Goal: Task Accomplishment & Management: Manage account settings

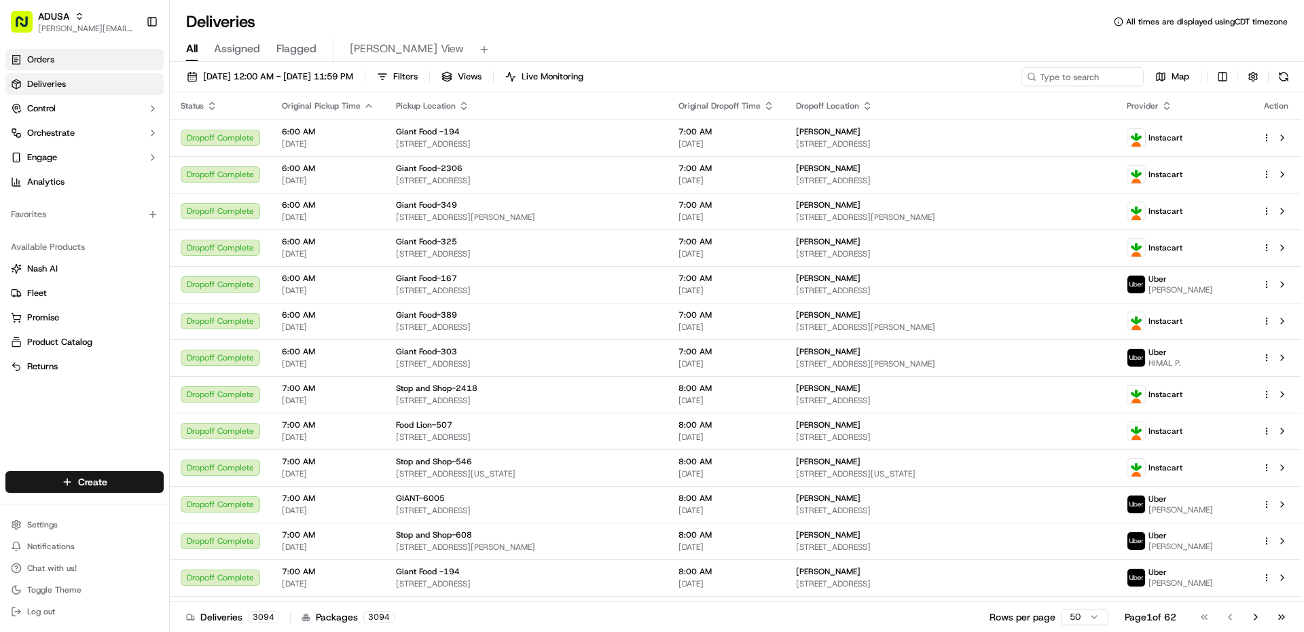
drag, startPoint x: 58, startPoint y: 29, endPoint x: 100, endPoint y: 68, distance: 57.2
click at [58, 29] on span "[PERSON_NAME][EMAIL_ADDRESS][PERSON_NAME][DOMAIN_NAME]" at bounding box center [86, 28] width 97 height 11
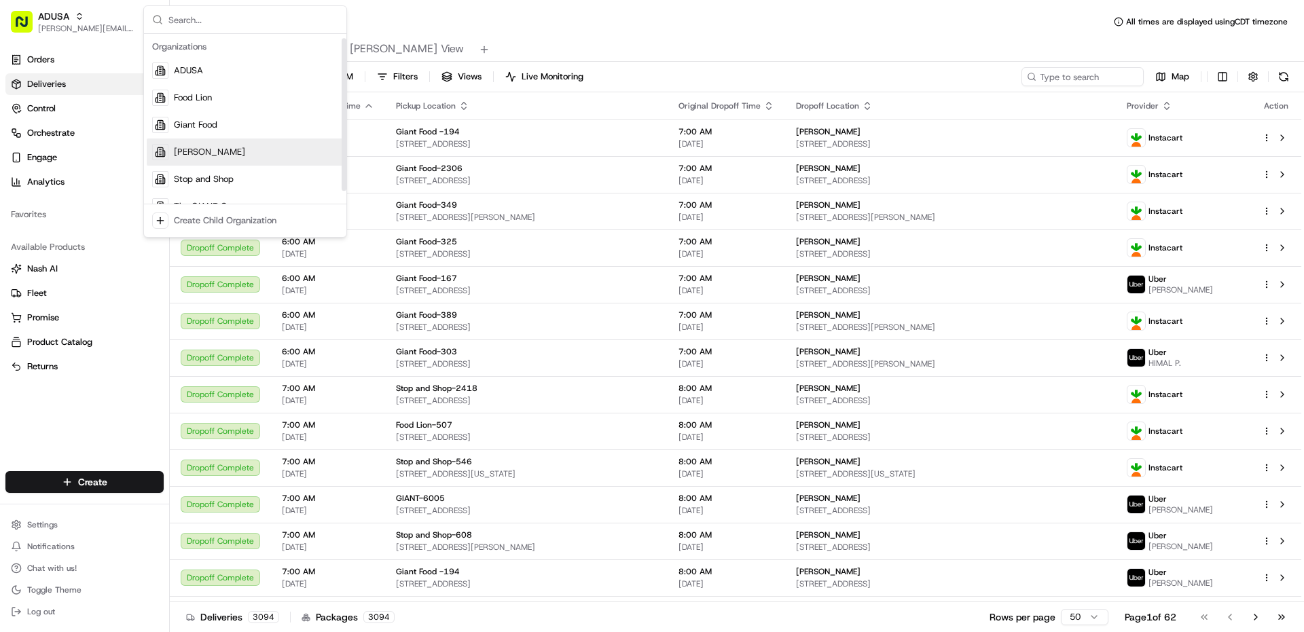
scroll to position [19, 0]
click at [219, 177] on div "The GIANT Company" at bounding box center [245, 187] width 197 height 27
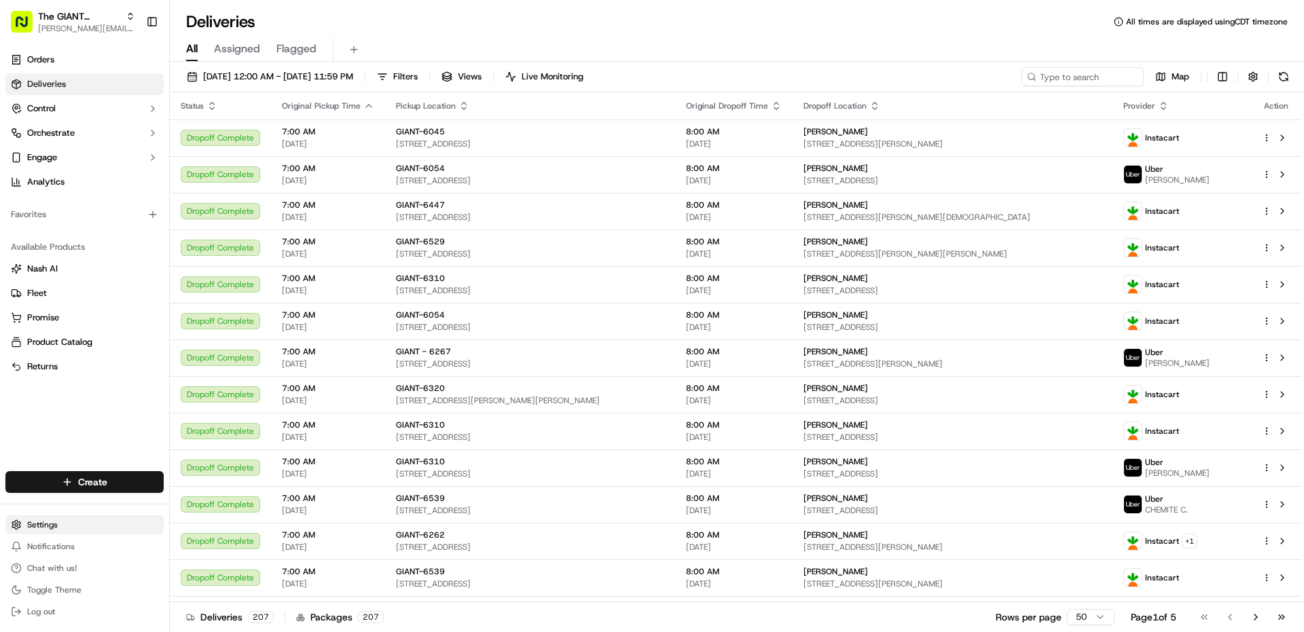
click at [50, 525] on html "The GIANT Company [PERSON_NAME][EMAIL_ADDRESS][PERSON_NAME][DOMAIN_NAME] Toggle…" at bounding box center [652, 316] width 1304 height 632
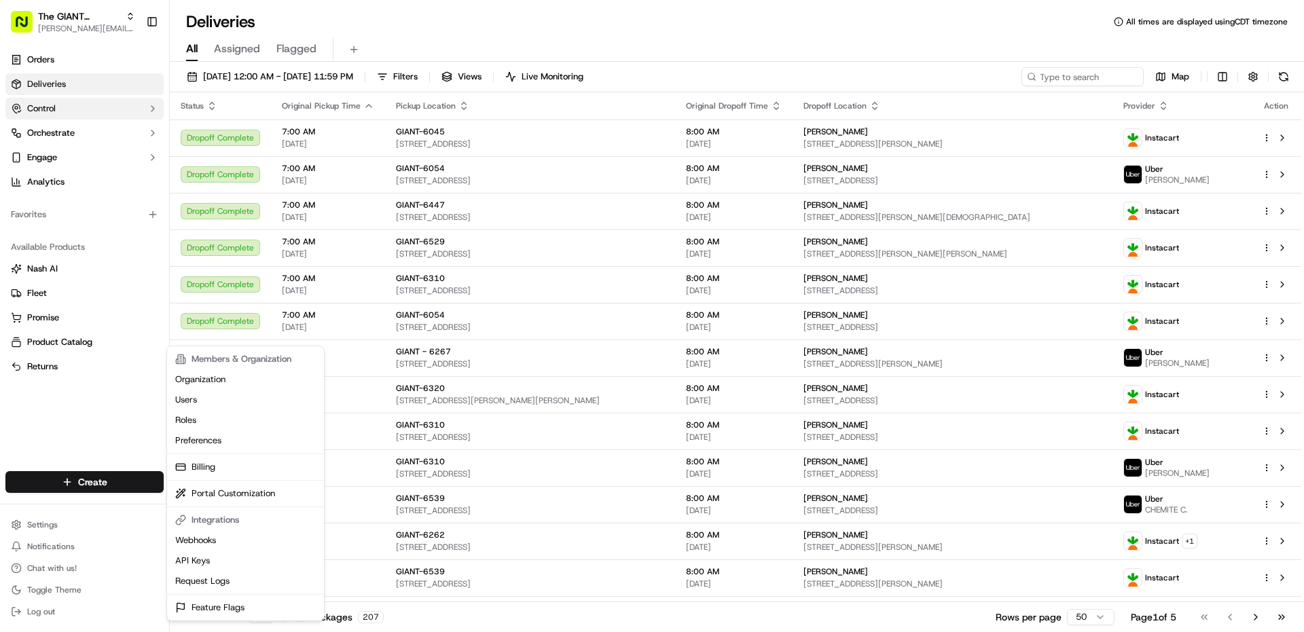
click at [60, 108] on html "The GIANT Company [PERSON_NAME][EMAIL_ADDRESS][PERSON_NAME][DOMAIN_NAME] Toggle…" at bounding box center [652, 316] width 1304 height 632
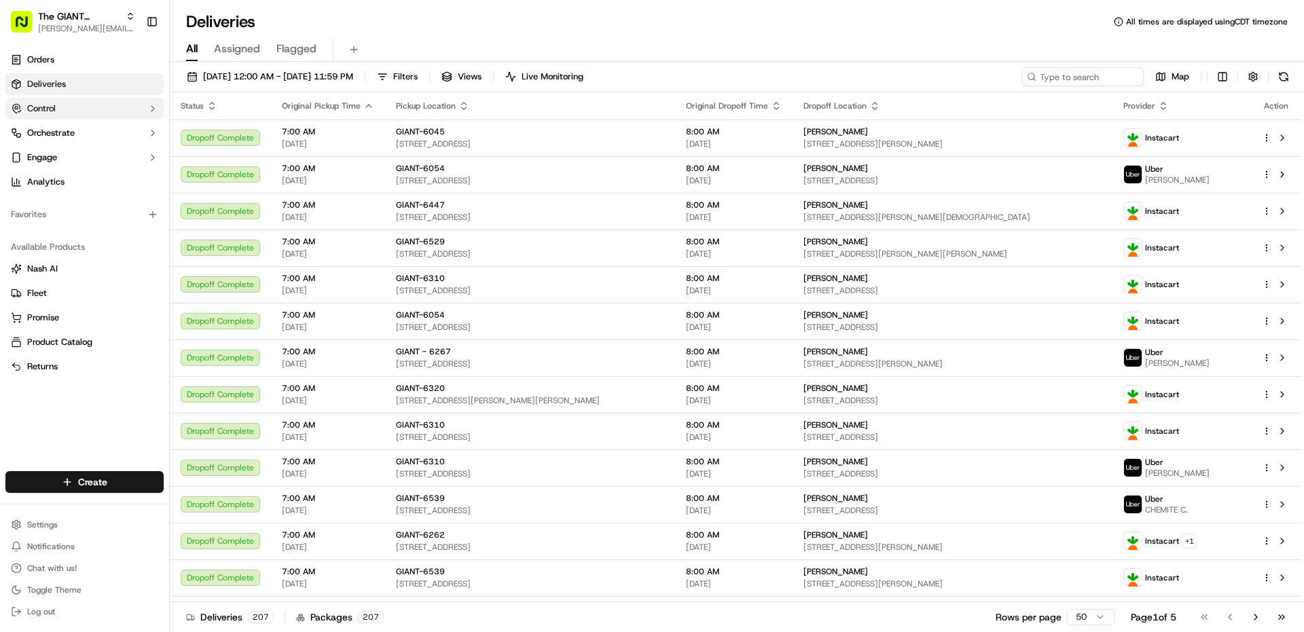
click at [92, 110] on button "Control" at bounding box center [84, 109] width 158 height 22
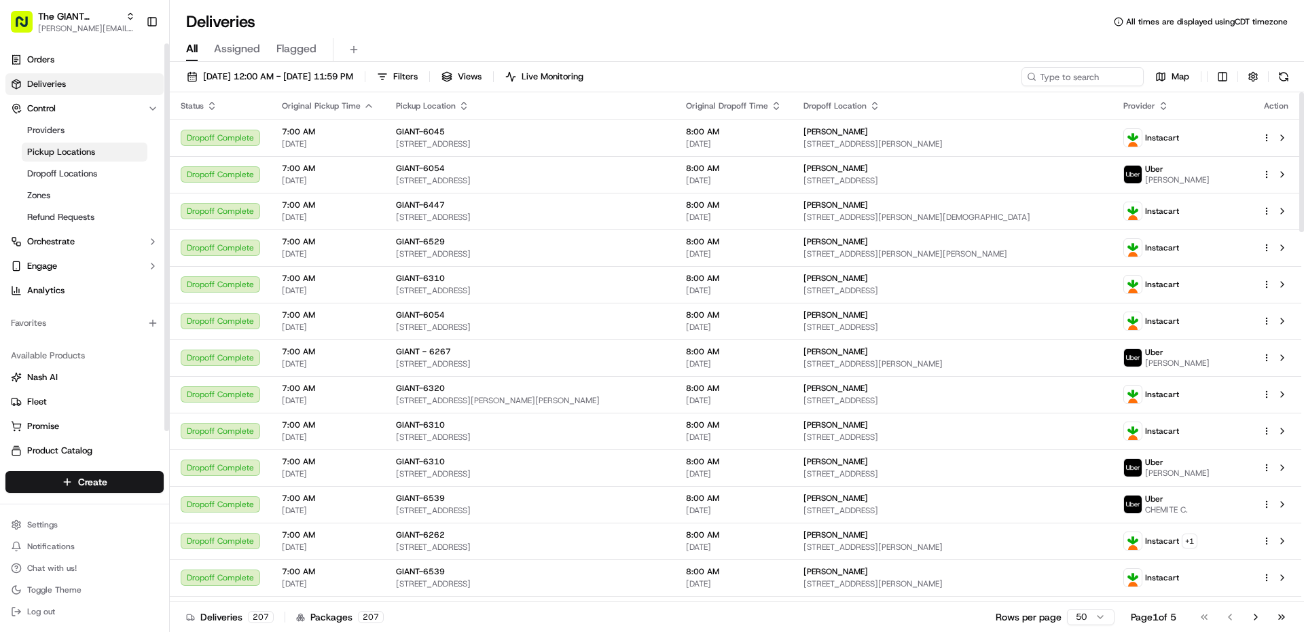
click at [45, 150] on span "Pickup Locations" at bounding box center [61, 152] width 68 height 12
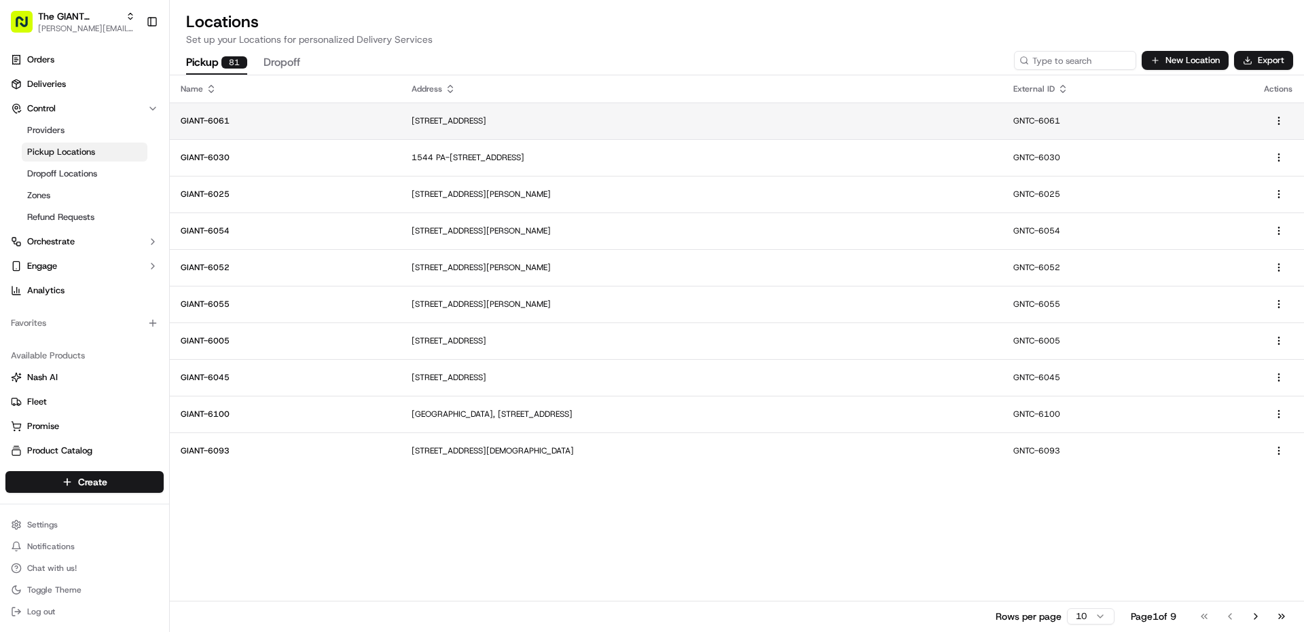
click at [341, 126] on td "GIANT-6061" at bounding box center [285, 121] width 231 height 37
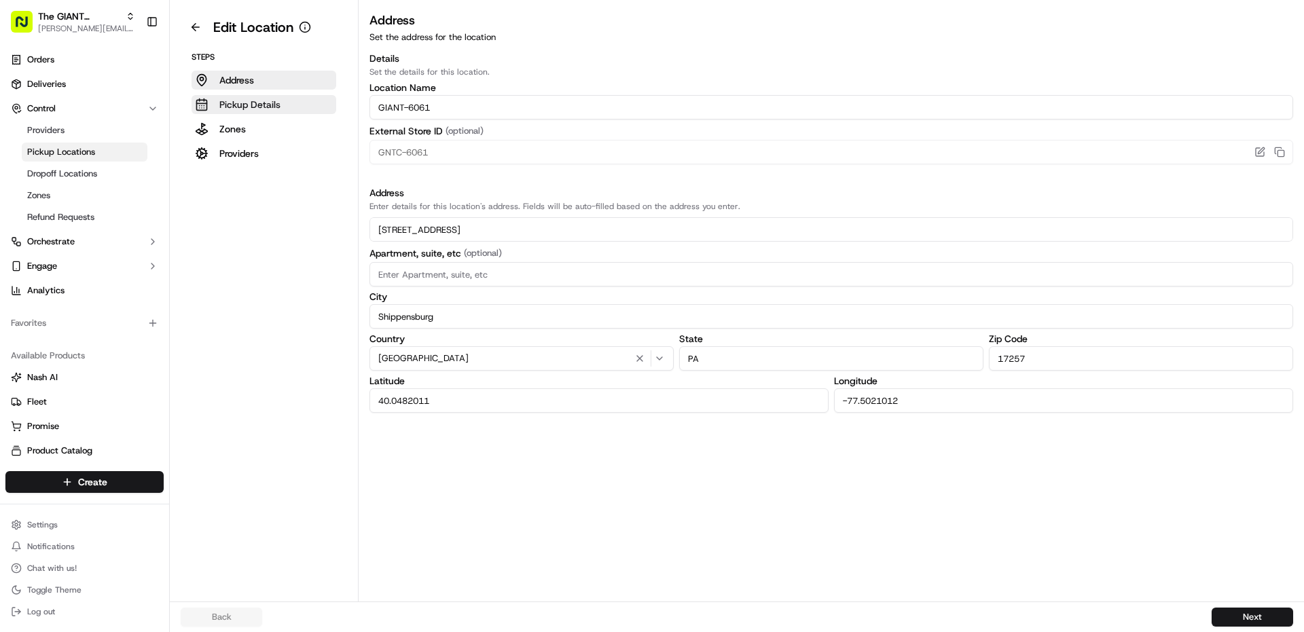
click at [270, 105] on p "Pickup Details" at bounding box center [249, 105] width 61 height 14
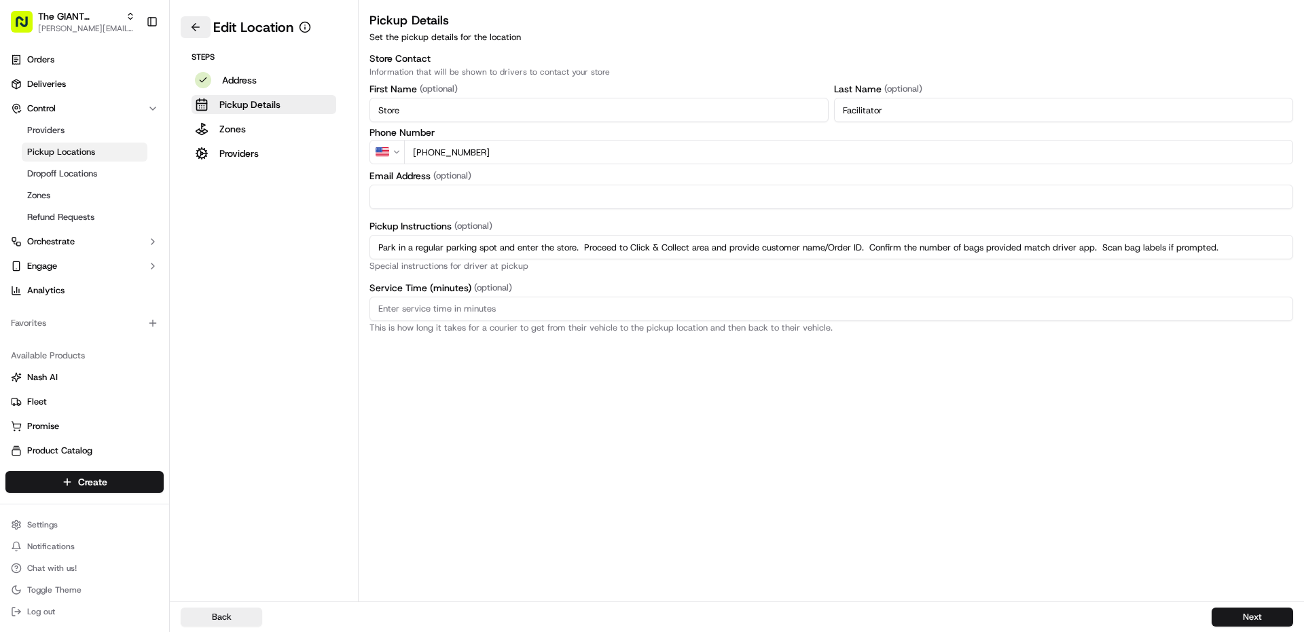
click at [194, 24] on button at bounding box center [196, 27] width 30 height 22
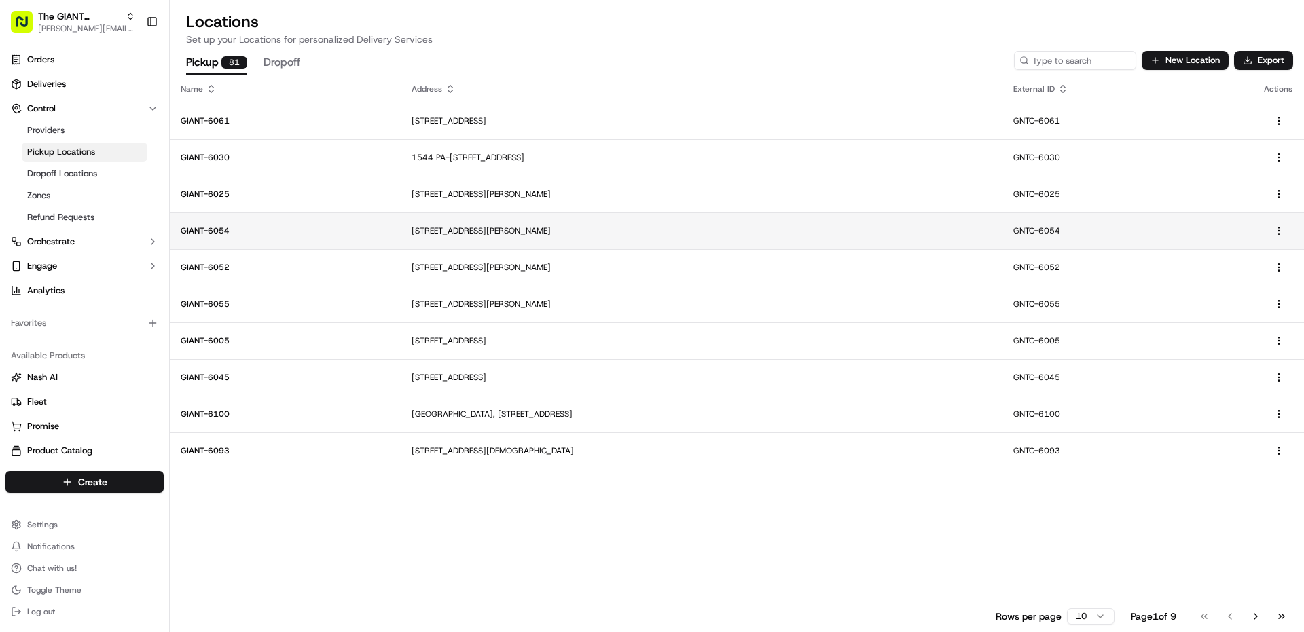
click at [281, 248] on td "GIANT-6054" at bounding box center [285, 231] width 231 height 37
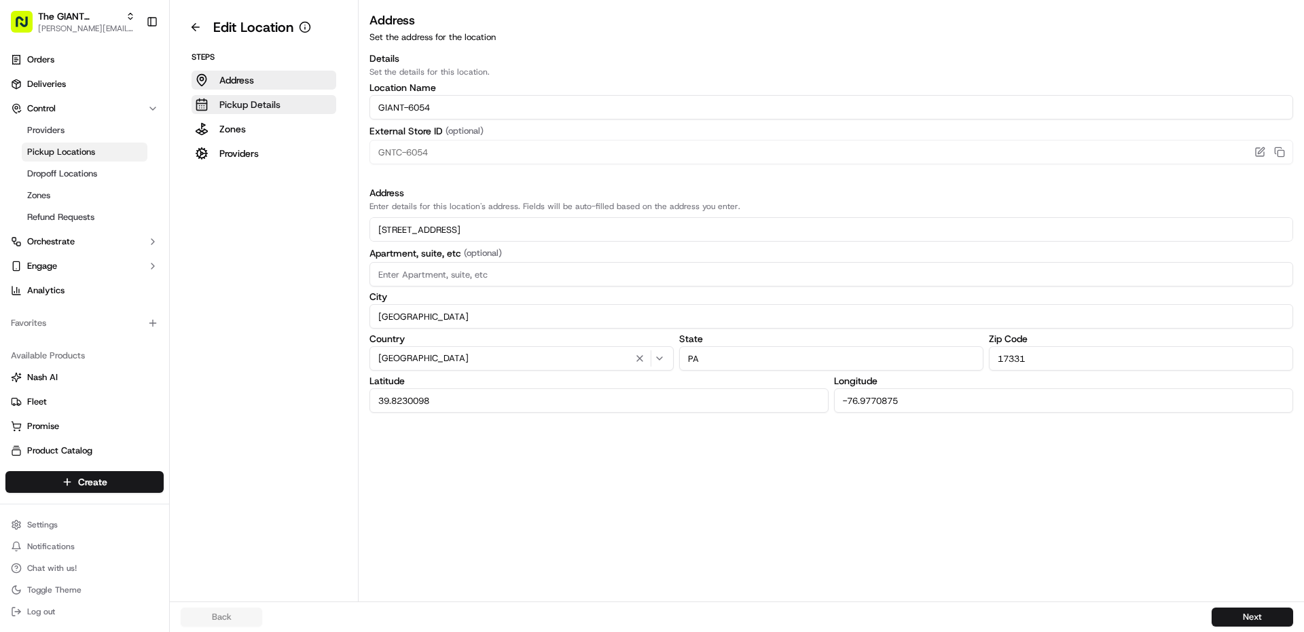
click at [224, 110] on p "Pickup Details" at bounding box center [249, 105] width 61 height 14
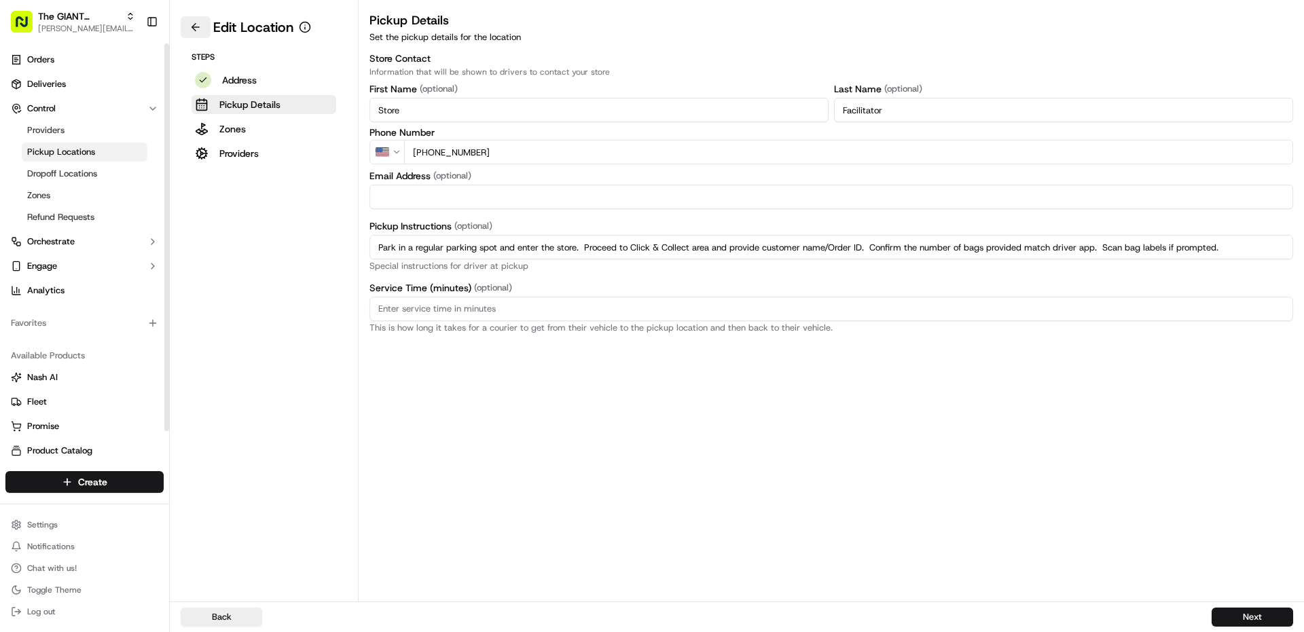
click at [185, 23] on button at bounding box center [196, 27] width 30 height 22
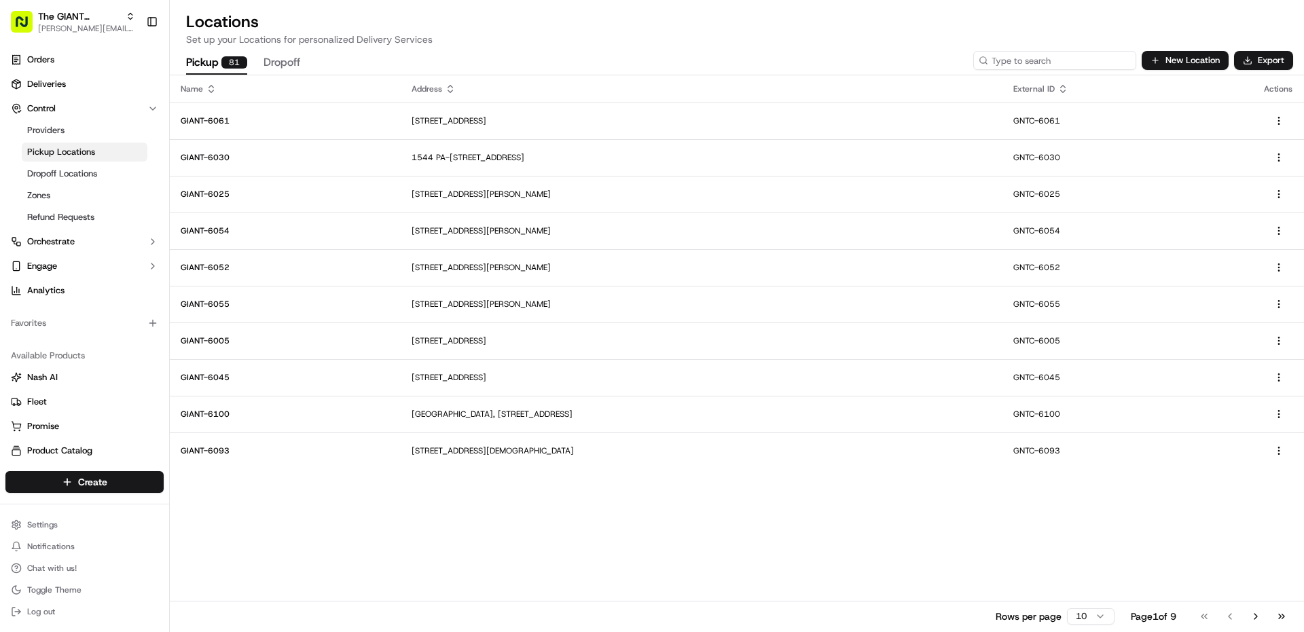
click at [1081, 63] on input at bounding box center [1054, 60] width 163 height 19
type input "pickup"
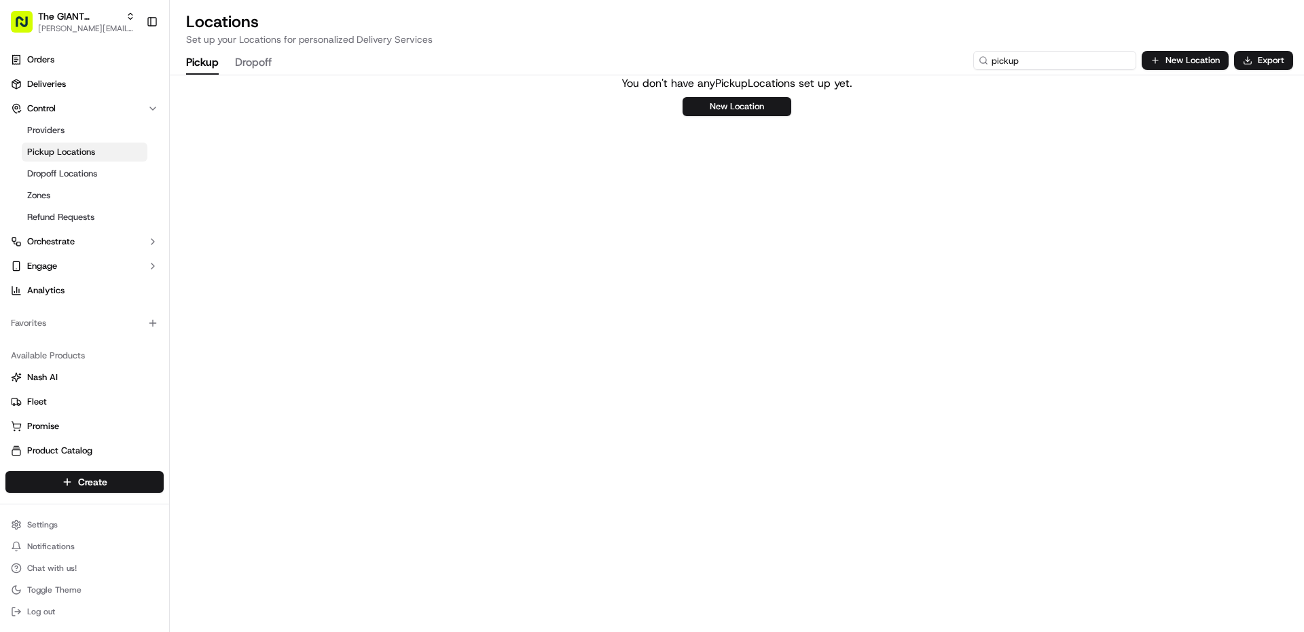
drag, startPoint x: 1069, startPoint y: 62, endPoint x: 815, endPoint y: 39, distance: 255.1
click at [815, 39] on div "Locations Set up your Locations for personalized Delivery Services Pickup Dropo…" at bounding box center [737, 316] width 1134 height 632
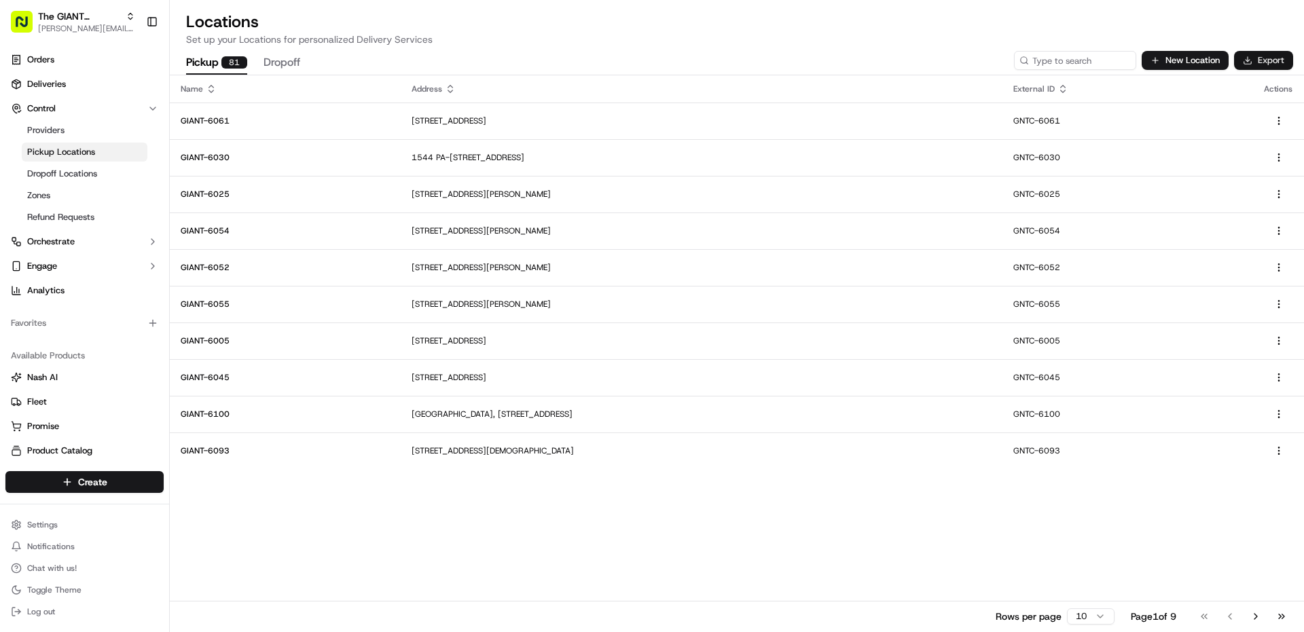
click at [1270, 57] on button "Export" at bounding box center [1263, 60] width 59 height 19
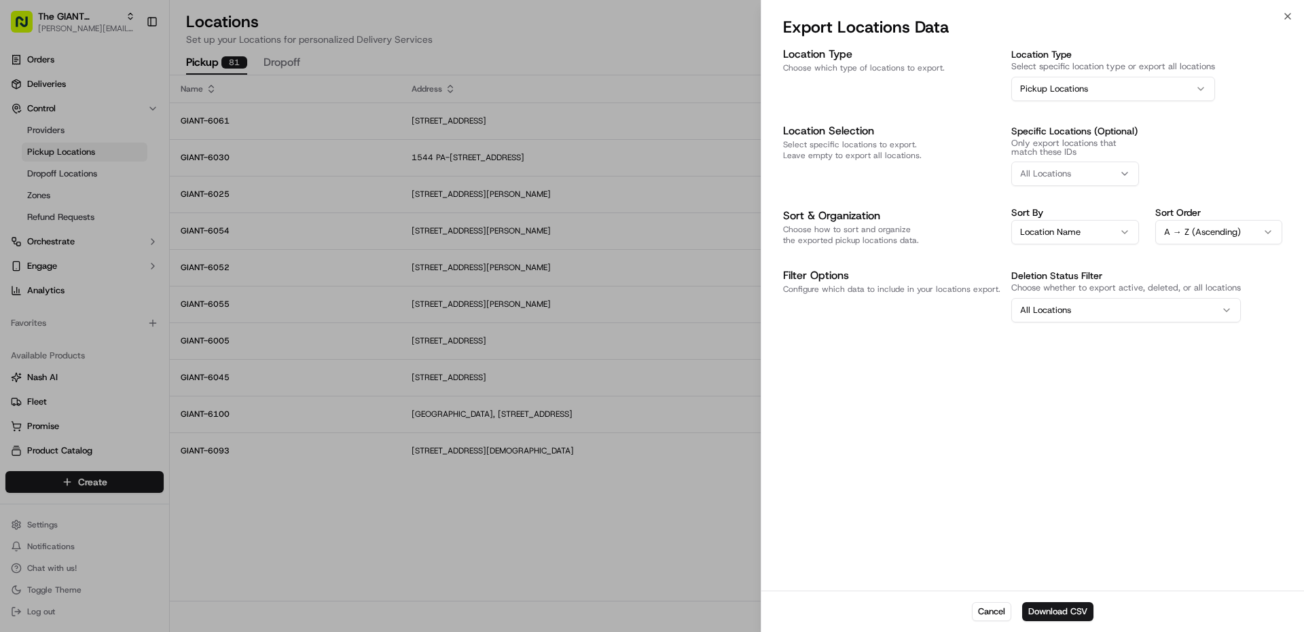
click at [1086, 183] on button "All Locations" at bounding box center [1076, 174] width 128 height 24
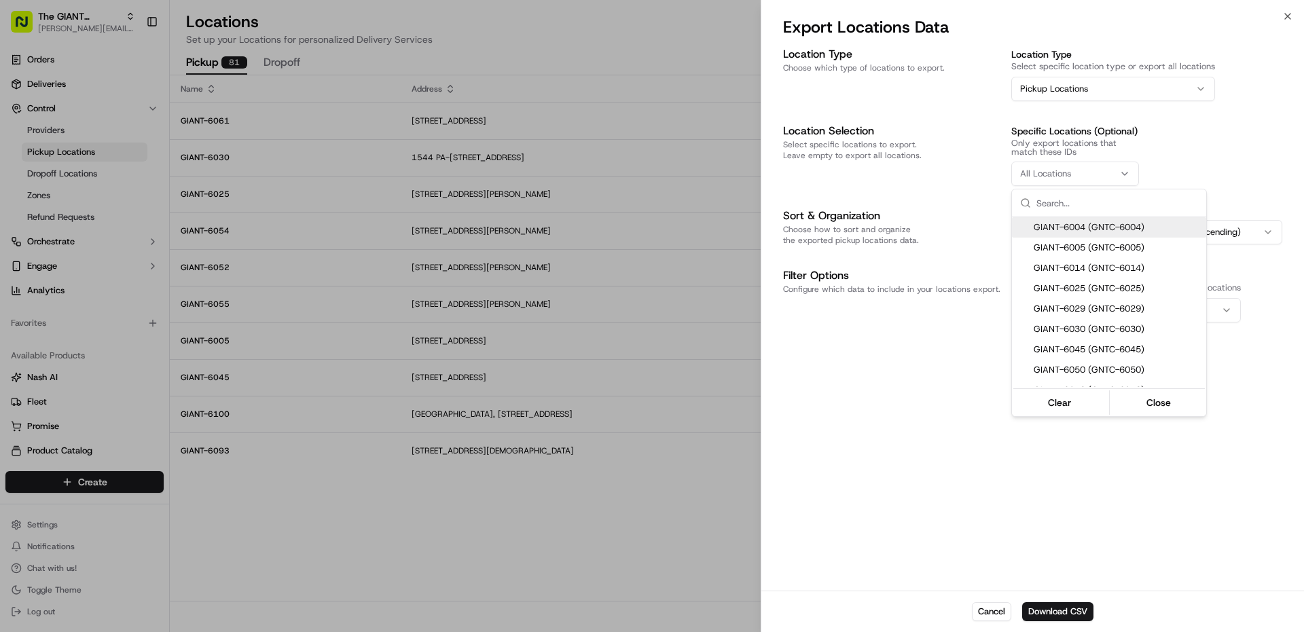
click at [1086, 183] on div at bounding box center [652, 316] width 1304 height 632
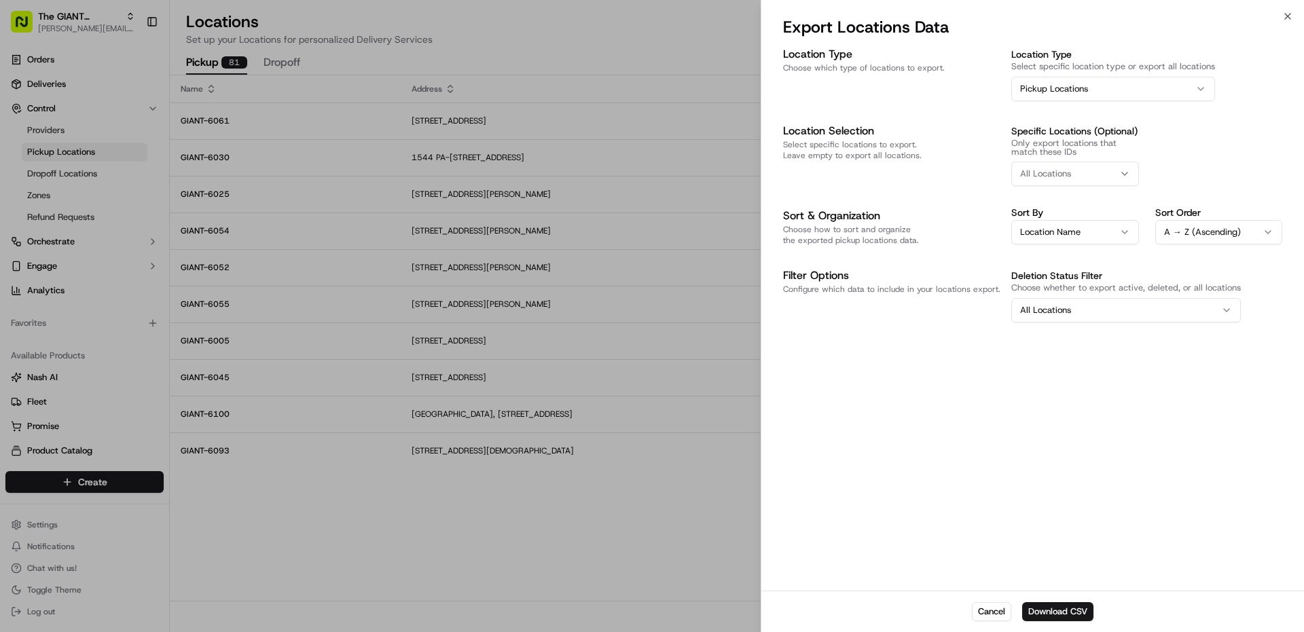
click at [1089, 304] on button "All Locations" at bounding box center [1127, 310] width 230 height 24
click at [1067, 618] on button "Download CSV" at bounding box center [1057, 612] width 71 height 19
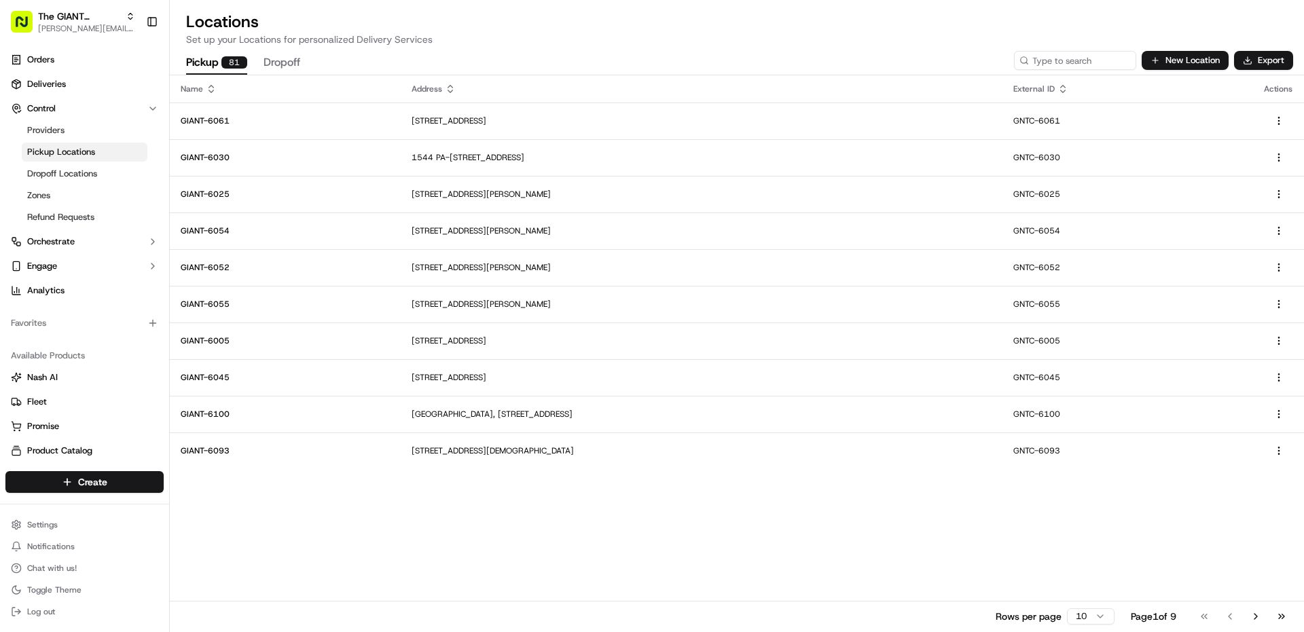
click at [1078, 617] on html "The GIANT Company [PERSON_NAME][EMAIL_ADDRESS][PERSON_NAME][DOMAIN_NAME] Toggle…" at bounding box center [652, 316] width 1304 height 632
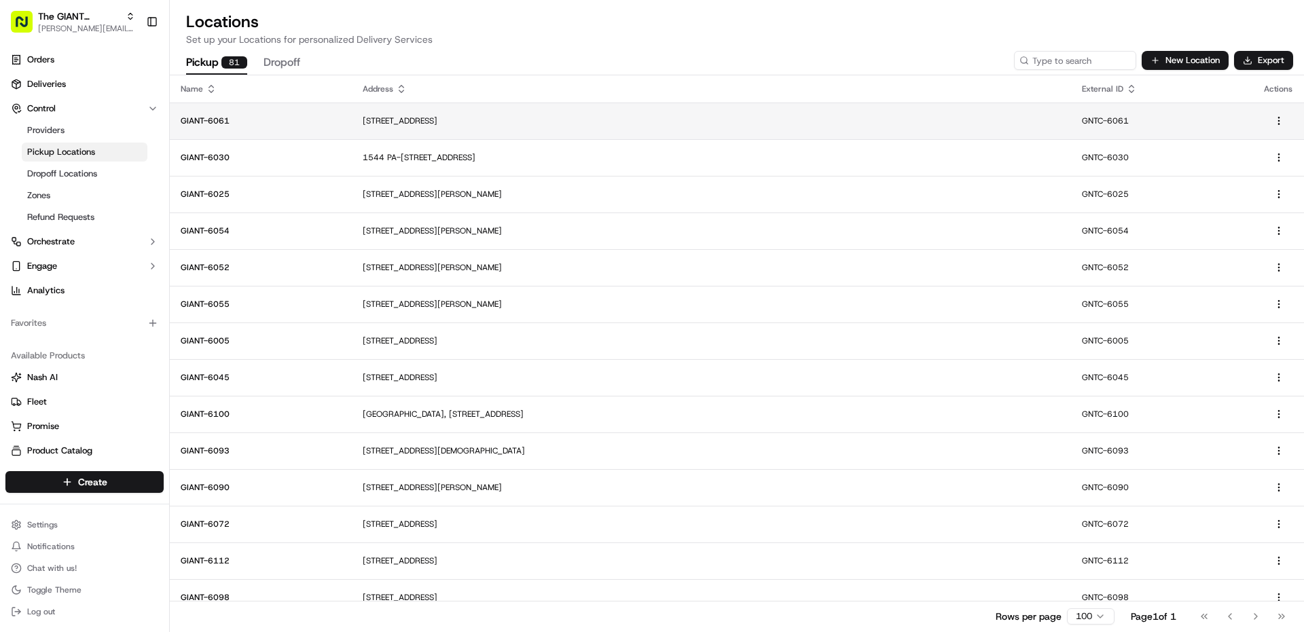
click at [958, 122] on p "[STREET_ADDRESS]" at bounding box center [712, 120] width 698 height 11
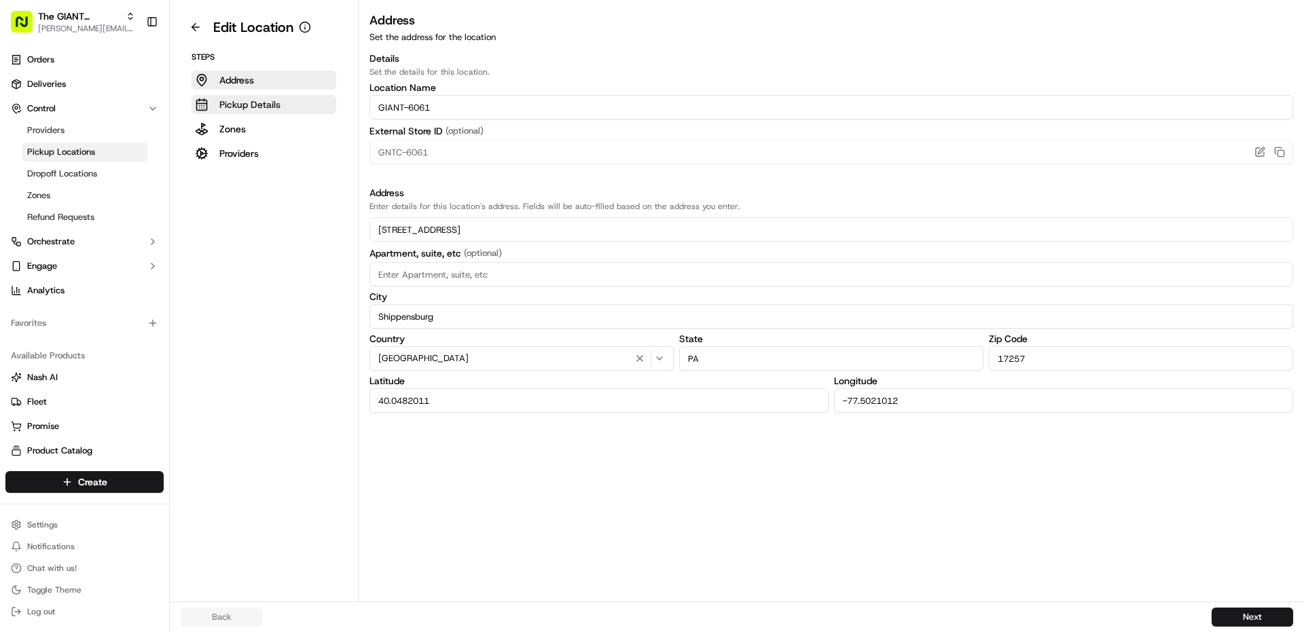
click at [260, 110] on p "Pickup Details" at bounding box center [249, 105] width 61 height 14
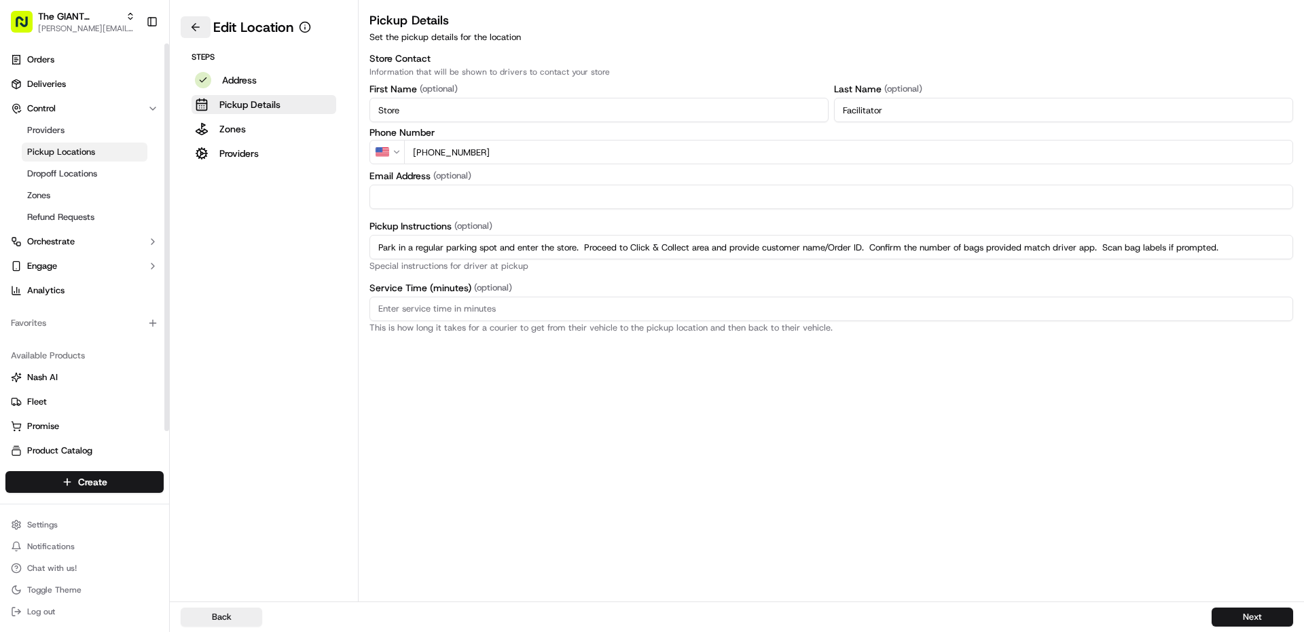
click at [204, 34] on button at bounding box center [196, 27] width 30 height 22
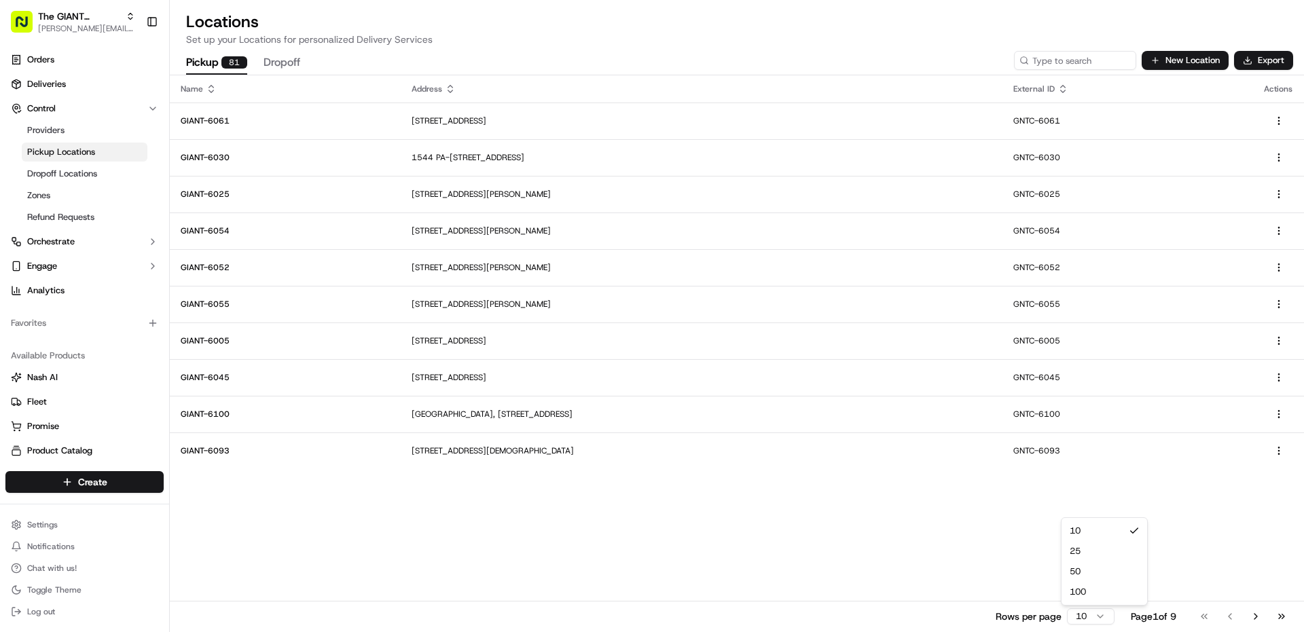
click at [1092, 615] on html "The GIANT Company [PERSON_NAME][EMAIL_ADDRESS][PERSON_NAME][DOMAIN_NAME] Toggle…" at bounding box center [652, 316] width 1304 height 632
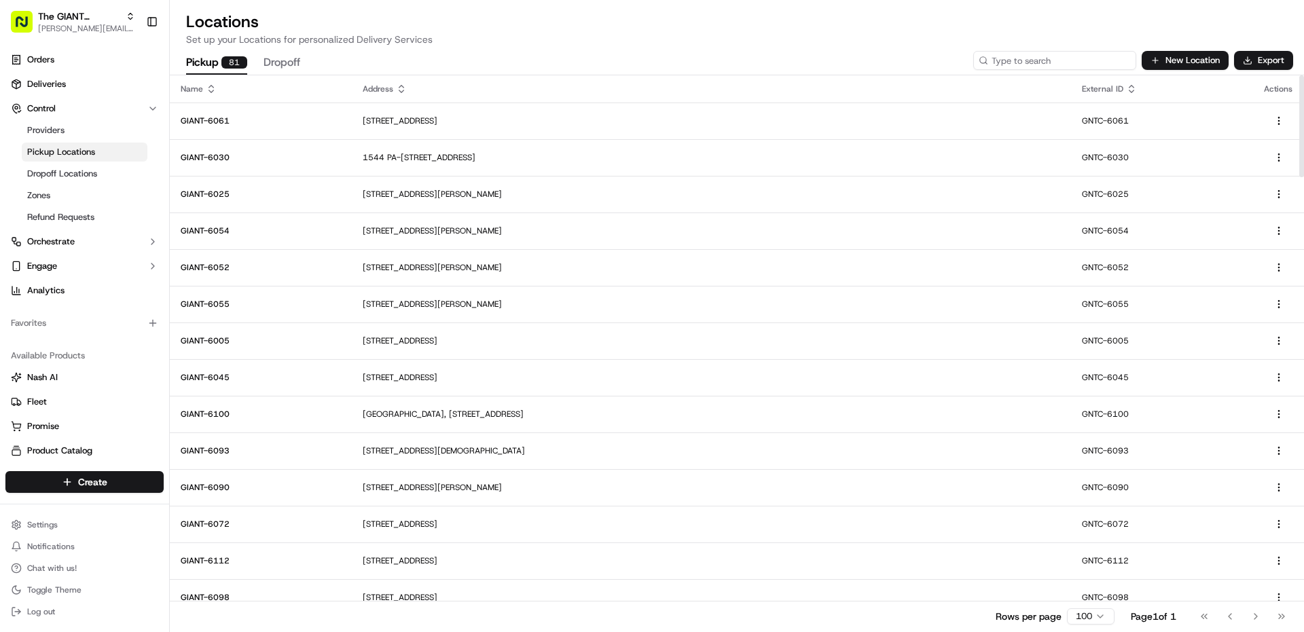
click at [1076, 61] on input at bounding box center [1054, 60] width 163 height 19
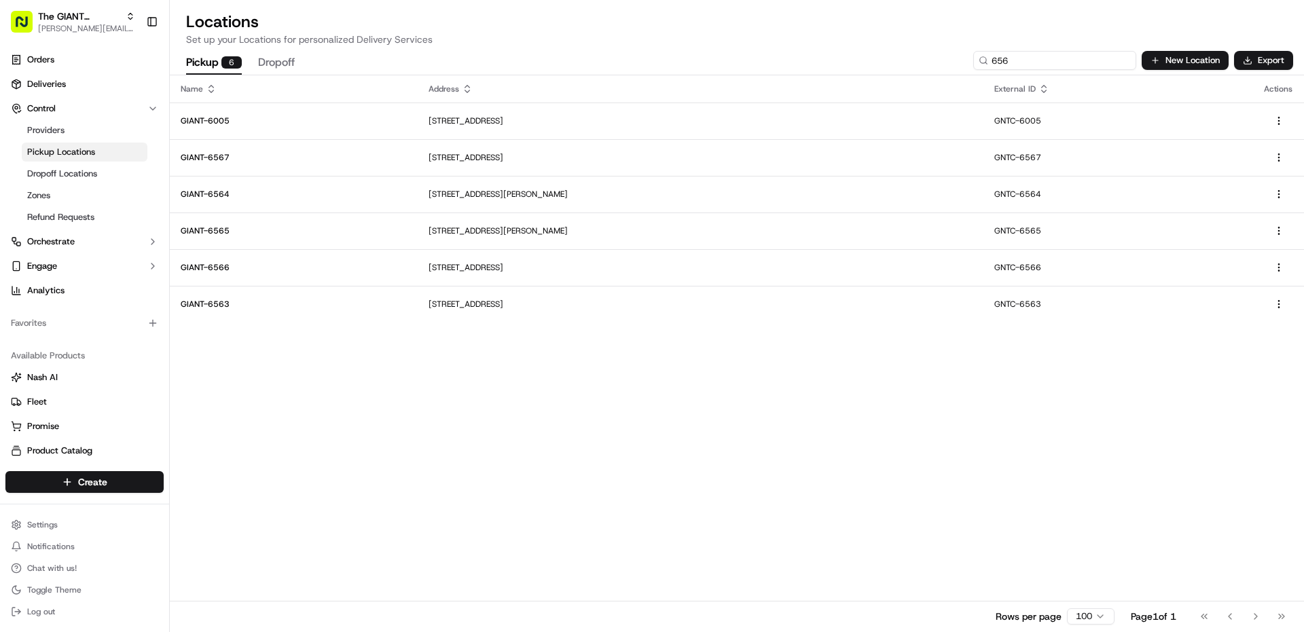
type input "6563"
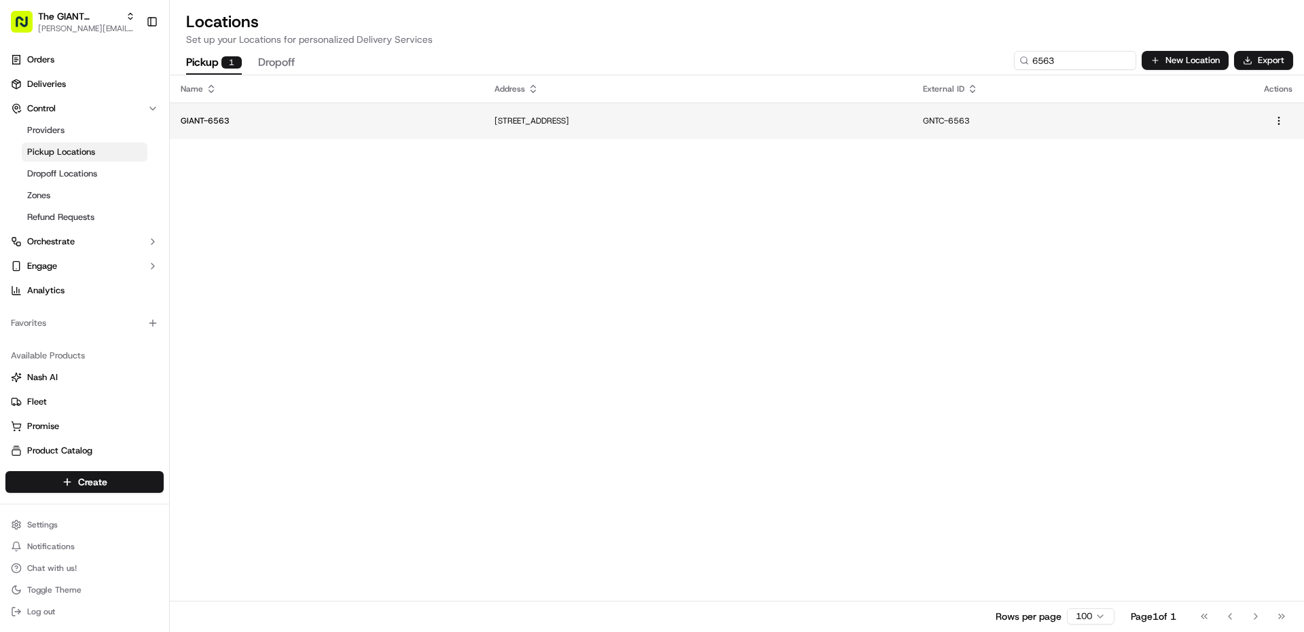
click at [484, 127] on td "[STREET_ADDRESS]" at bounding box center [698, 121] width 429 height 37
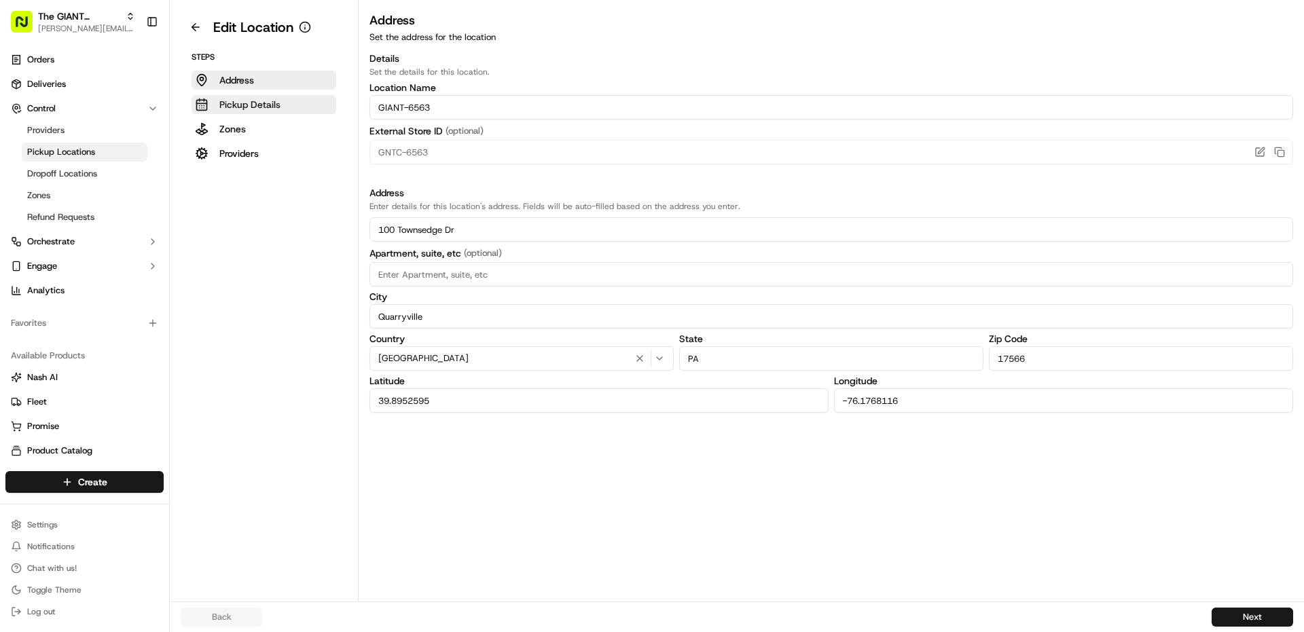
click at [244, 99] on p "Pickup Details" at bounding box center [249, 105] width 61 height 14
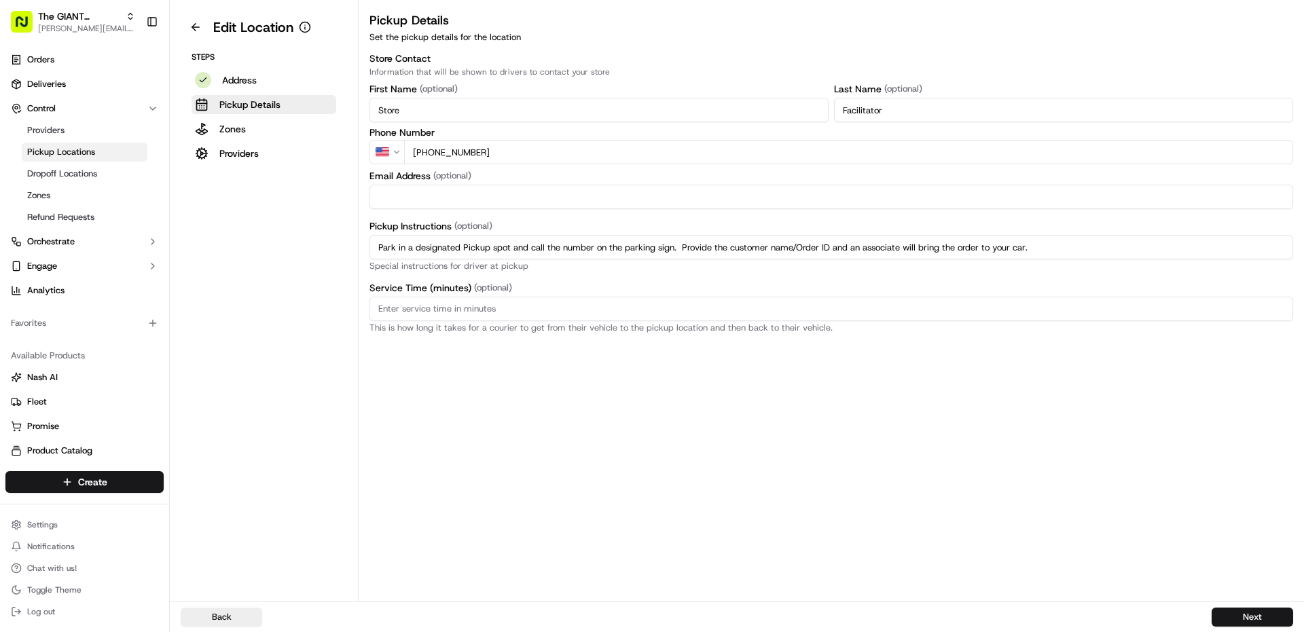
drag, startPoint x: 1138, startPoint y: 250, endPoint x: 256, endPoint y: 257, distance: 881.8
click at [256, 257] on div "Edit Location Steps Address Pickup Details Zones Providers Pickup Details Set t…" at bounding box center [737, 301] width 1134 height 602
paste input "regular parking spot and enter the store. Proceed to Click & Collect area and p…"
type input "Park in a regular parking spot and enter the store. Proceed to Click & Collect …"
click at [1219, 616] on button "Next" at bounding box center [1253, 617] width 82 height 19
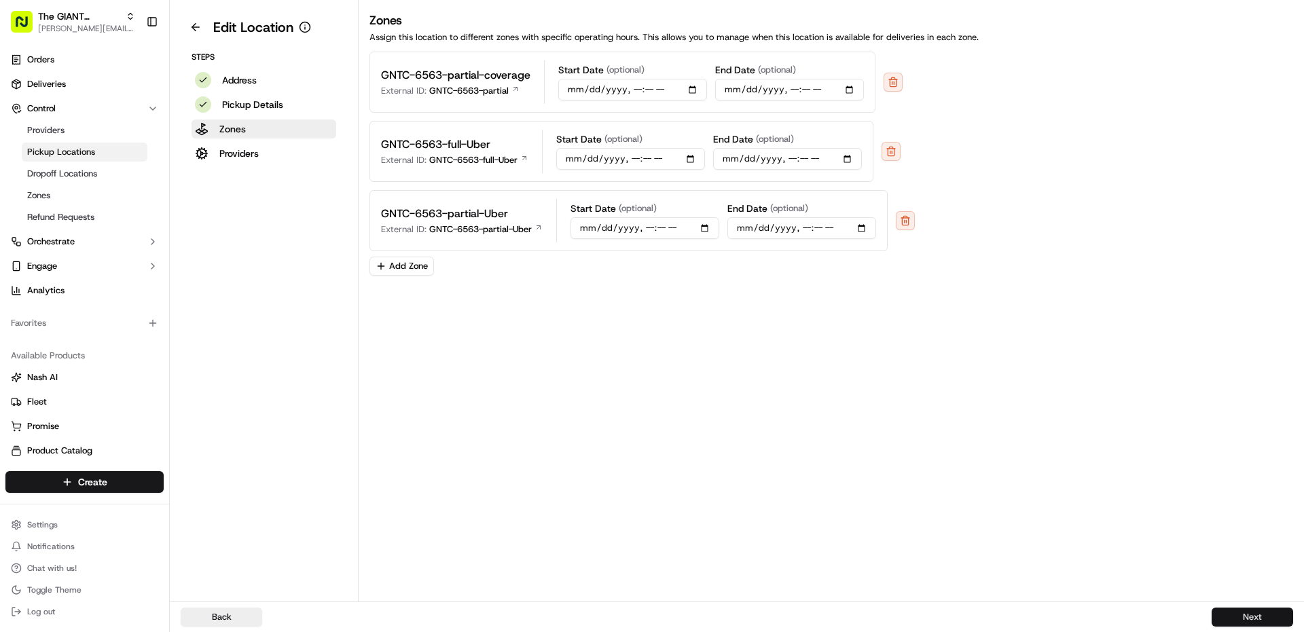
click at [1219, 616] on button "Next" at bounding box center [1253, 617] width 82 height 19
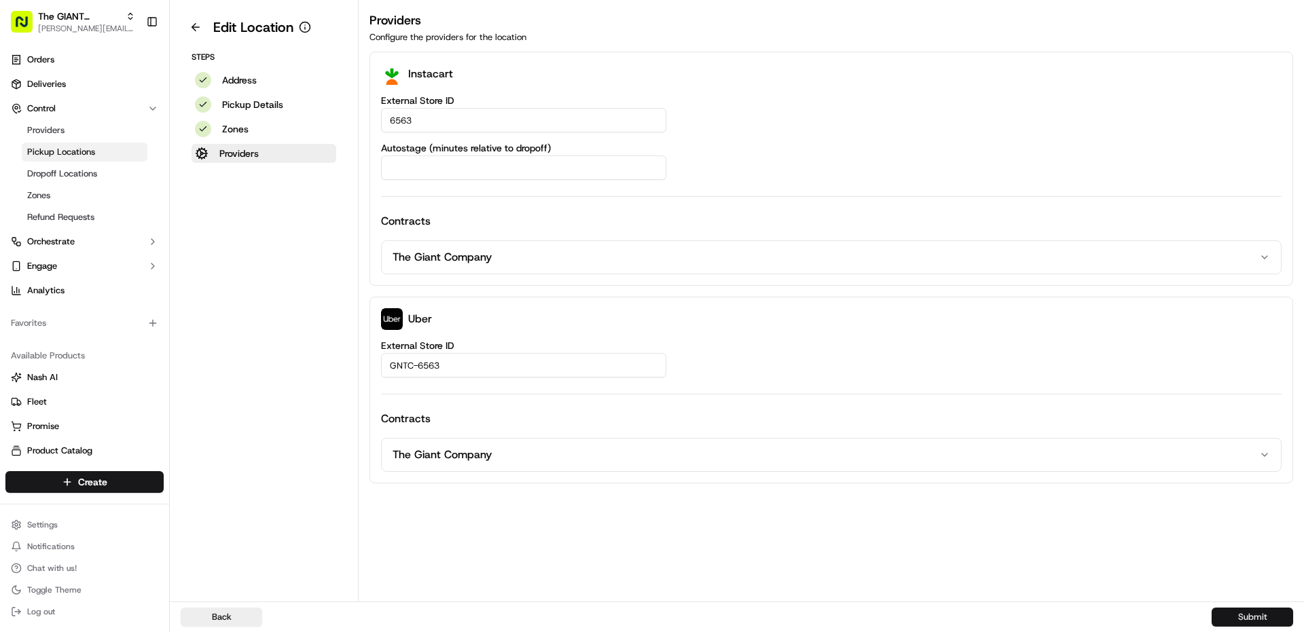
click at [1257, 619] on button "Submit" at bounding box center [1253, 617] width 82 height 19
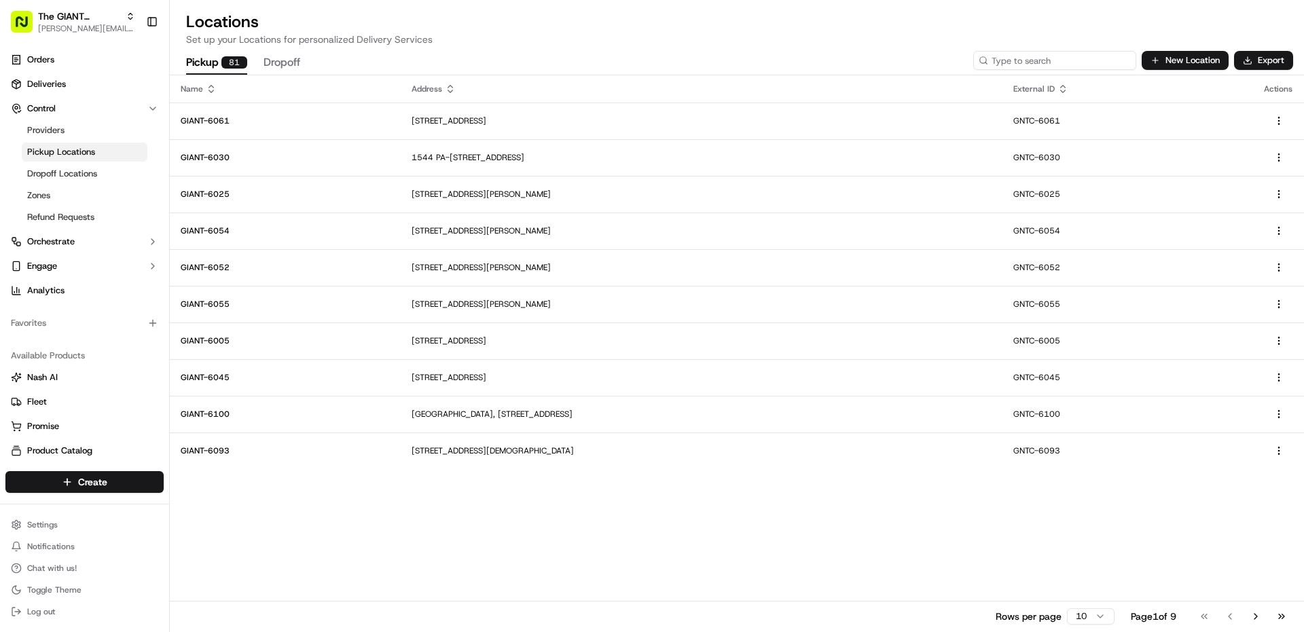
click at [1047, 54] on input at bounding box center [1054, 60] width 163 height 19
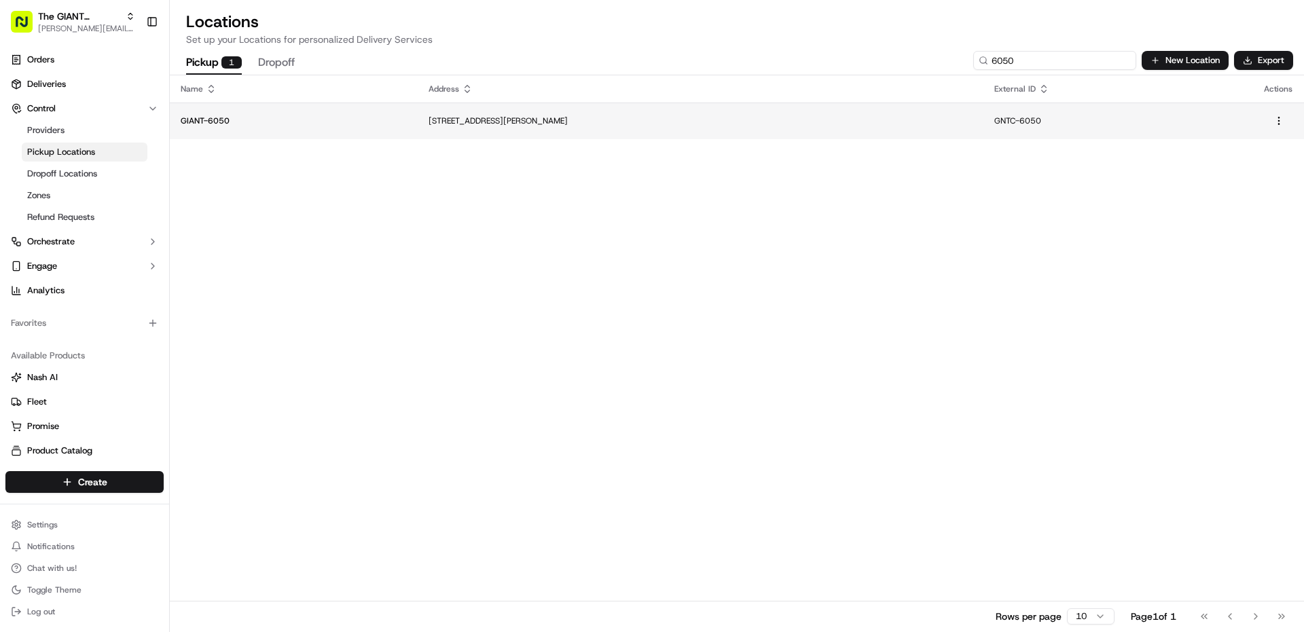
type input "6050"
click at [620, 120] on p "[STREET_ADDRESS][PERSON_NAME]" at bounding box center [701, 120] width 544 height 11
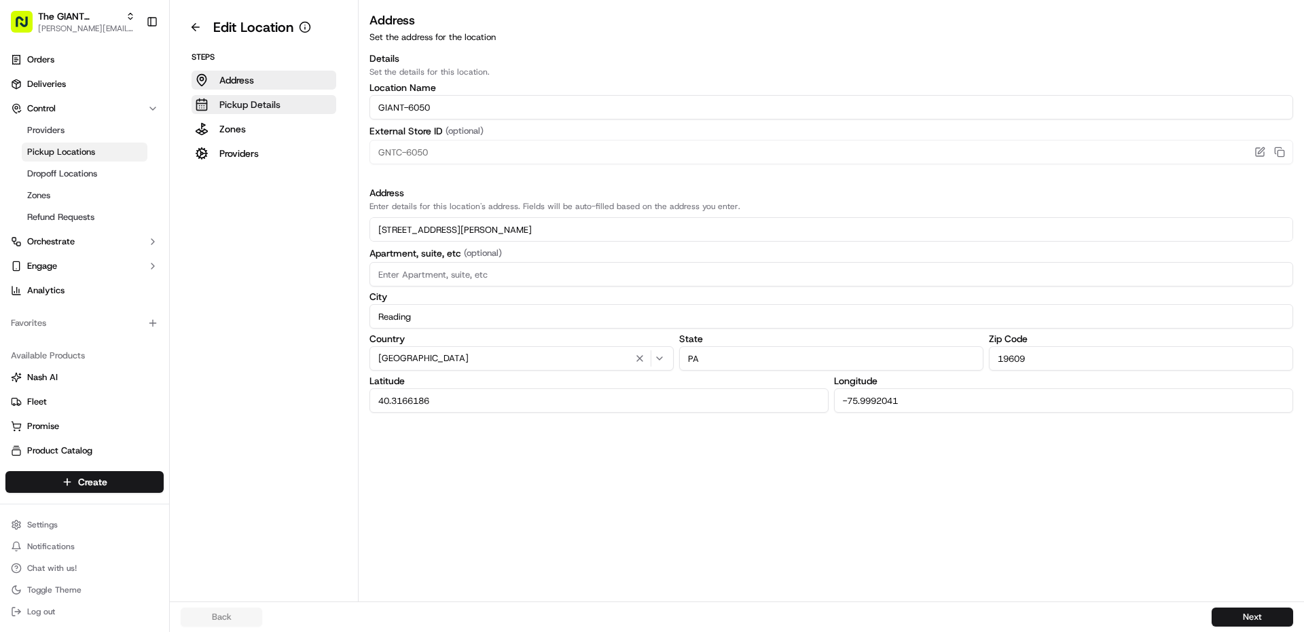
click at [254, 105] on p "Pickup Details" at bounding box center [249, 105] width 61 height 14
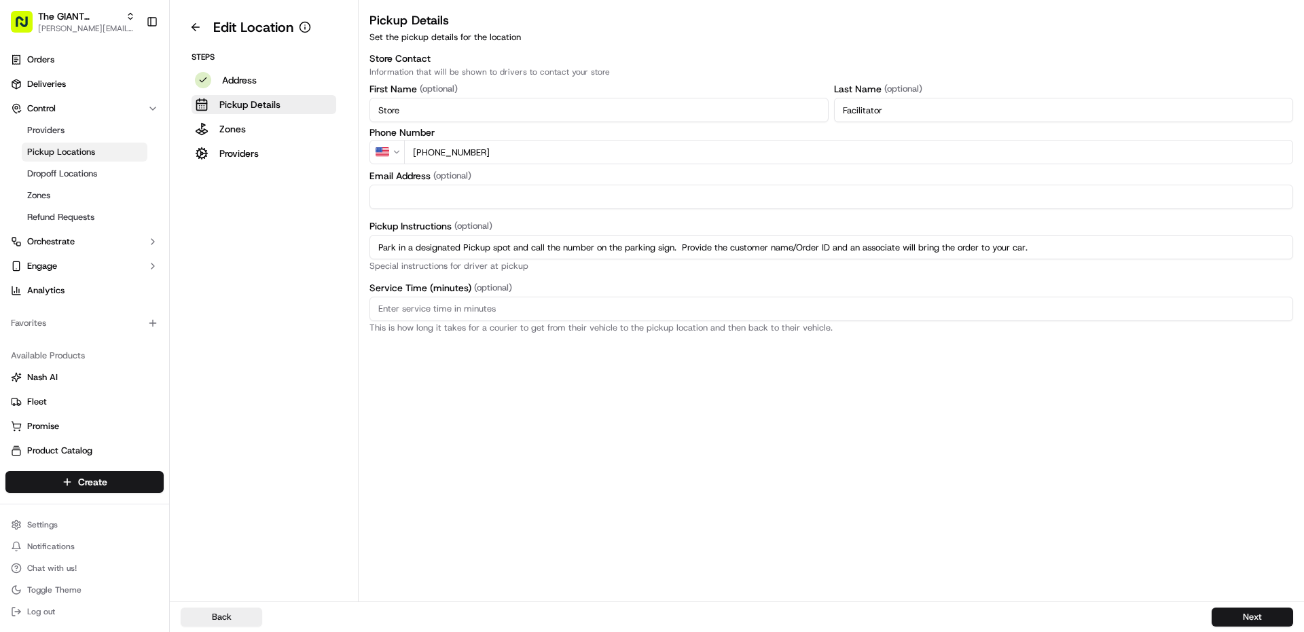
drag, startPoint x: 1057, startPoint y: 253, endPoint x: 154, endPoint y: 234, distance: 903.0
click at [168, 234] on div "The GIANT Company [PERSON_NAME][EMAIL_ADDRESS][PERSON_NAME][DOMAIN_NAME] Toggle…" at bounding box center [652, 316] width 1304 height 632
paste input "regular parking spot and enter the store. Proceed to Click & Collect area and p…"
type input "Park in a regular parking spot and enter the store. Proceed to Click & Collect …"
click at [1249, 626] on button "Next" at bounding box center [1253, 617] width 82 height 19
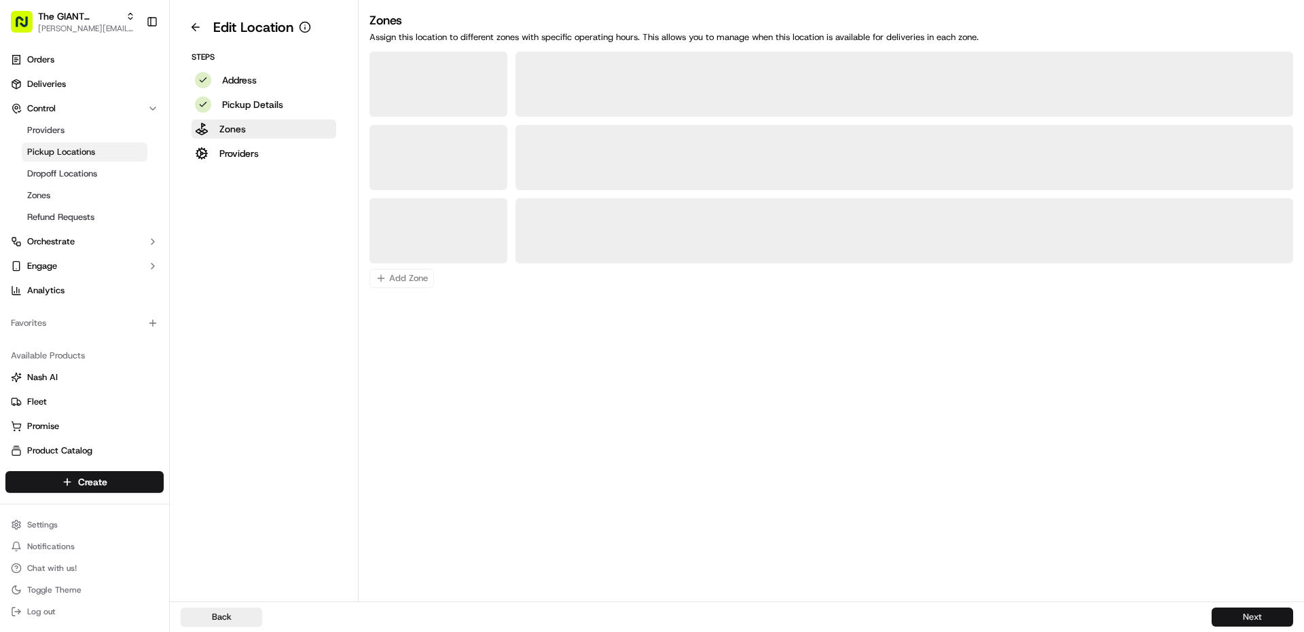
click at [1252, 620] on button "Next" at bounding box center [1253, 617] width 82 height 19
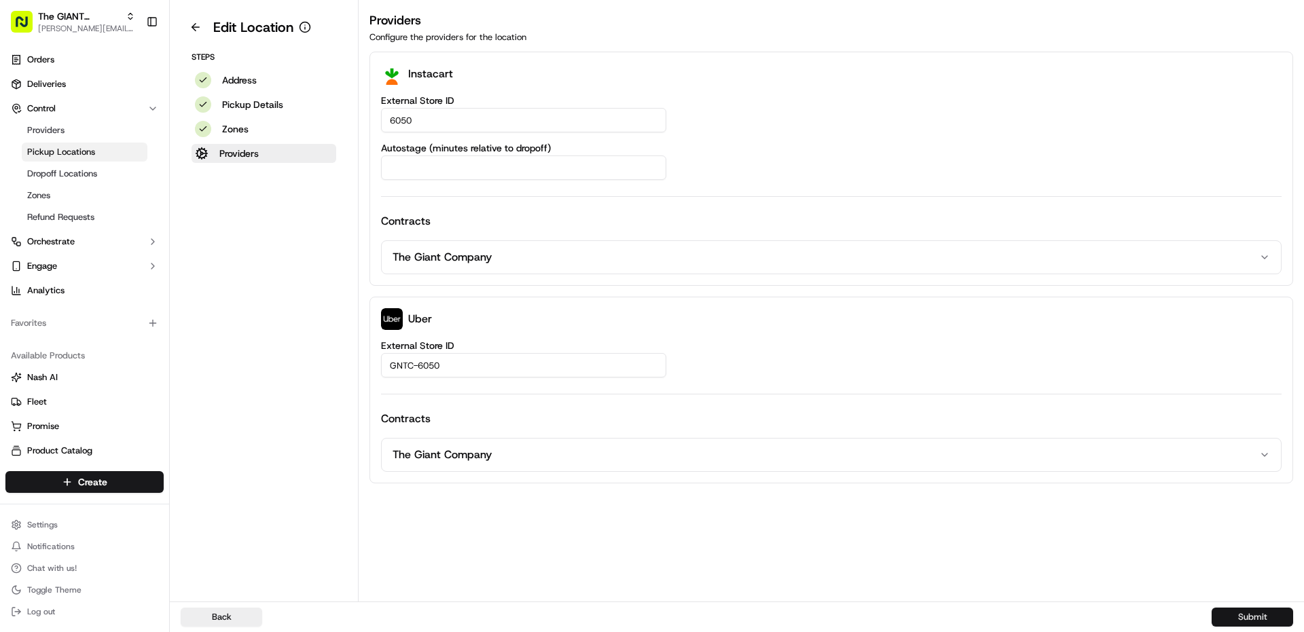
click at [1252, 620] on button "Submit" at bounding box center [1253, 617] width 82 height 19
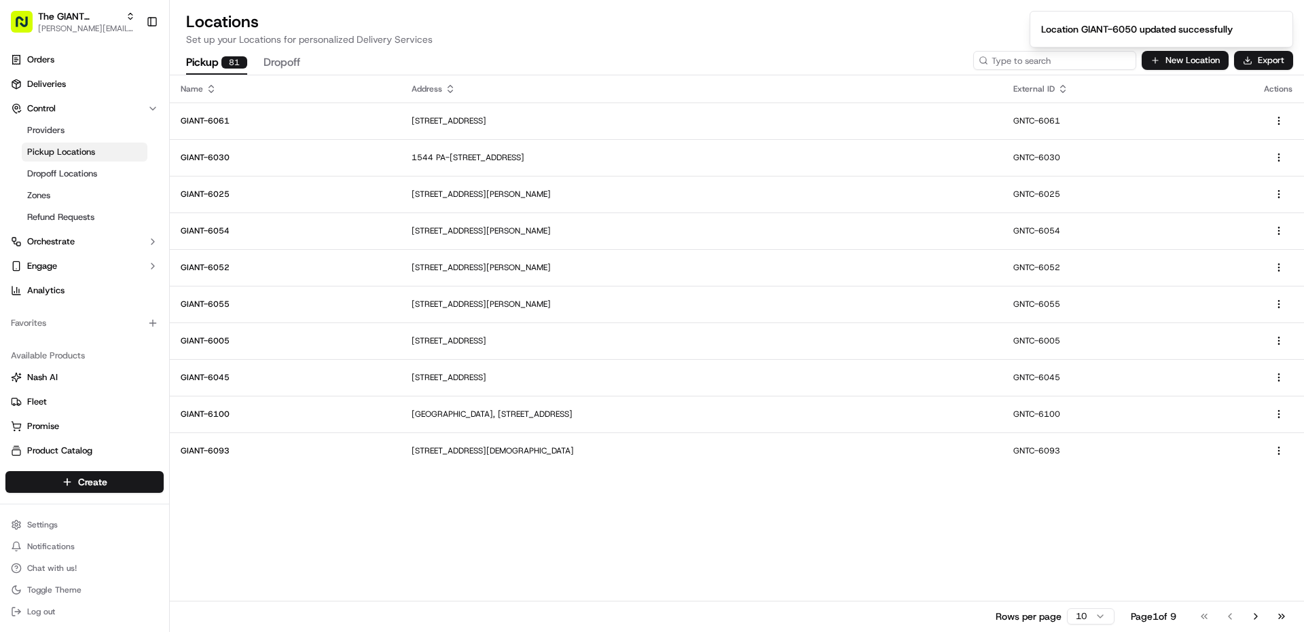
drag, startPoint x: 1100, startPoint y: 65, endPoint x: 962, endPoint y: 65, distance: 137.9
click at [962, 65] on div "Pickup 81 Dropoff New Location Export" at bounding box center [737, 60] width 1134 height 29
type input "6422"
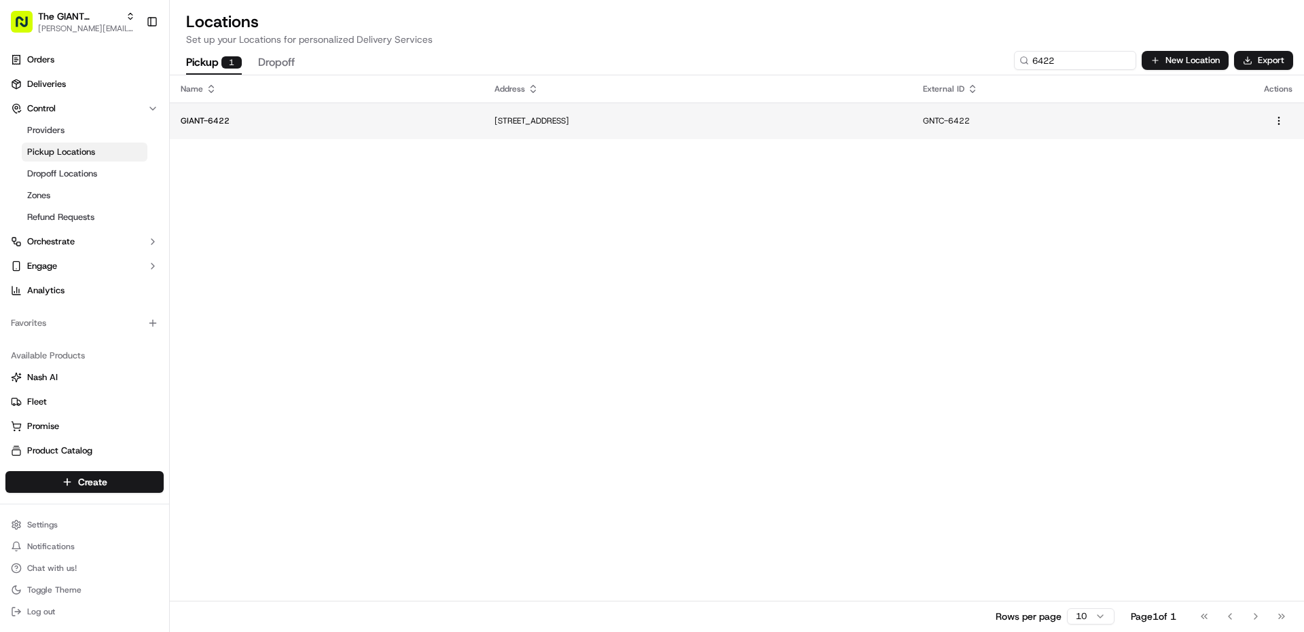
click at [698, 139] on td "[STREET_ADDRESS]" at bounding box center [698, 121] width 429 height 37
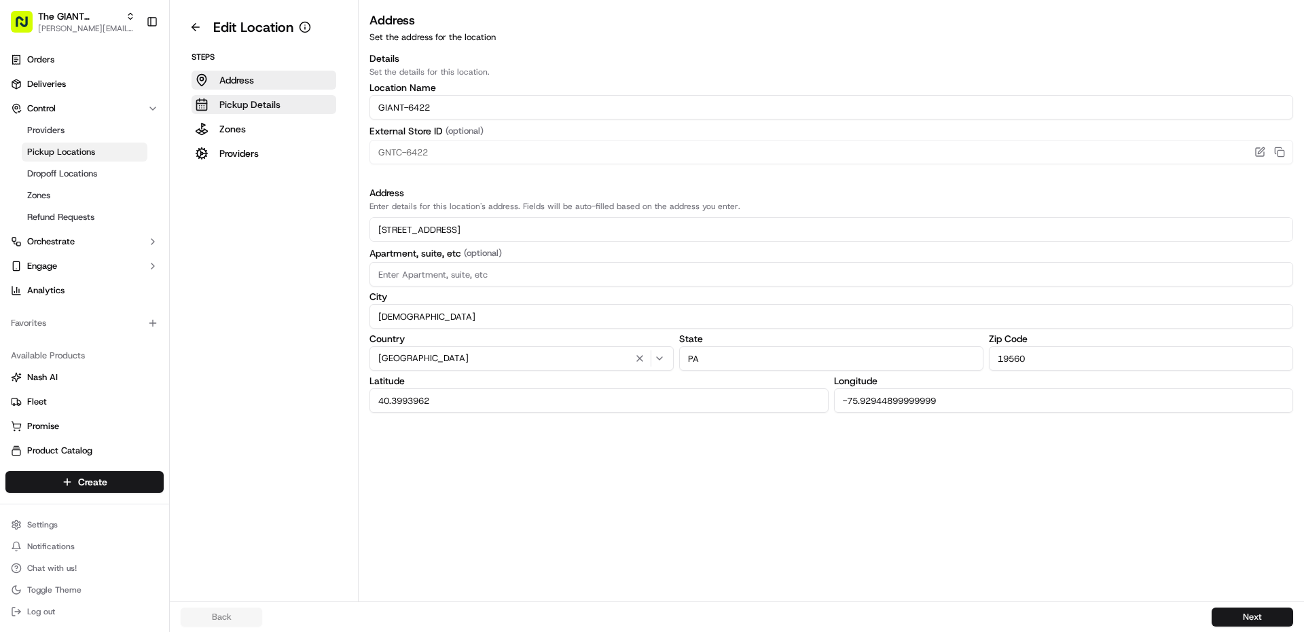
click at [257, 106] on p "Pickup Details" at bounding box center [249, 105] width 61 height 14
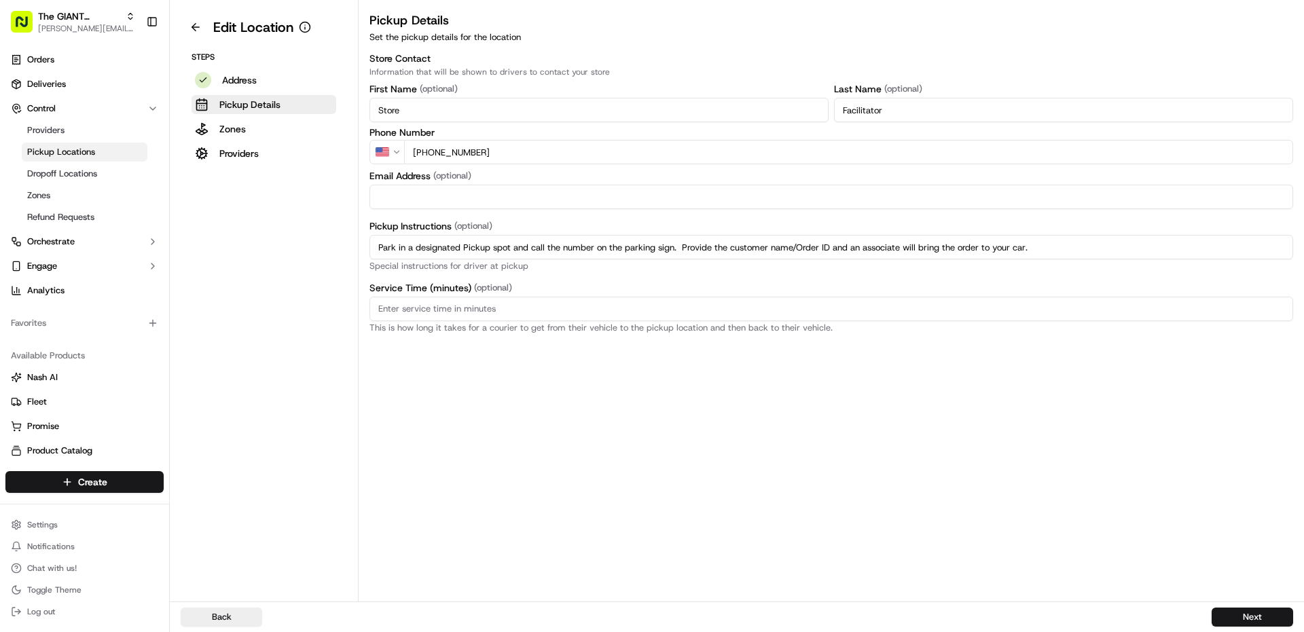
drag, startPoint x: 1079, startPoint y: 249, endPoint x: 242, endPoint y: 213, distance: 837.7
click at [243, 213] on div "Edit Location Steps Address Pickup Details Zones Providers Pickup Details Set t…" at bounding box center [737, 301] width 1134 height 602
paste input "regular parking spot and enter the store. Proceed to Click & Collect area and p…"
type input "Park in a regular parking spot and enter the store. Proceed to Click & Collect …"
click at [1247, 614] on button "Next" at bounding box center [1253, 617] width 82 height 19
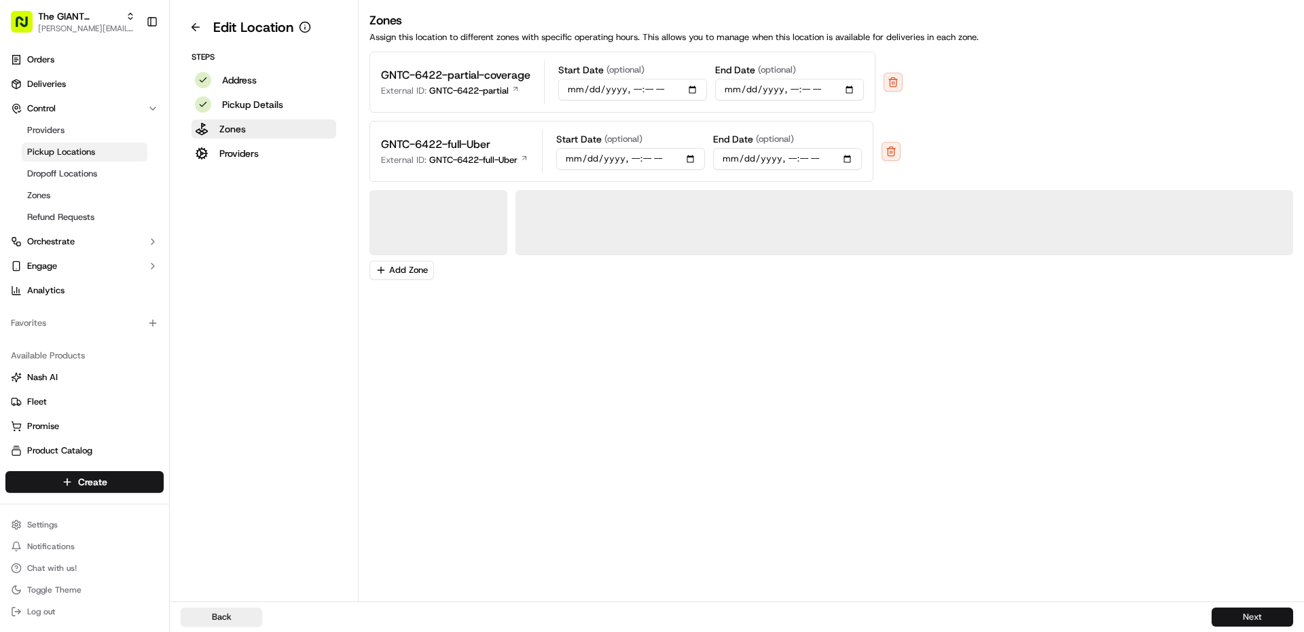
click at [1248, 618] on button "Next" at bounding box center [1253, 617] width 82 height 19
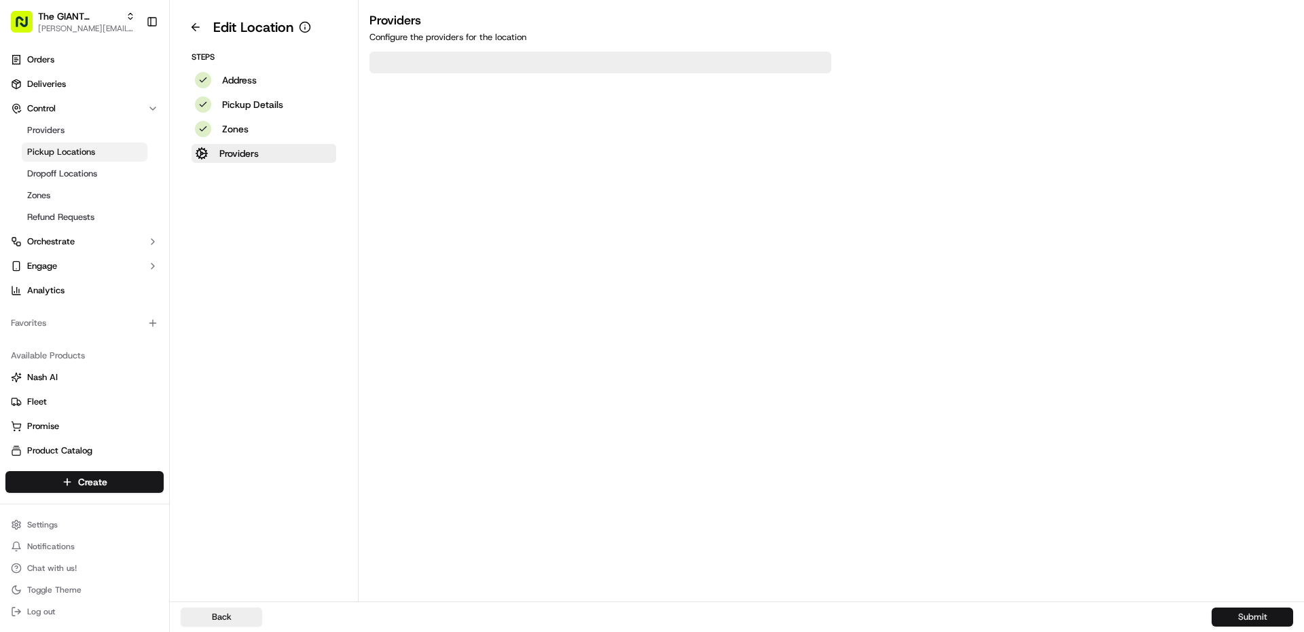
click at [1248, 618] on button "Submit" at bounding box center [1253, 617] width 82 height 19
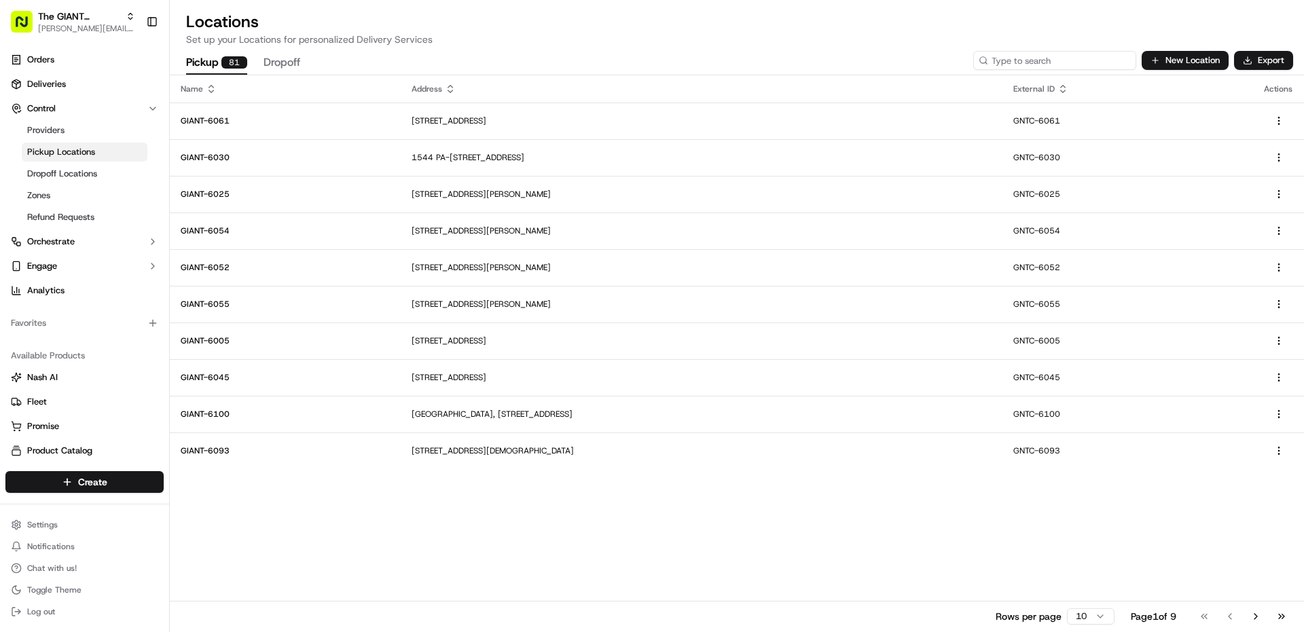
click at [1084, 60] on input at bounding box center [1054, 60] width 163 height 19
type input "6422"
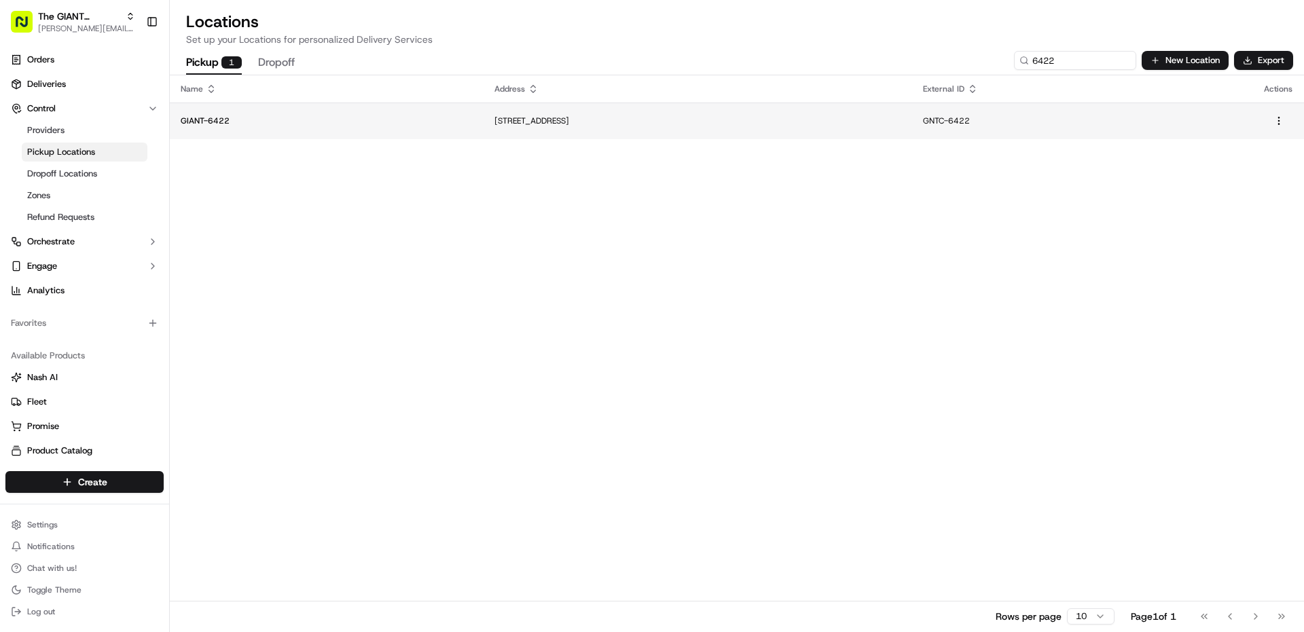
click at [484, 128] on td "[STREET_ADDRESS]" at bounding box center [698, 121] width 429 height 37
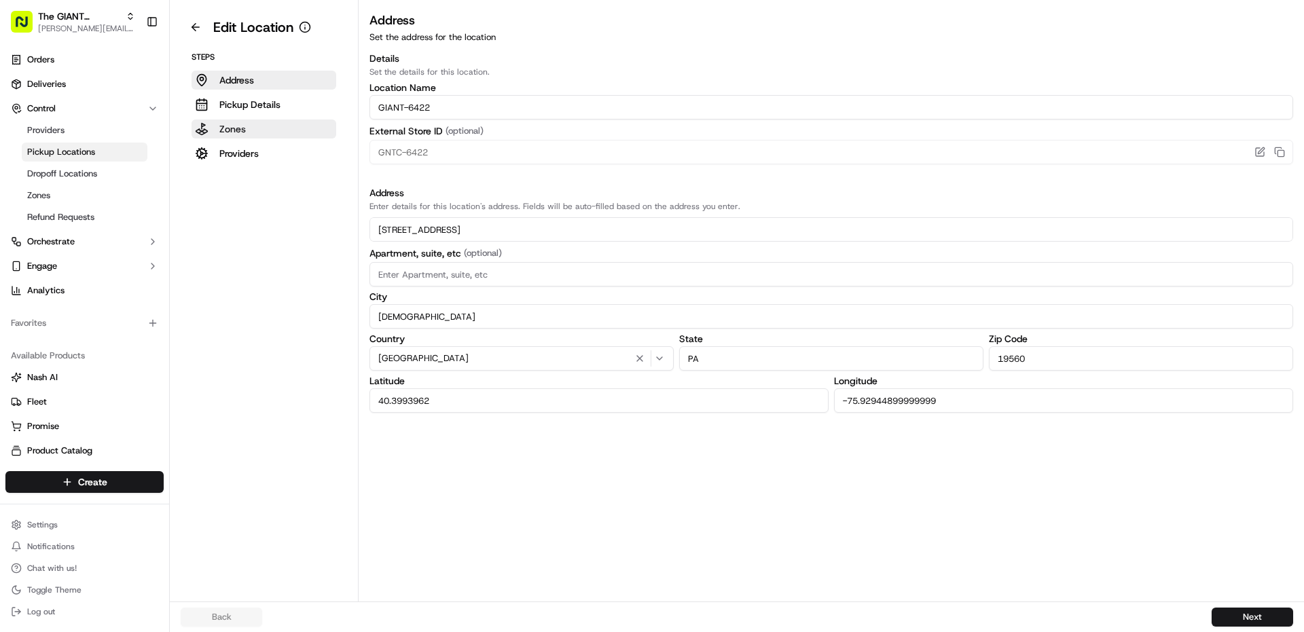
click at [236, 107] on p "Pickup Details" at bounding box center [249, 105] width 61 height 14
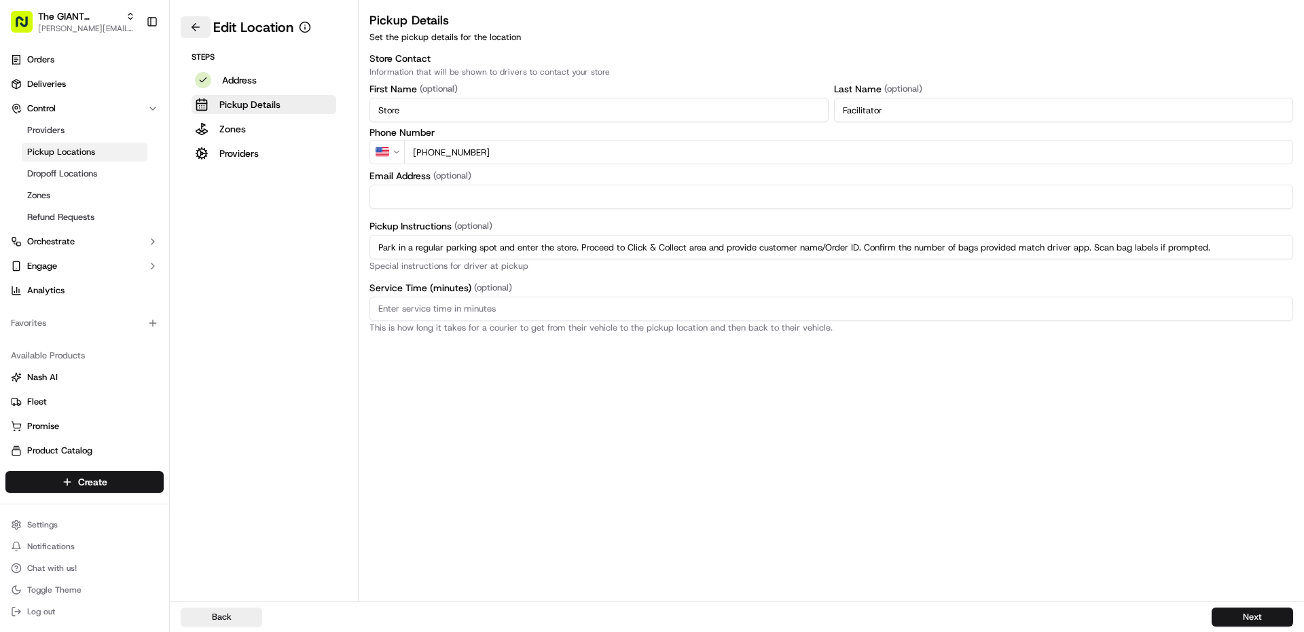
click at [195, 33] on button at bounding box center [196, 27] width 30 height 22
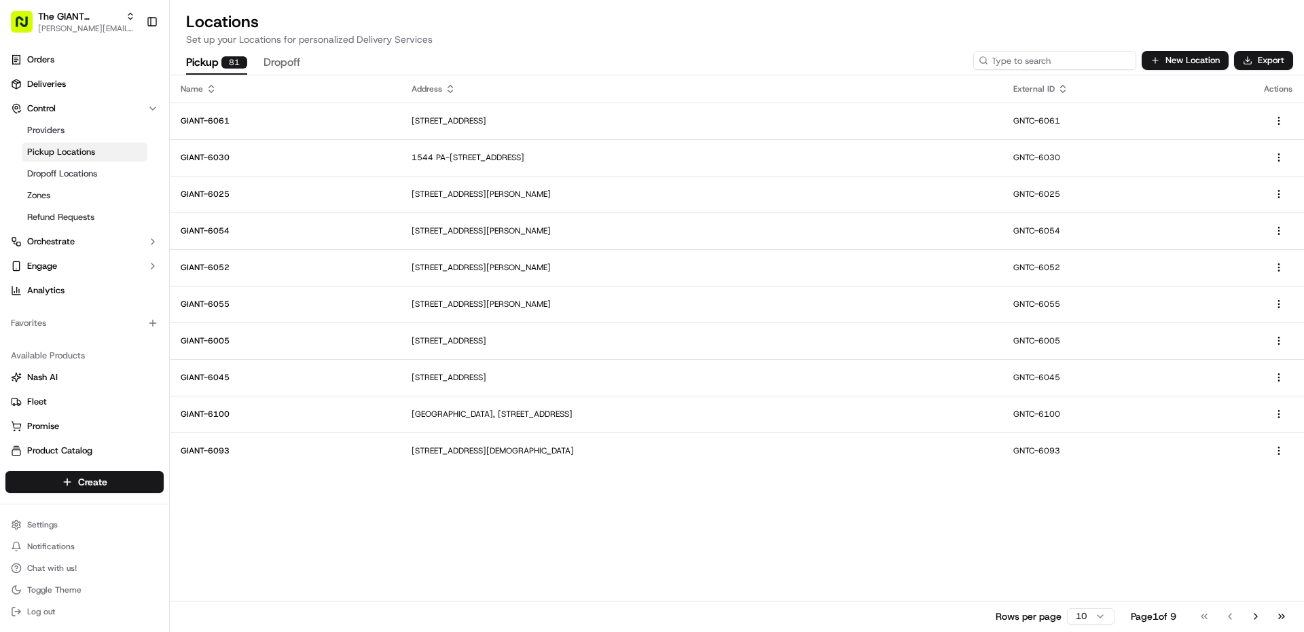
click at [1077, 65] on input at bounding box center [1054, 60] width 163 height 19
type input "6446"
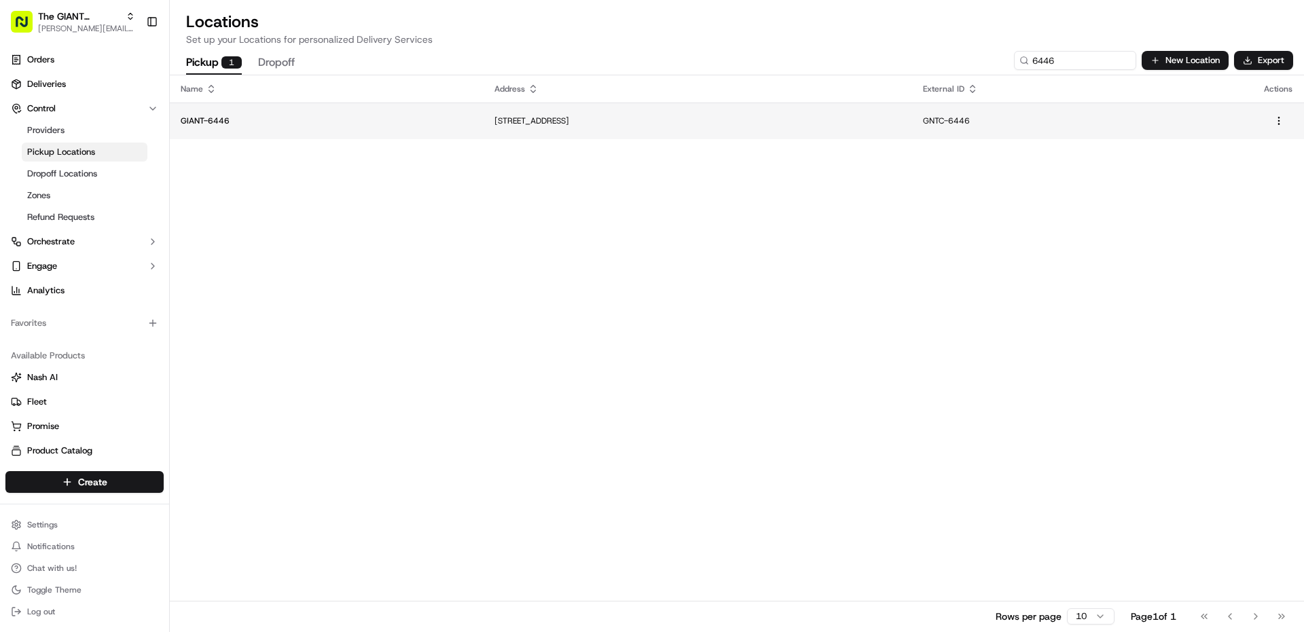
click at [768, 126] on p "[STREET_ADDRESS]" at bounding box center [698, 120] width 407 height 11
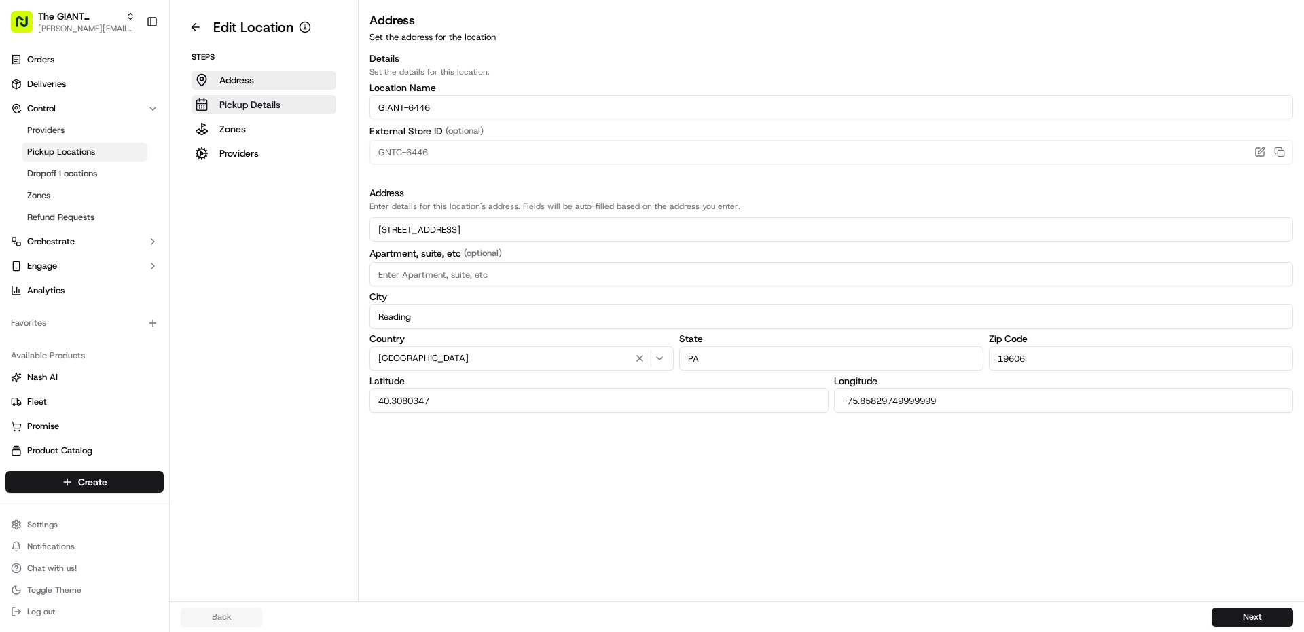
click at [274, 107] on p "Pickup Details" at bounding box center [249, 105] width 61 height 14
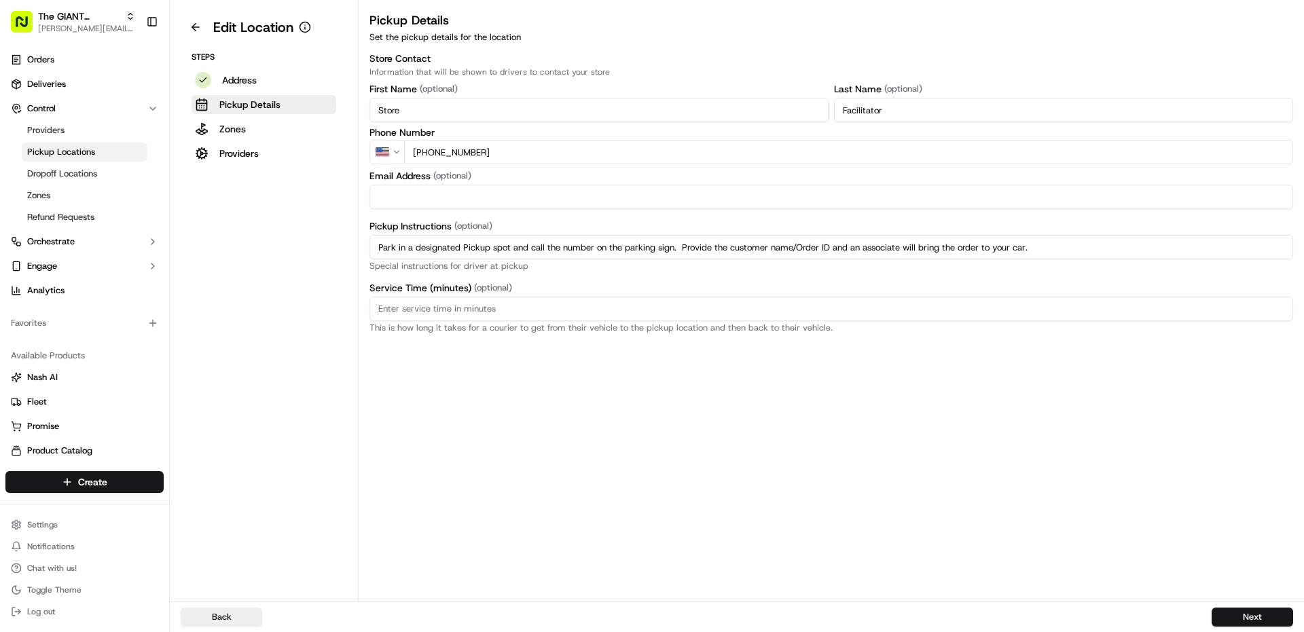
drag, startPoint x: 806, startPoint y: 232, endPoint x: 299, endPoint y: 212, distance: 507.2
click at [304, 212] on div "Edit Location Steps Address Pickup Details Zones Providers Pickup Details Set t…" at bounding box center [737, 301] width 1134 height 602
paste input "regular parking spot and enter the store. Proceed to Click & Collect area and p…"
type input "Park in a regular parking spot and enter the store. Proceed to Click & Collect …"
click at [1248, 613] on button "Next" at bounding box center [1253, 617] width 82 height 19
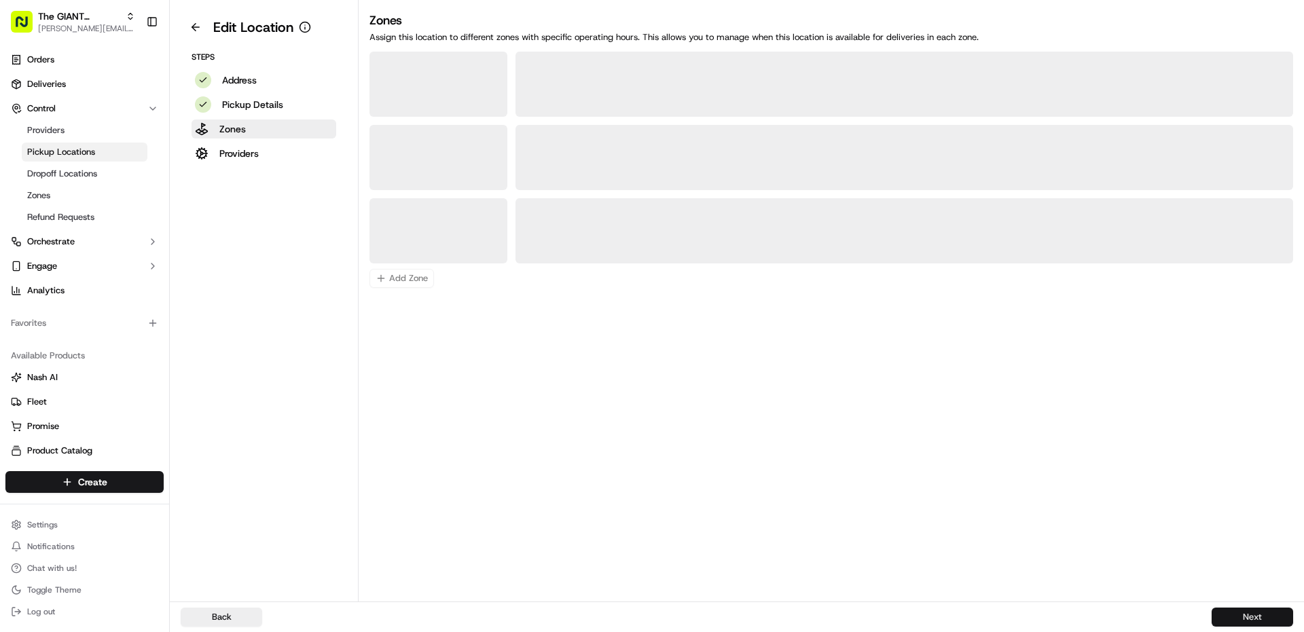
click at [1253, 622] on button "Next" at bounding box center [1253, 617] width 82 height 19
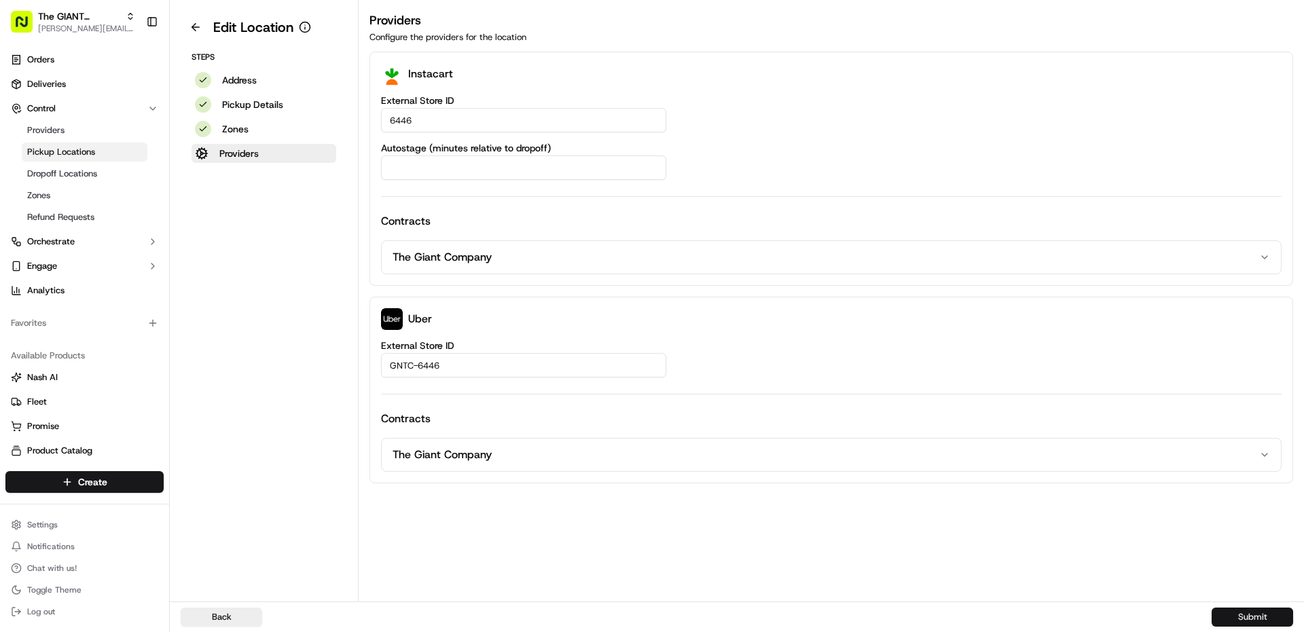
click at [1253, 622] on button "Submit" at bounding box center [1253, 617] width 82 height 19
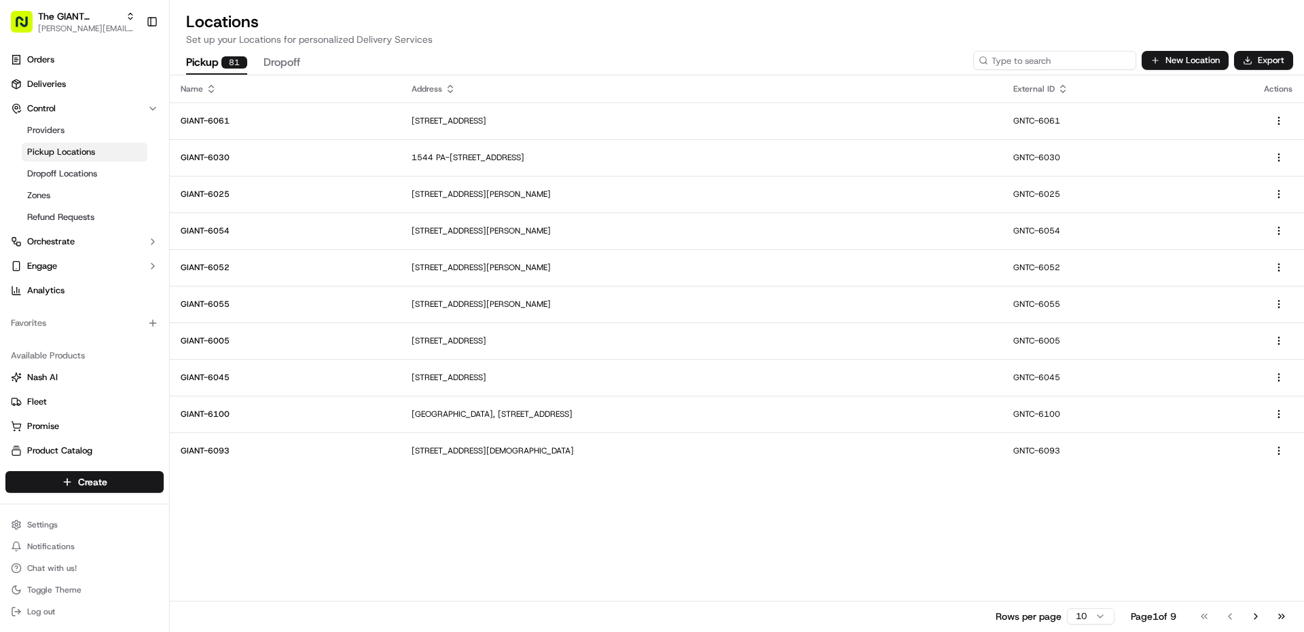
click at [1043, 61] on input at bounding box center [1054, 60] width 163 height 19
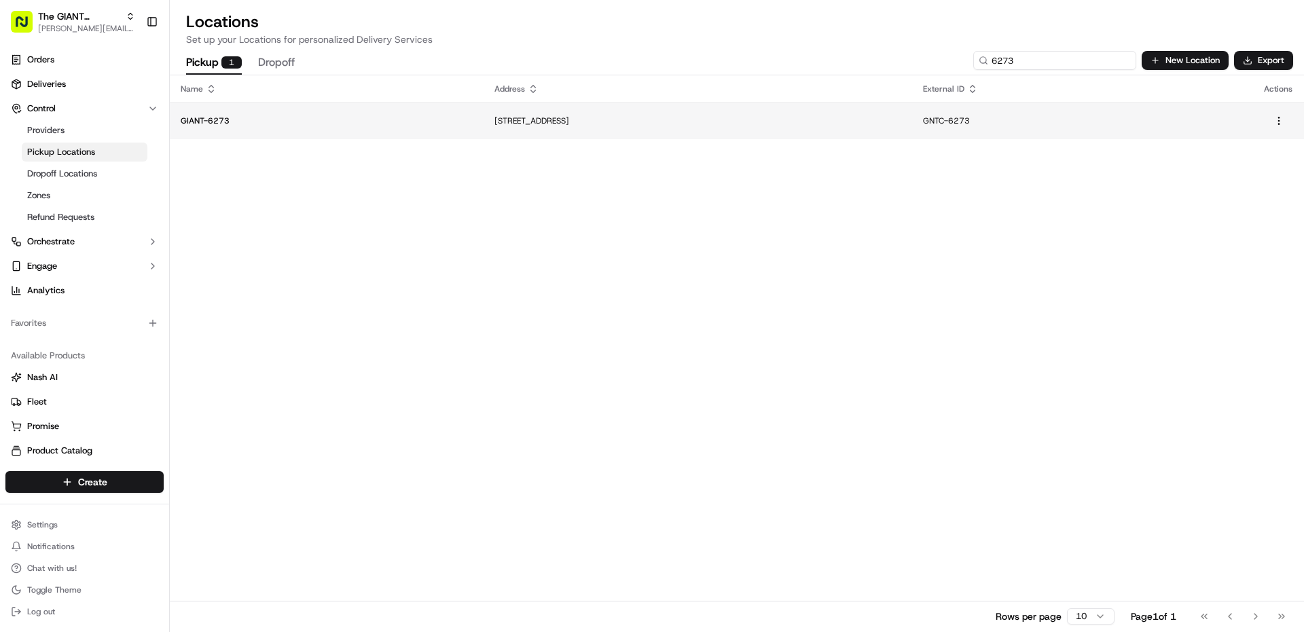
type input "6273"
click at [662, 135] on td "[STREET_ADDRESS]" at bounding box center [698, 121] width 429 height 37
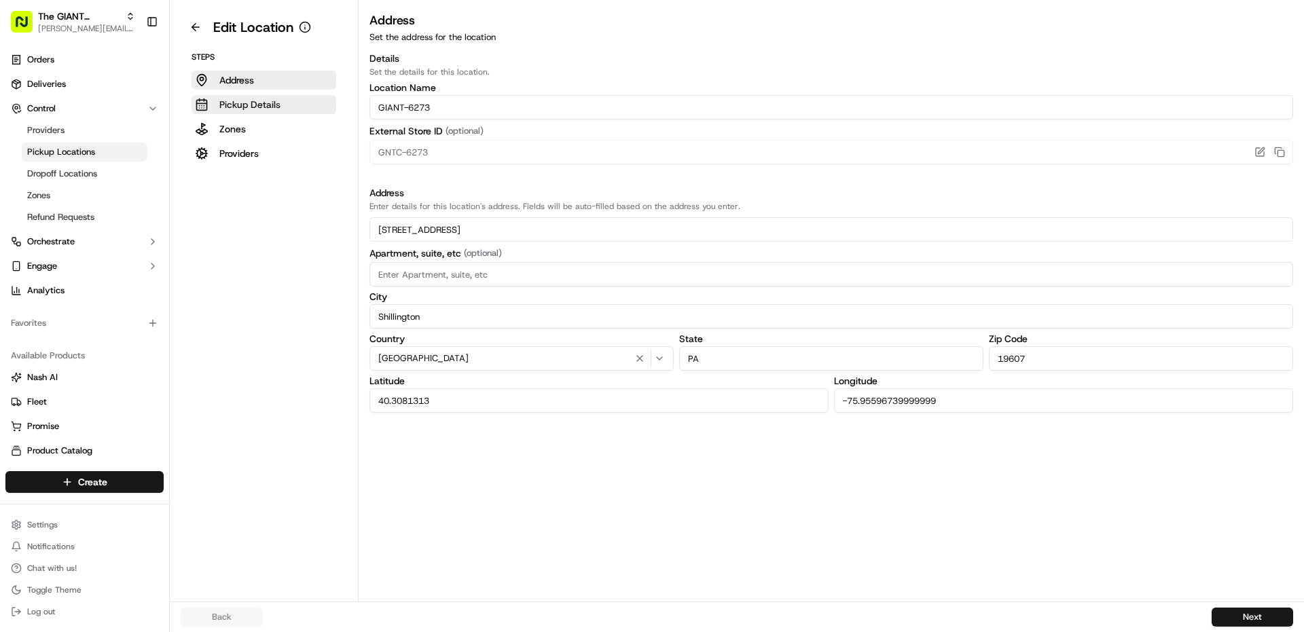
click at [237, 109] on p "Pickup Details" at bounding box center [249, 105] width 61 height 14
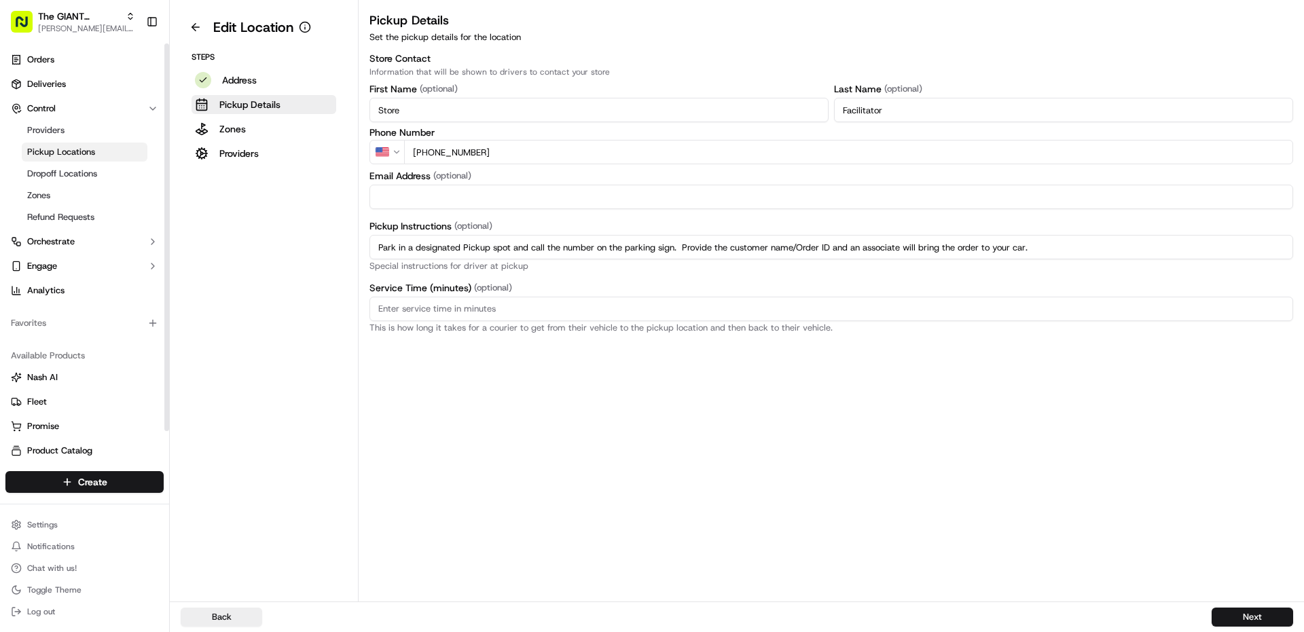
drag, startPoint x: 1077, startPoint y: 251, endPoint x: 25, endPoint y: 255, distance: 1051.6
click at [28, 255] on div "The GIANT Company [PERSON_NAME][EMAIL_ADDRESS][PERSON_NAME][DOMAIN_NAME] Toggle…" at bounding box center [652, 316] width 1304 height 632
paste input "regular parking spot and enter the store. Proceed to Click & Collect area and p…"
type input "Park in a regular parking spot and enter the store. Proceed to Click & Collect …"
click at [1255, 618] on button "Next" at bounding box center [1253, 617] width 82 height 19
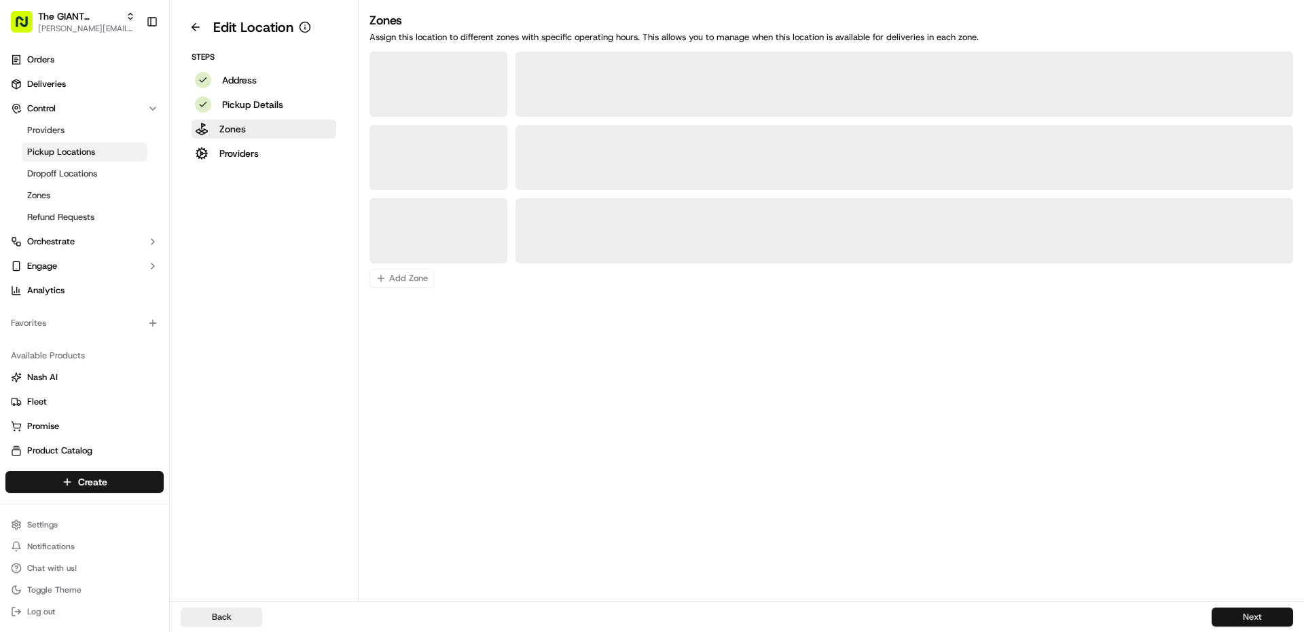
click at [1255, 618] on button "Next" at bounding box center [1253, 617] width 82 height 19
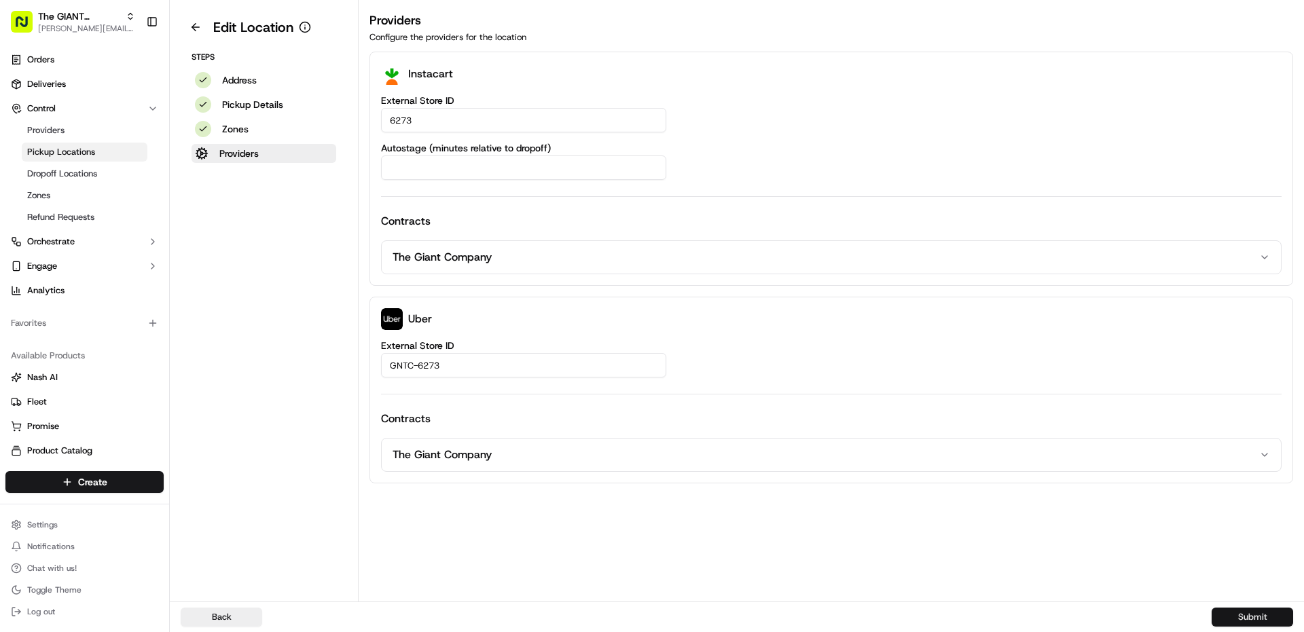
click at [1255, 618] on button "Submit" at bounding box center [1253, 617] width 82 height 19
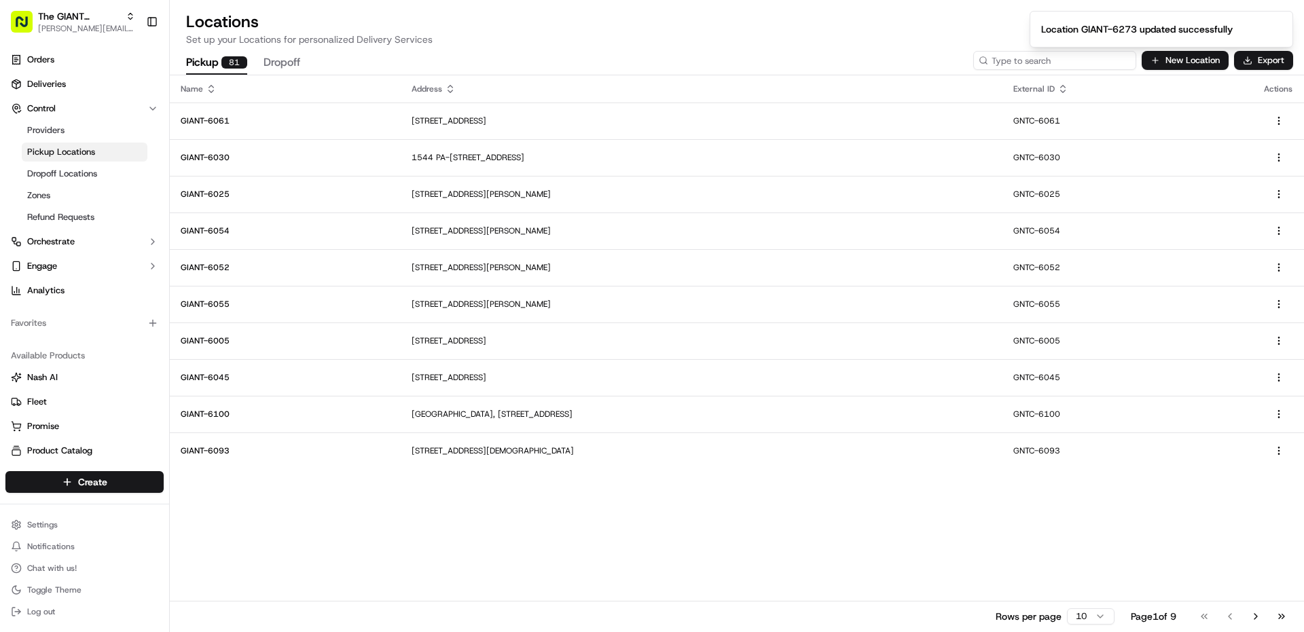
click at [1081, 60] on input at bounding box center [1054, 60] width 163 height 19
type input "6446"
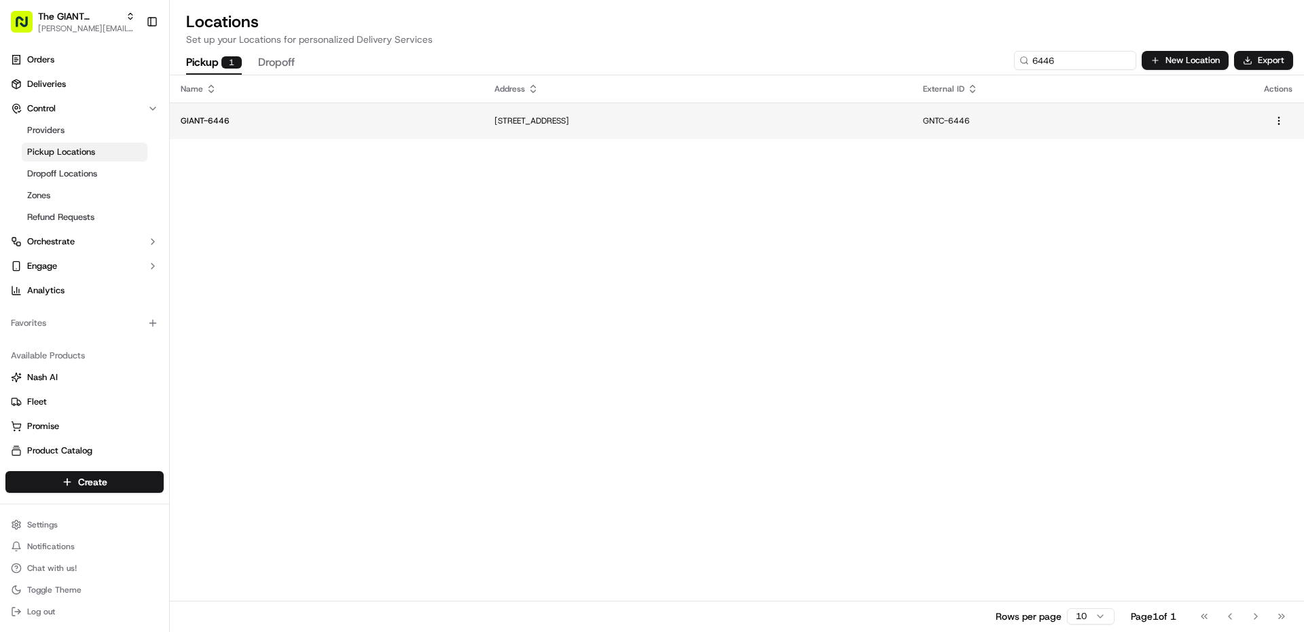
click at [666, 120] on p "[STREET_ADDRESS]" at bounding box center [698, 120] width 407 height 11
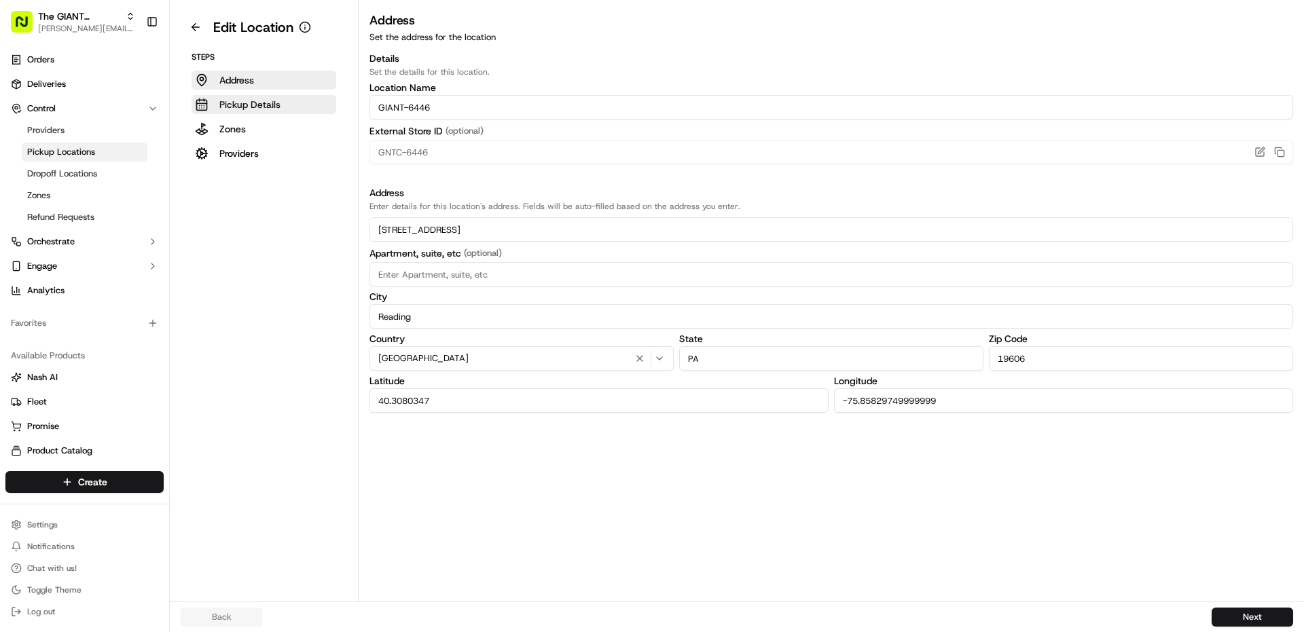
click at [262, 113] on button "Pickup Details" at bounding box center [264, 104] width 145 height 19
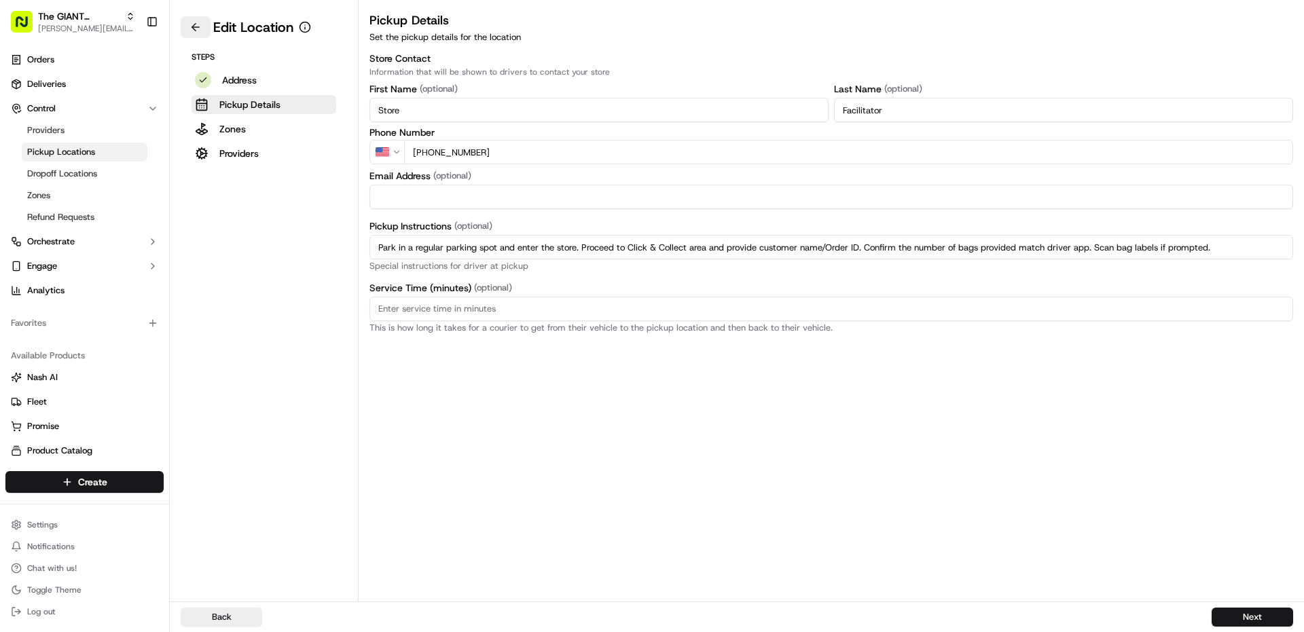
click at [184, 32] on button at bounding box center [196, 27] width 30 height 22
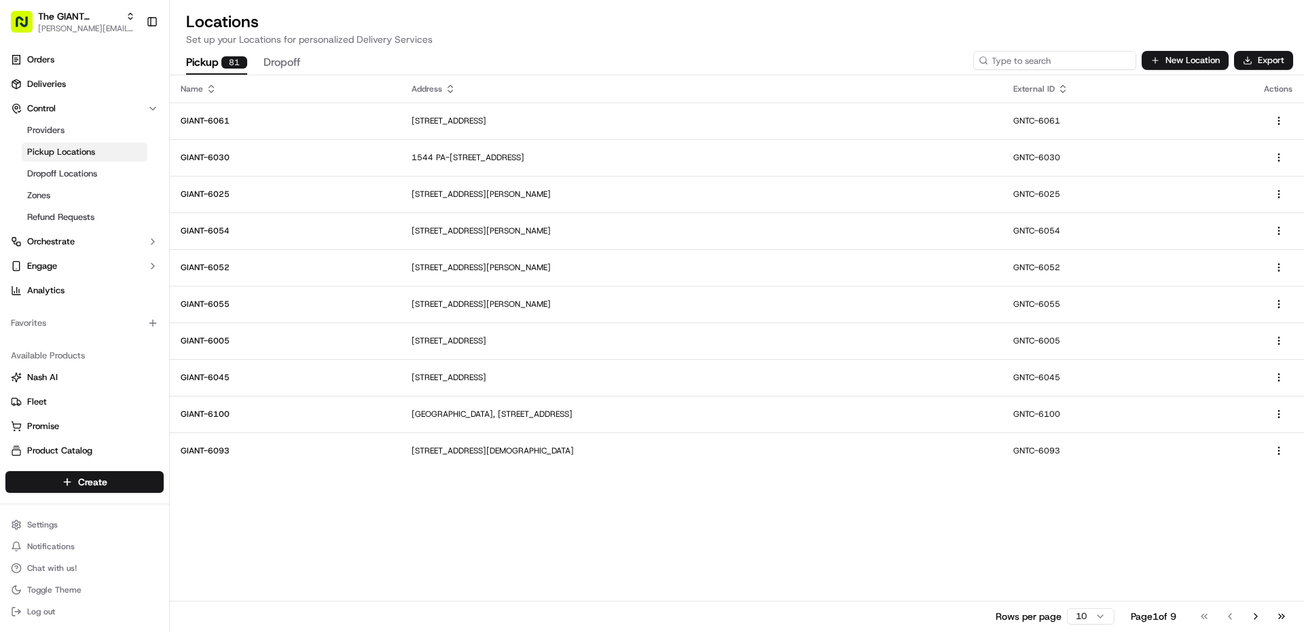
click at [1096, 53] on input at bounding box center [1054, 60] width 163 height 19
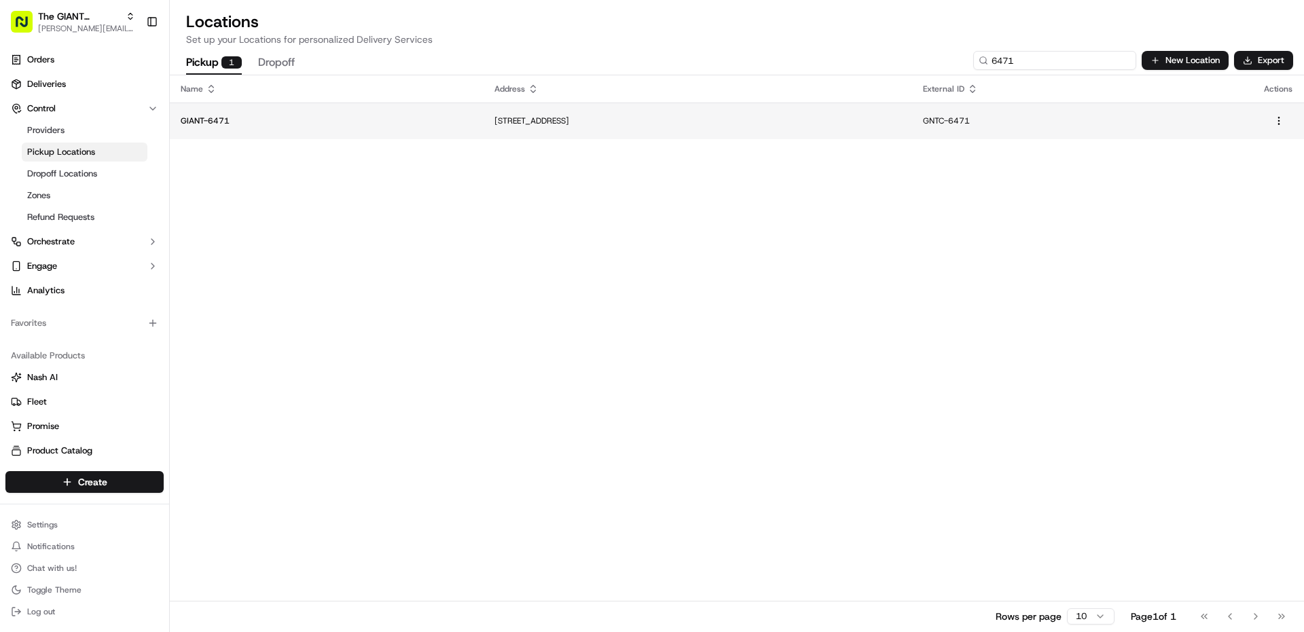
type input "6471"
click at [484, 110] on td "[STREET_ADDRESS]" at bounding box center [698, 121] width 429 height 37
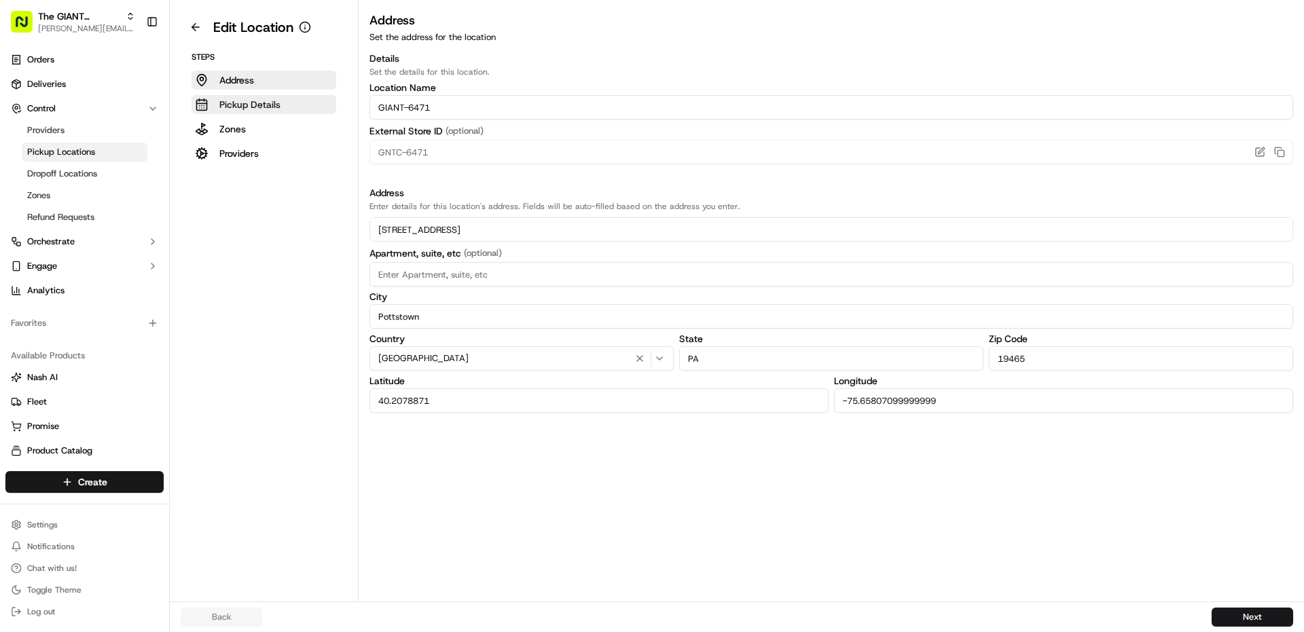
click at [256, 108] on p "Pickup Details" at bounding box center [249, 105] width 61 height 14
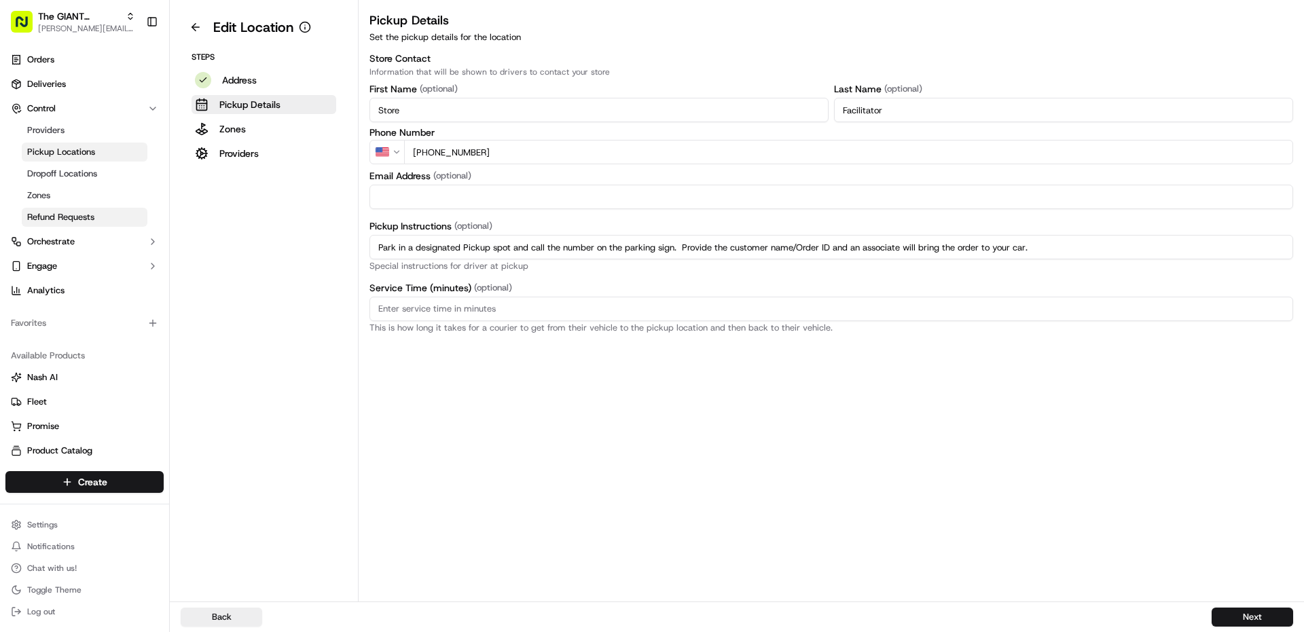
drag, startPoint x: 1063, startPoint y: 249, endPoint x: 135, endPoint y: 221, distance: 929.1
click at [135, 221] on div "The GIANT Company [PERSON_NAME][EMAIL_ADDRESS][PERSON_NAME][DOMAIN_NAME] Toggle…" at bounding box center [652, 316] width 1304 height 632
paste input "regular parking spot and enter the store. Proceed to Click & Collect area and p…"
type input "Park in a regular parking spot and enter the store. Proceed to Click & Collect …"
click at [1243, 614] on button "Next" at bounding box center [1253, 617] width 82 height 19
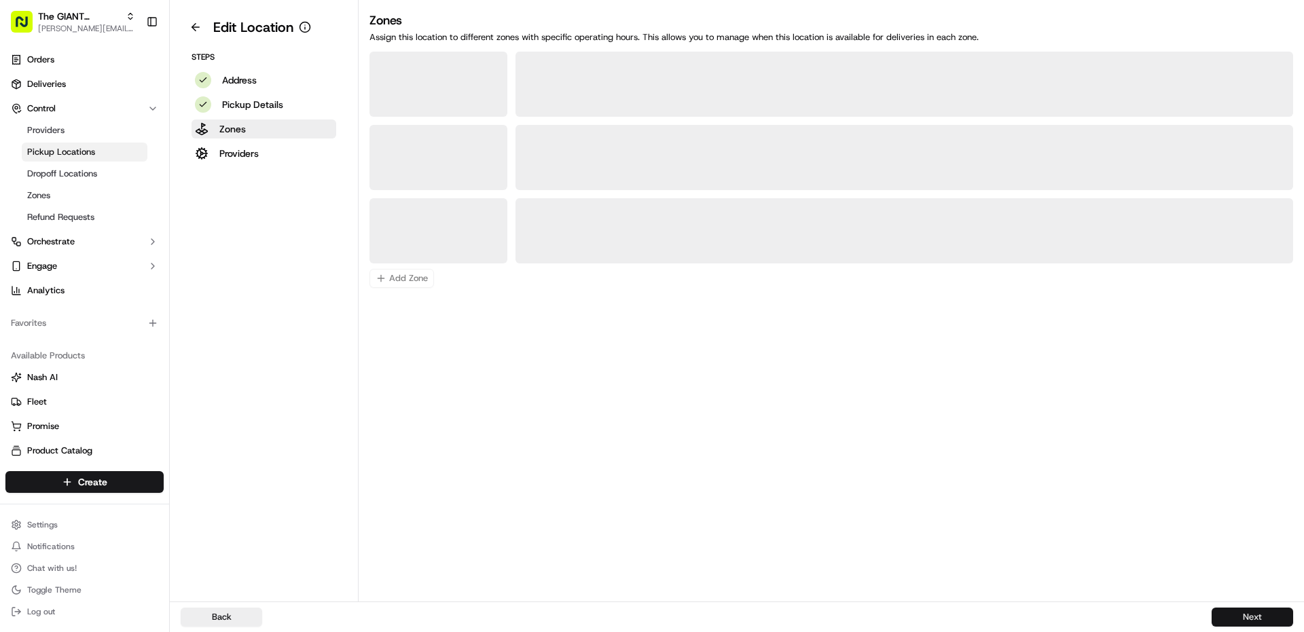
click at [1242, 617] on button "Next" at bounding box center [1253, 617] width 82 height 19
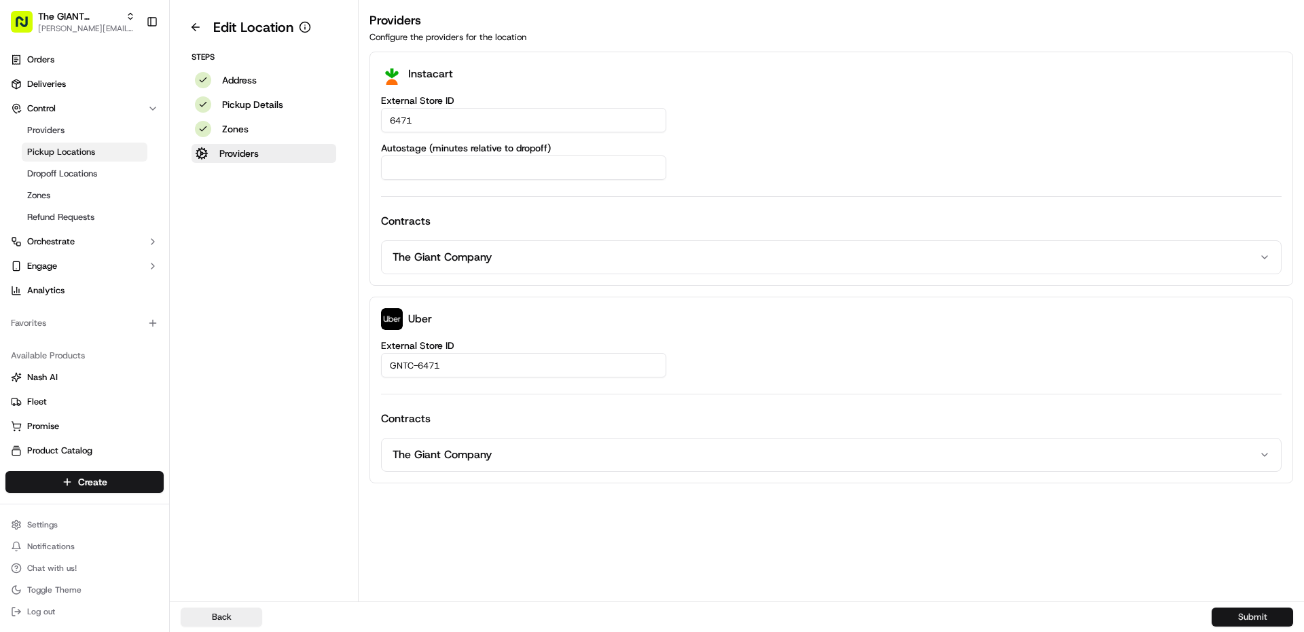
click at [1241, 617] on button "Submit" at bounding box center [1253, 617] width 82 height 19
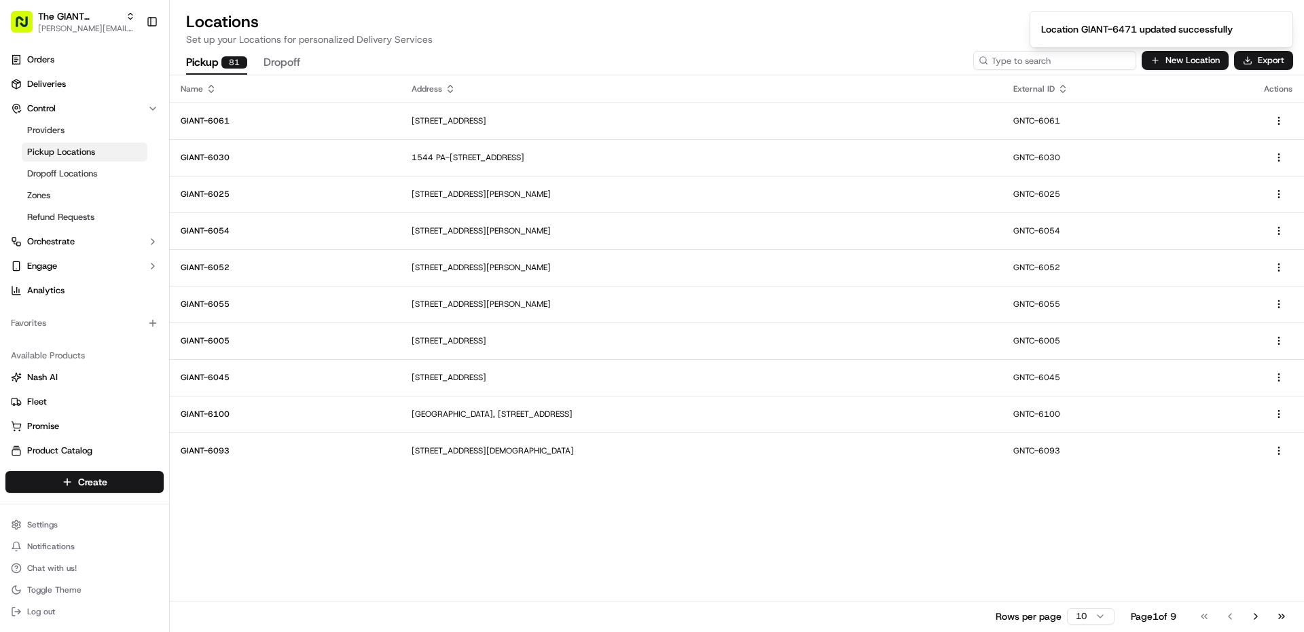
click at [1072, 65] on input at bounding box center [1054, 60] width 163 height 19
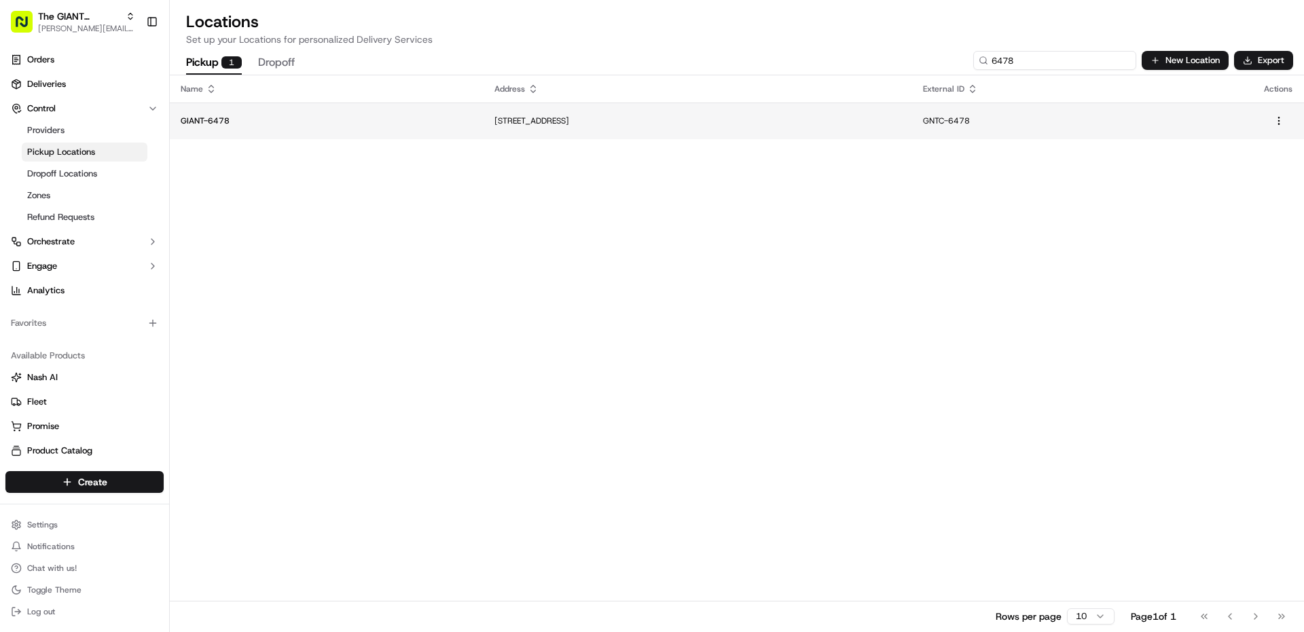
type input "6478"
click at [495, 120] on p "[STREET_ADDRESS]" at bounding box center [698, 120] width 407 height 11
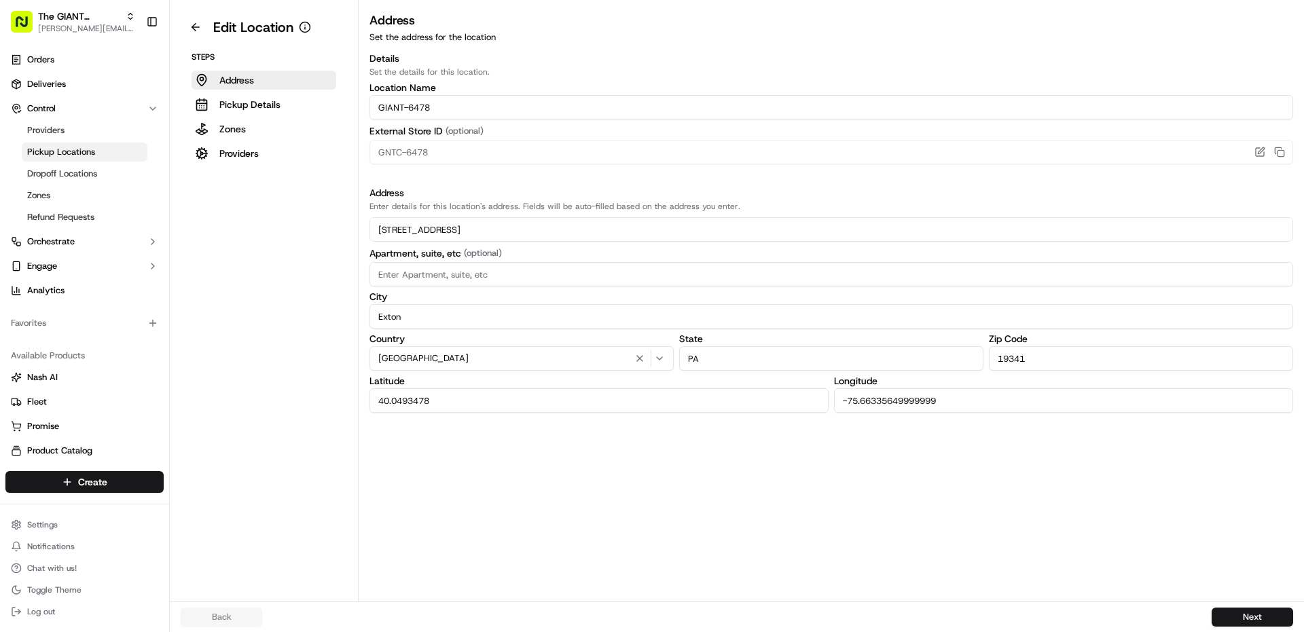
click at [230, 110] on p "Pickup Details" at bounding box center [249, 105] width 61 height 14
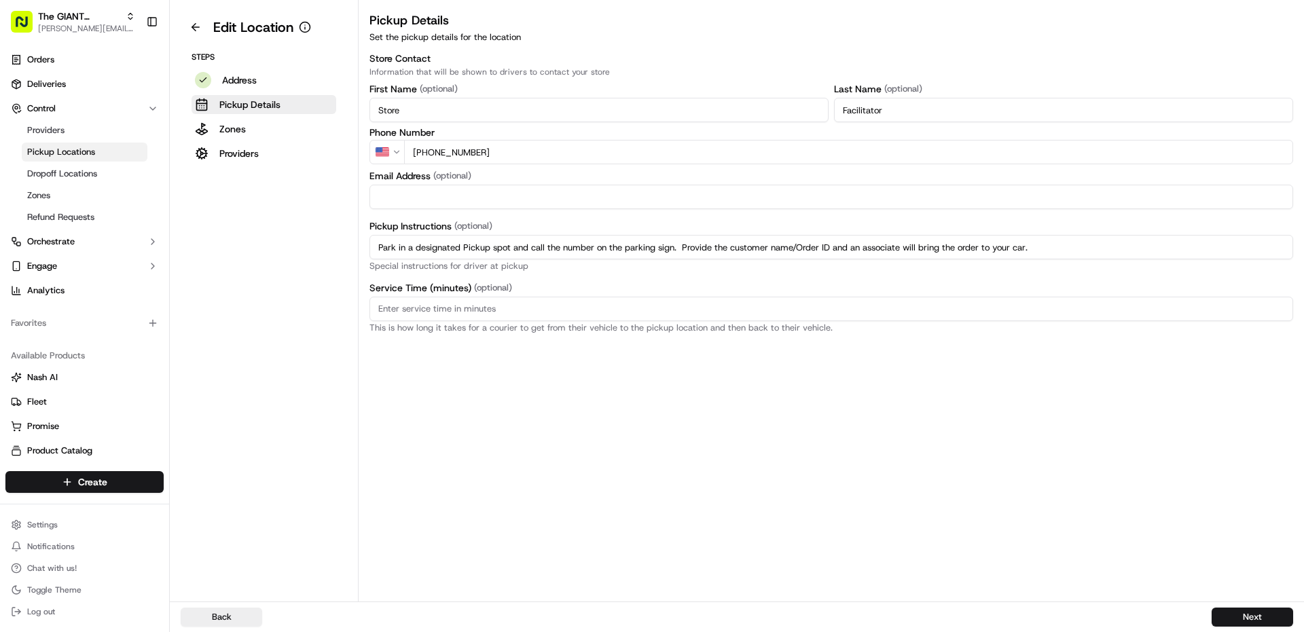
drag, startPoint x: 1076, startPoint y: 243, endPoint x: 0, endPoint y: 243, distance: 1076.1
click at [0, 243] on div "The GIANT Company [PERSON_NAME][EMAIL_ADDRESS][PERSON_NAME][DOMAIN_NAME] Toggle…" at bounding box center [652, 316] width 1304 height 632
paste input "regular parking spot and enter the store. Proceed to Click & Collect area and p…"
type input "Park in a regular parking spot and enter the store. Proceed to Click & Collect …"
click at [1234, 613] on button "Next" at bounding box center [1253, 617] width 82 height 19
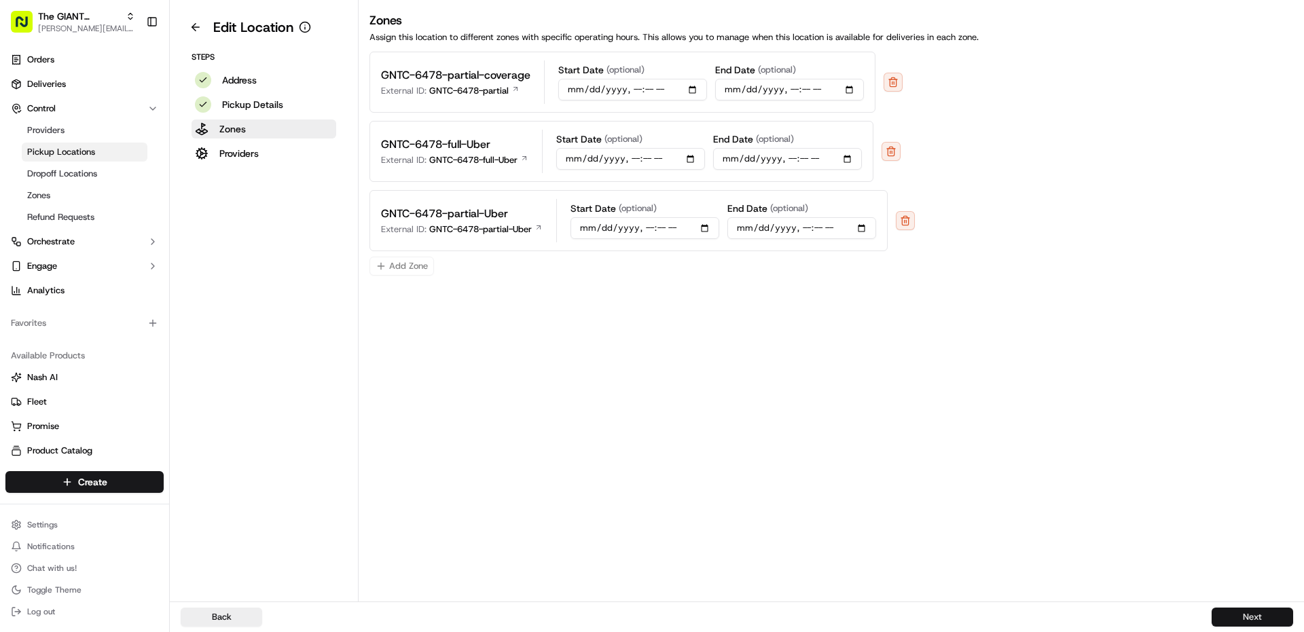
click at [1234, 613] on button "Next" at bounding box center [1253, 617] width 82 height 19
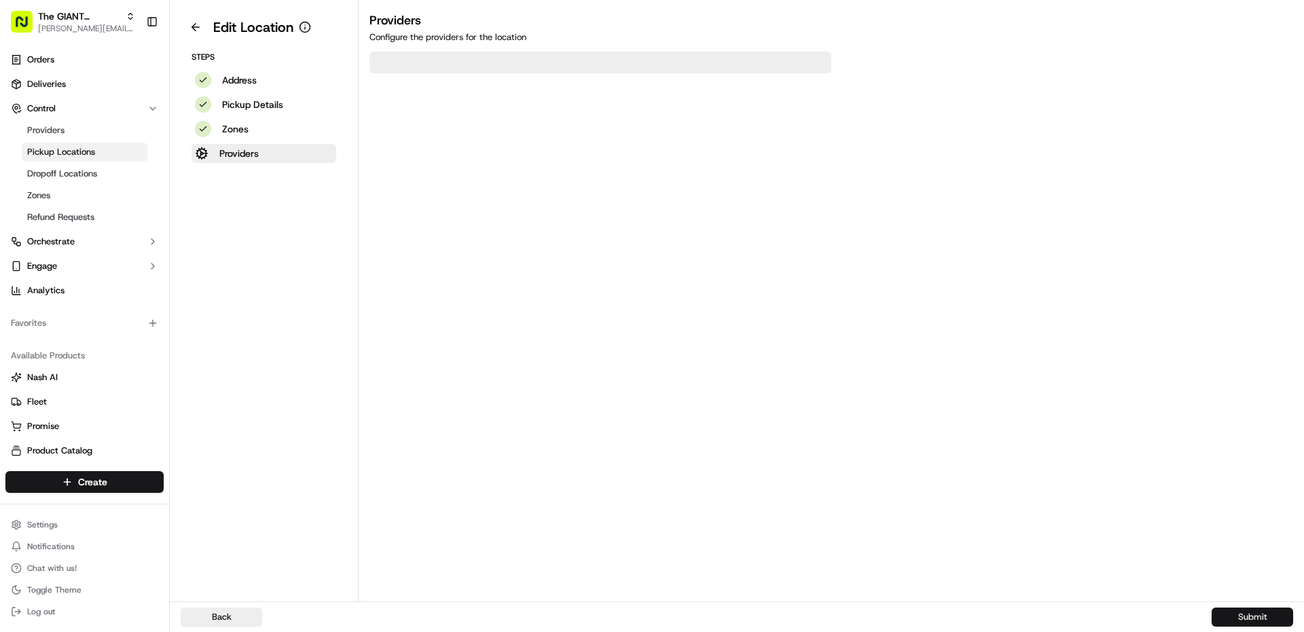
click at [1234, 613] on button "Submit" at bounding box center [1253, 617] width 82 height 19
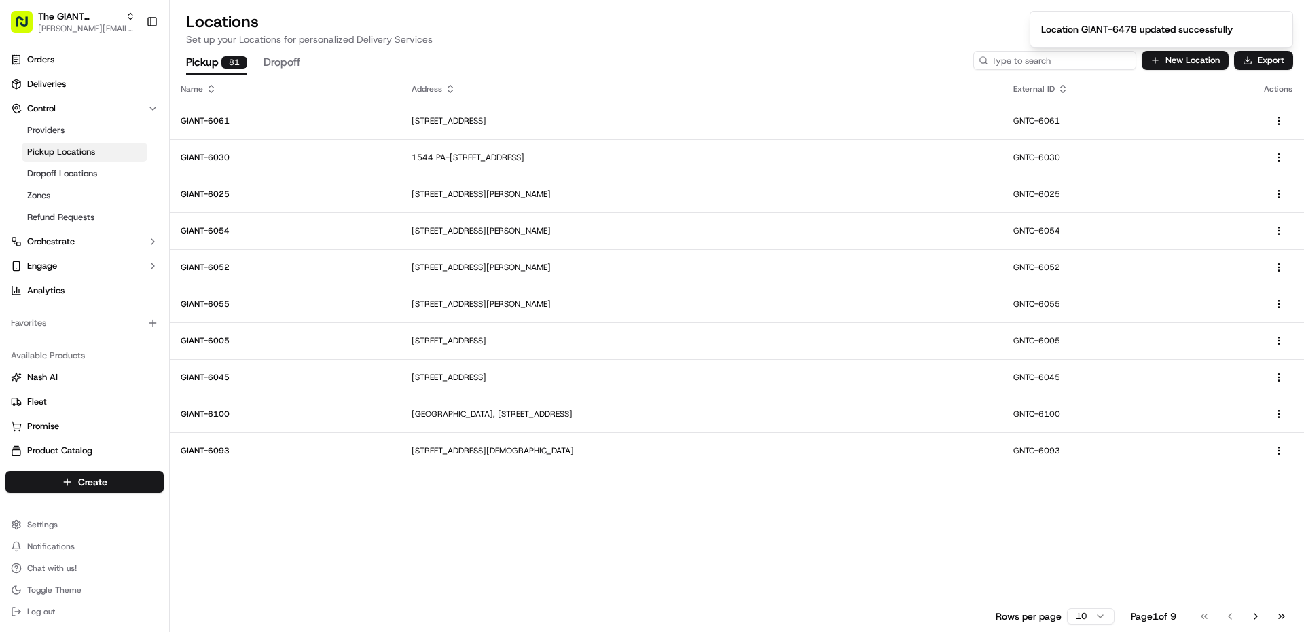
click at [1063, 64] on input at bounding box center [1054, 60] width 163 height 19
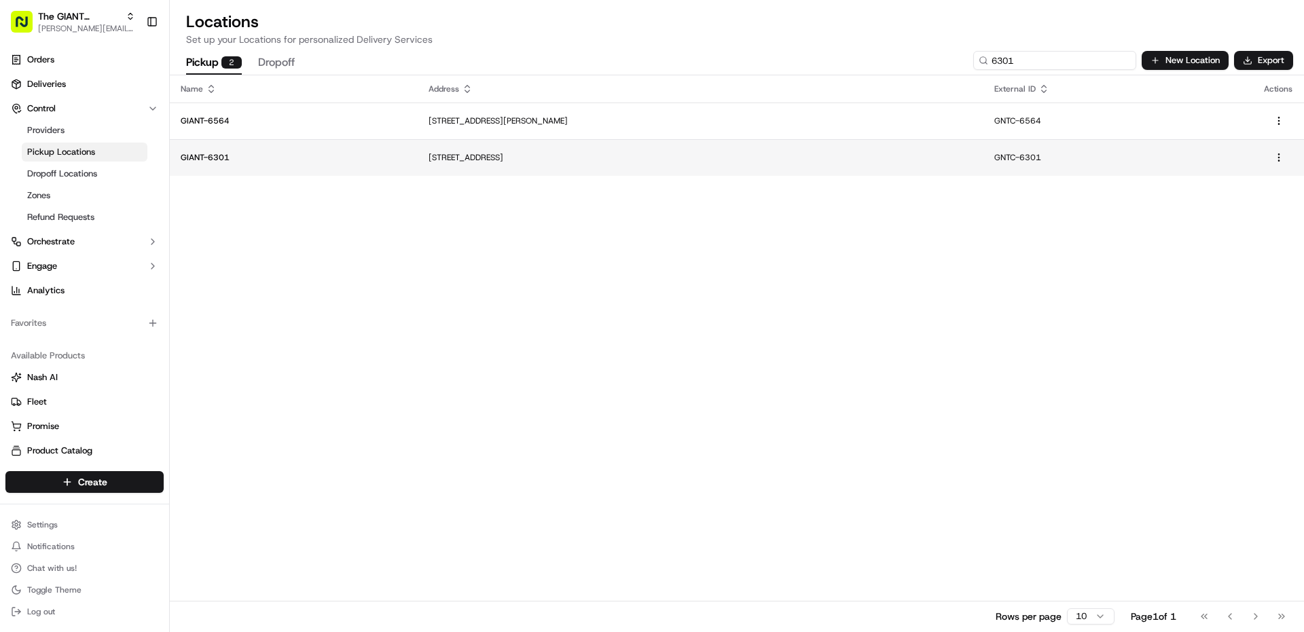
type input "6301"
click at [482, 164] on td "[STREET_ADDRESS]" at bounding box center [701, 157] width 566 height 37
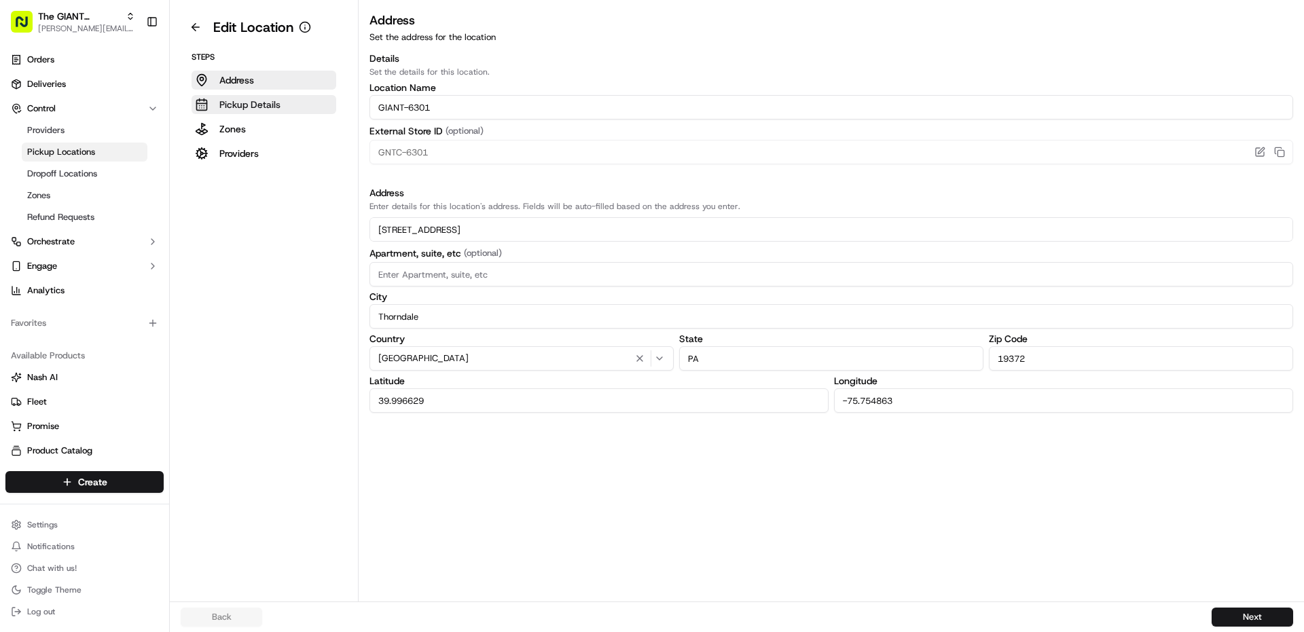
click at [253, 113] on button "Pickup Details" at bounding box center [264, 104] width 145 height 19
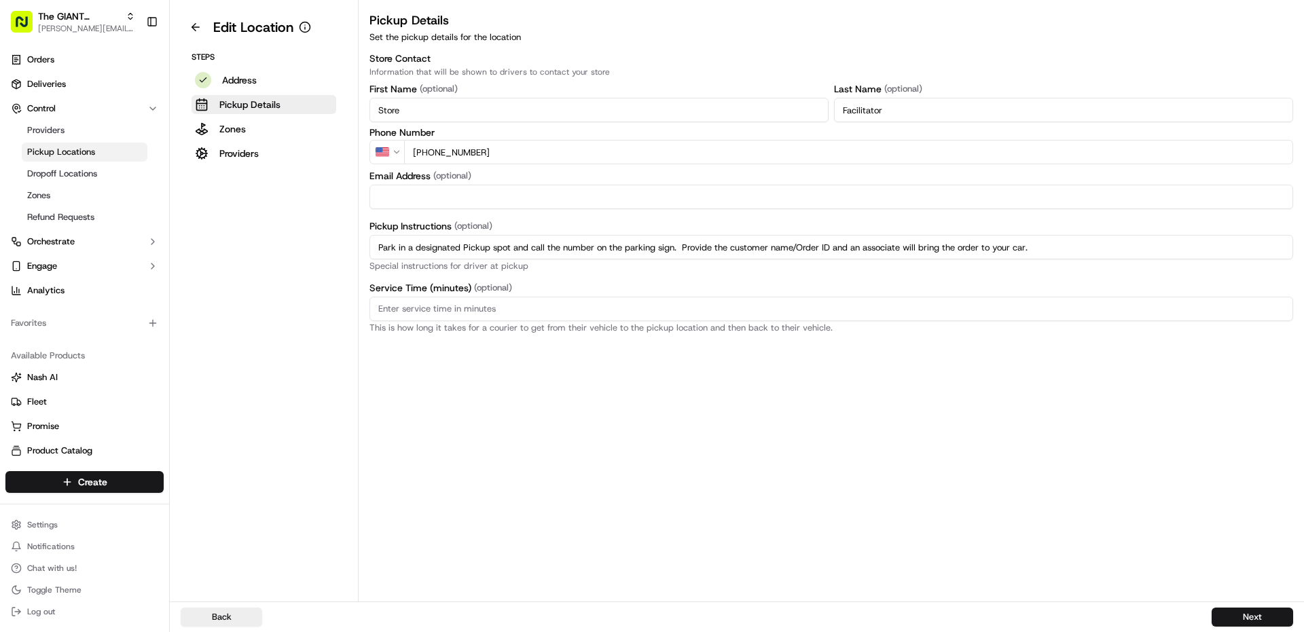
drag, startPoint x: 1079, startPoint y: 249, endPoint x: 0, endPoint y: 247, distance: 1078.8
click at [3, 247] on div "The GIANT Company [PERSON_NAME][EMAIL_ADDRESS][PERSON_NAME][DOMAIN_NAME] Toggle…" at bounding box center [652, 316] width 1304 height 632
paste input "regular parking spot and enter the store. Proceed to Click & Collect area and p…"
type input "Park in a regular parking spot and enter the store. Proceed to Click & Collect …"
click at [1234, 622] on button "Next" at bounding box center [1253, 617] width 82 height 19
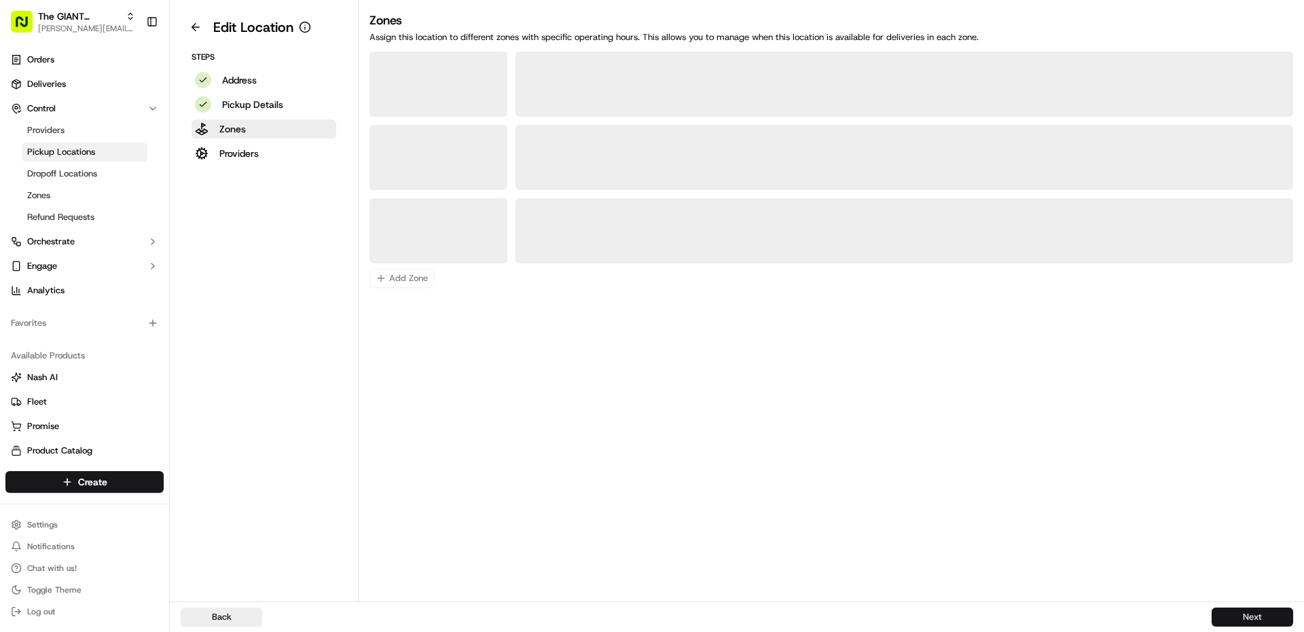
click at [1234, 622] on button "Next" at bounding box center [1253, 617] width 82 height 19
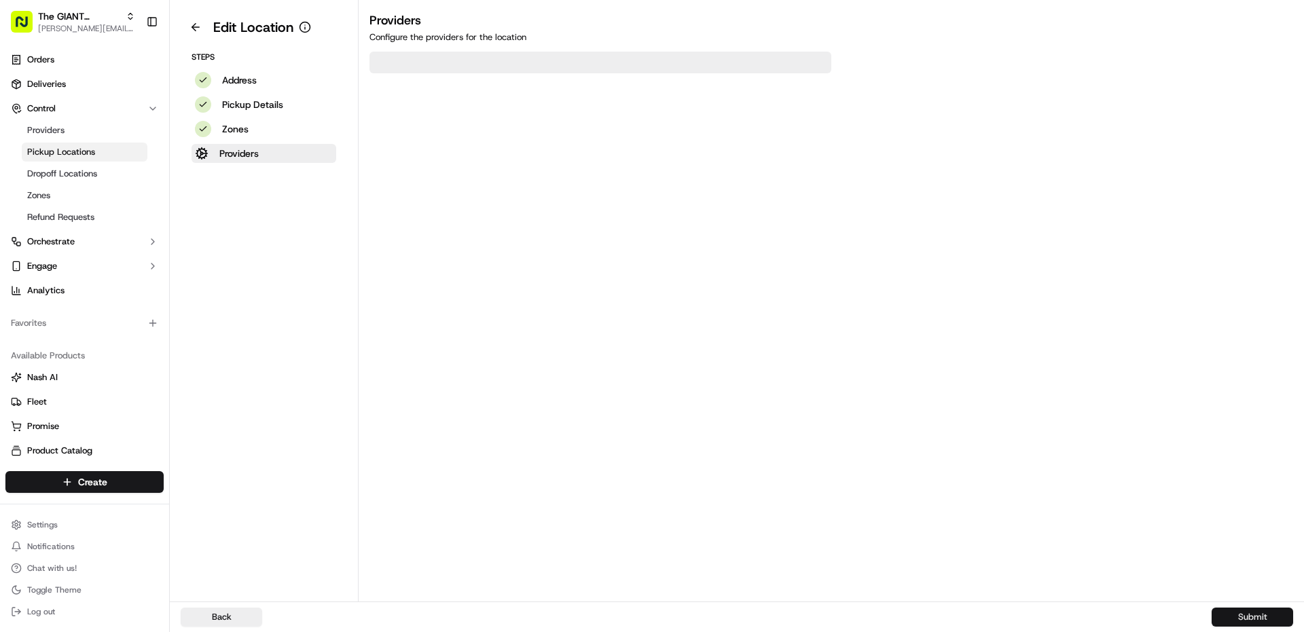
click at [1234, 622] on button "Submit" at bounding box center [1253, 617] width 82 height 19
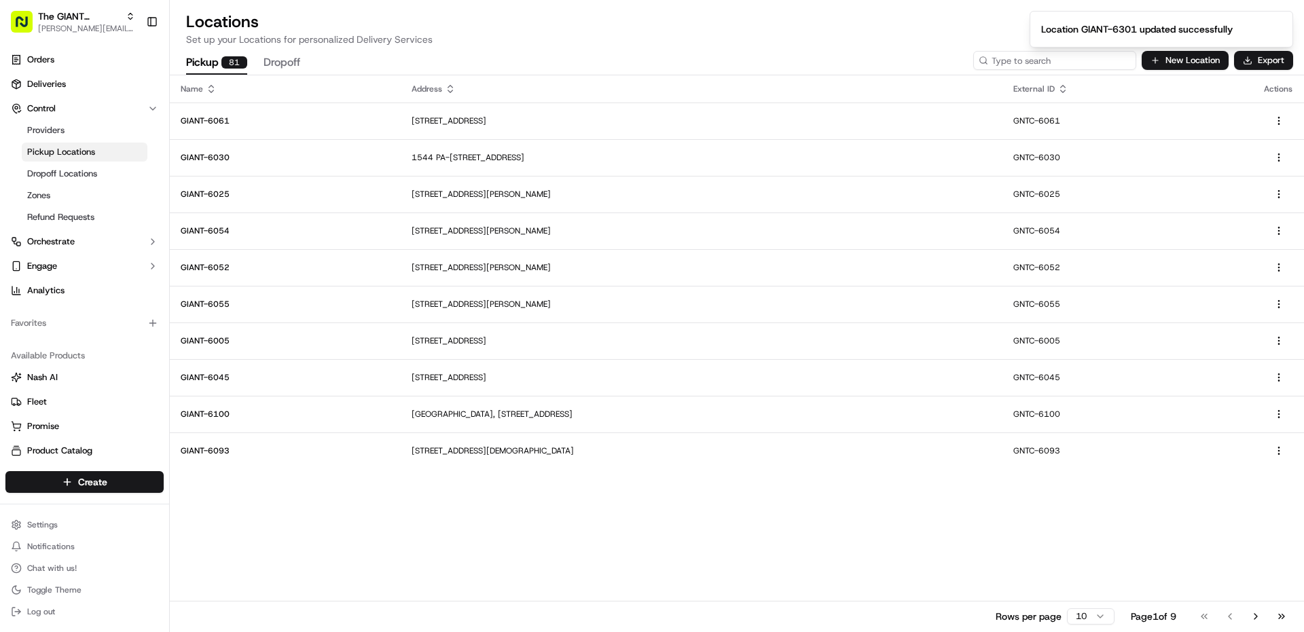
click at [1077, 63] on input at bounding box center [1054, 60] width 163 height 19
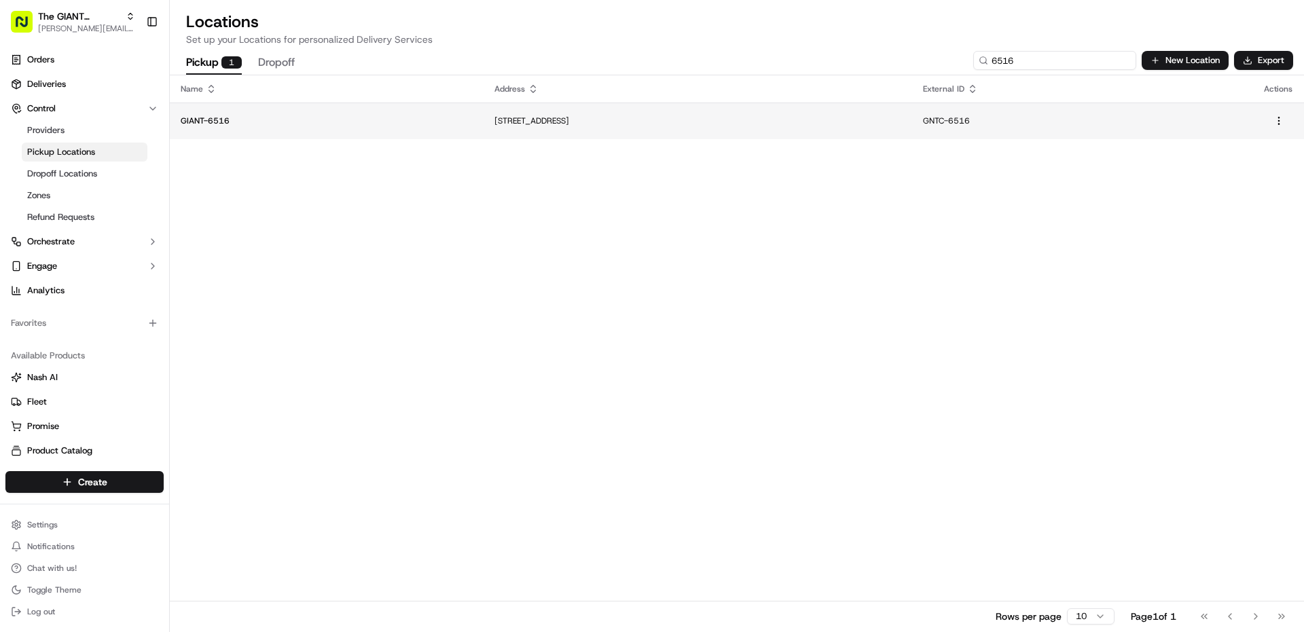
type input "6516"
click at [484, 128] on td "[STREET_ADDRESS]" at bounding box center [698, 121] width 429 height 37
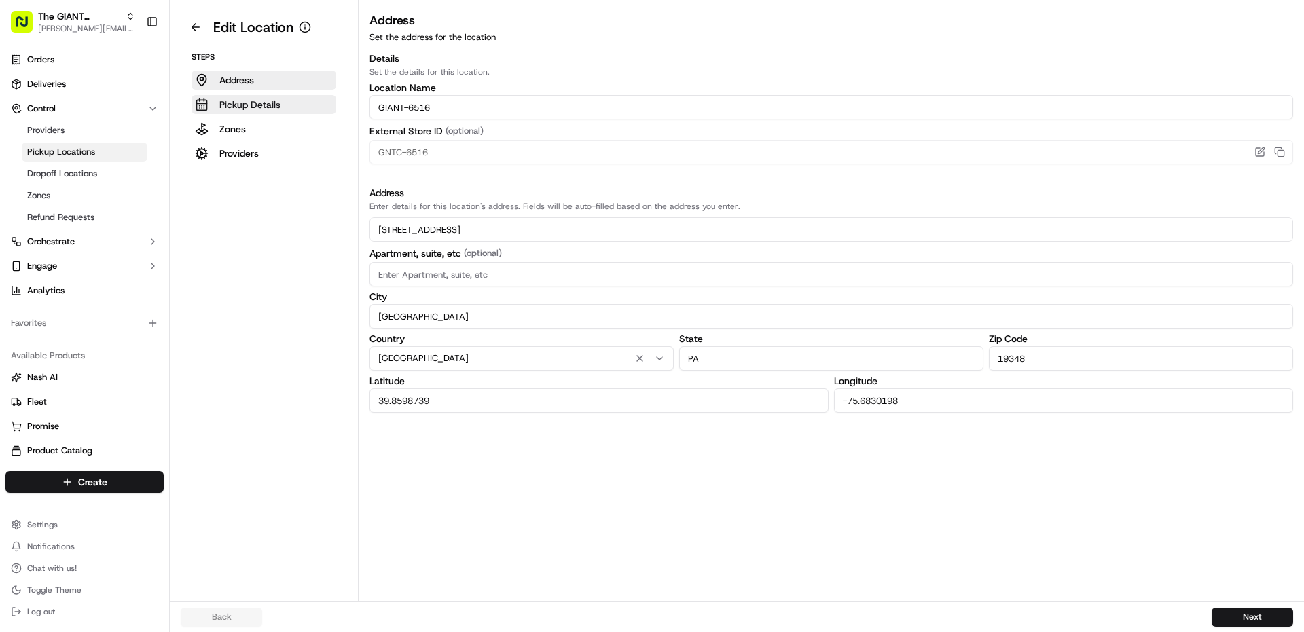
click at [252, 111] on button "Pickup Details" at bounding box center [264, 104] width 145 height 19
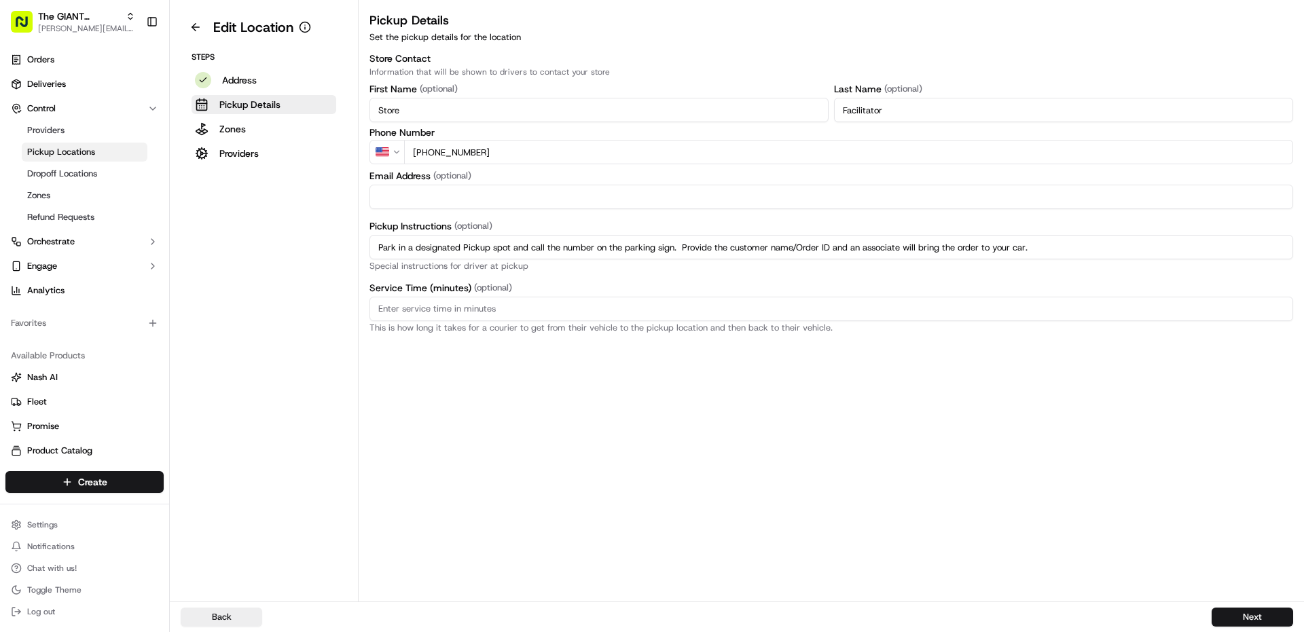
drag, startPoint x: 1045, startPoint y: 249, endPoint x: 141, endPoint y: 227, distance: 904.5
click at [145, 227] on div "The GIANT Company [PERSON_NAME][EMAIL_ADDRESS][PERSON_NAME][DOMAIN_NAME] Toggle…" at bounding box center [652, 316] width 1304 height 632
paste input "regular parking spot and enter the store. Proceed to Click & Collect area and p…"
type input "Park in a regular parking spot and enter the store. Proceed to Click & Collect …"
click at [1233, 626] on button "Next" at bounding box center [1253, 617] width 82 height 19
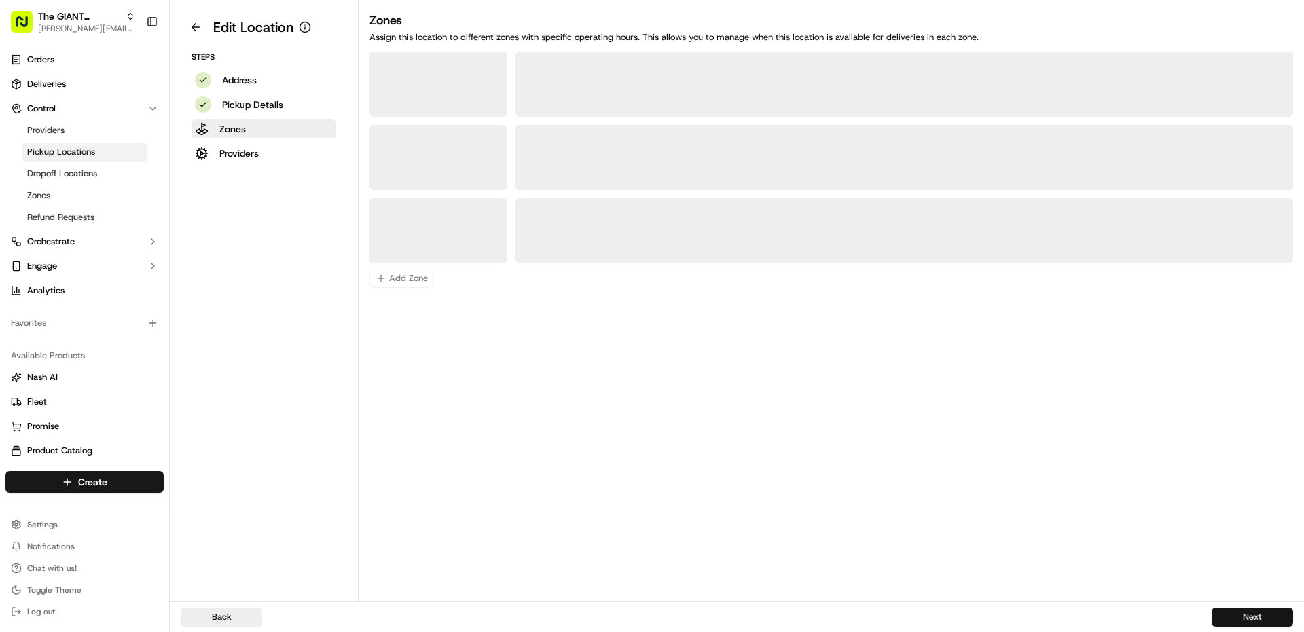
click at [1233, 626] on button "Next" at bounding box center [1253, 617] width 82 height 19
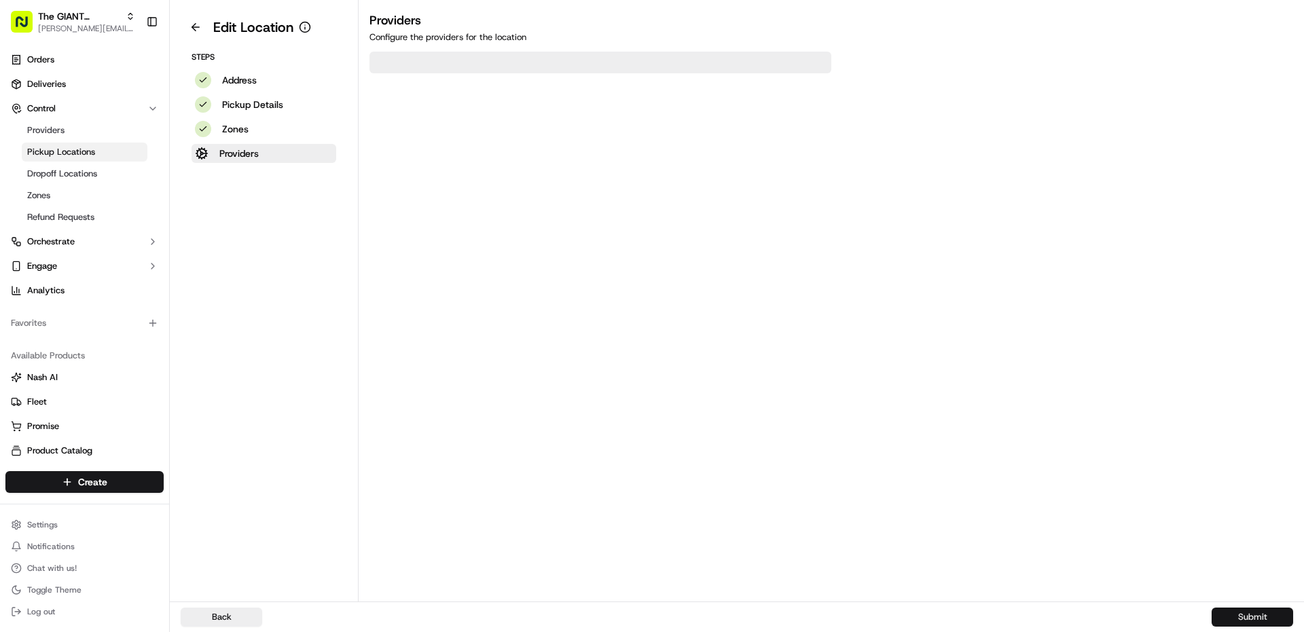
click at [1232, 626] on button "Submit" at bounding box center [1253, 617] width 82 height 19
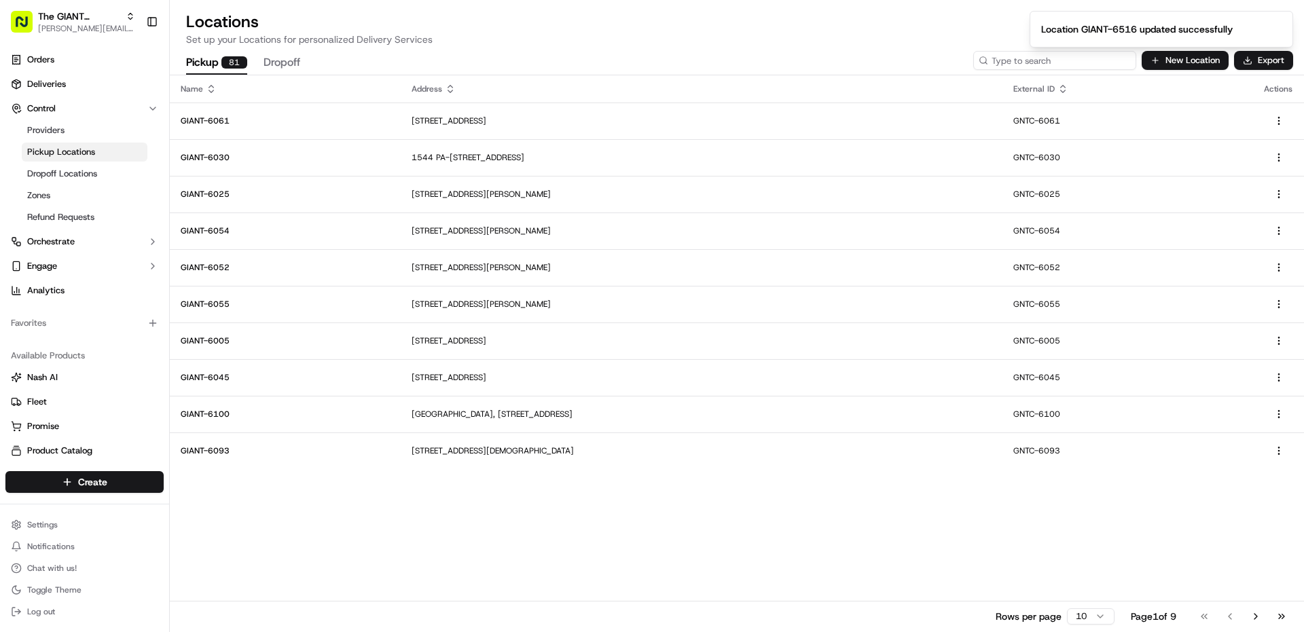
click at [1062, 62] on input at bounding box center [1054, 60] width 163 height 19
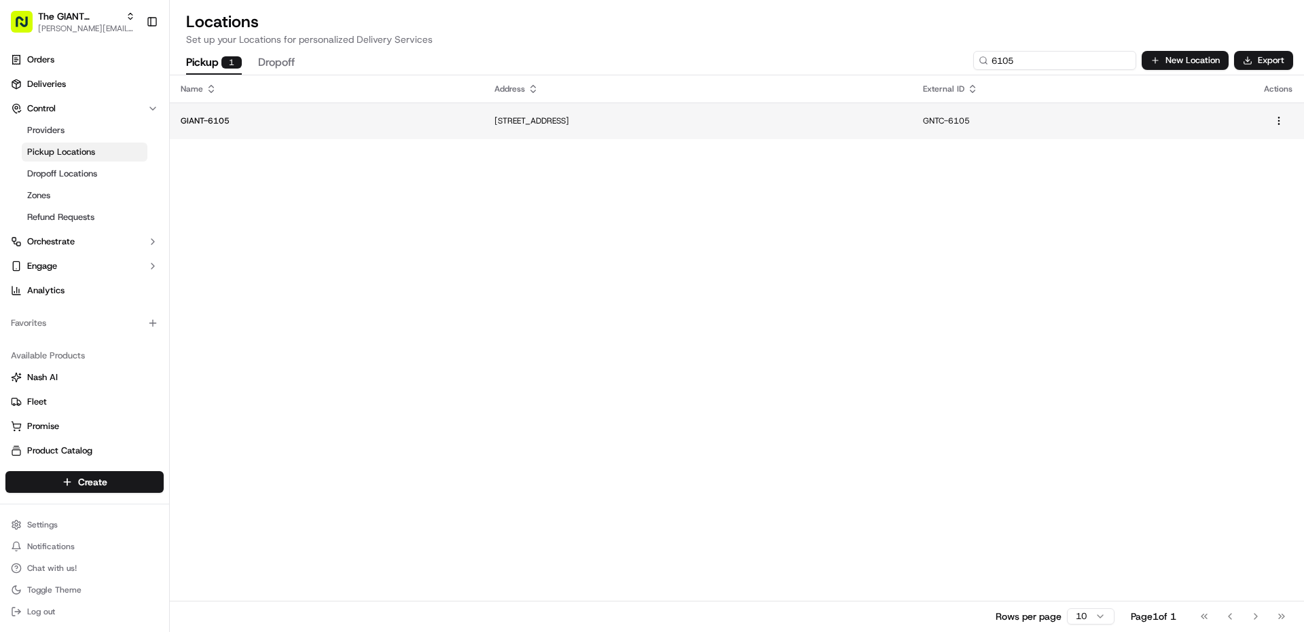
type input "6105"
click at [484, 137] on td "[STREET_ADDRESS]" at bounding box center [698, 121] width 429 height 37
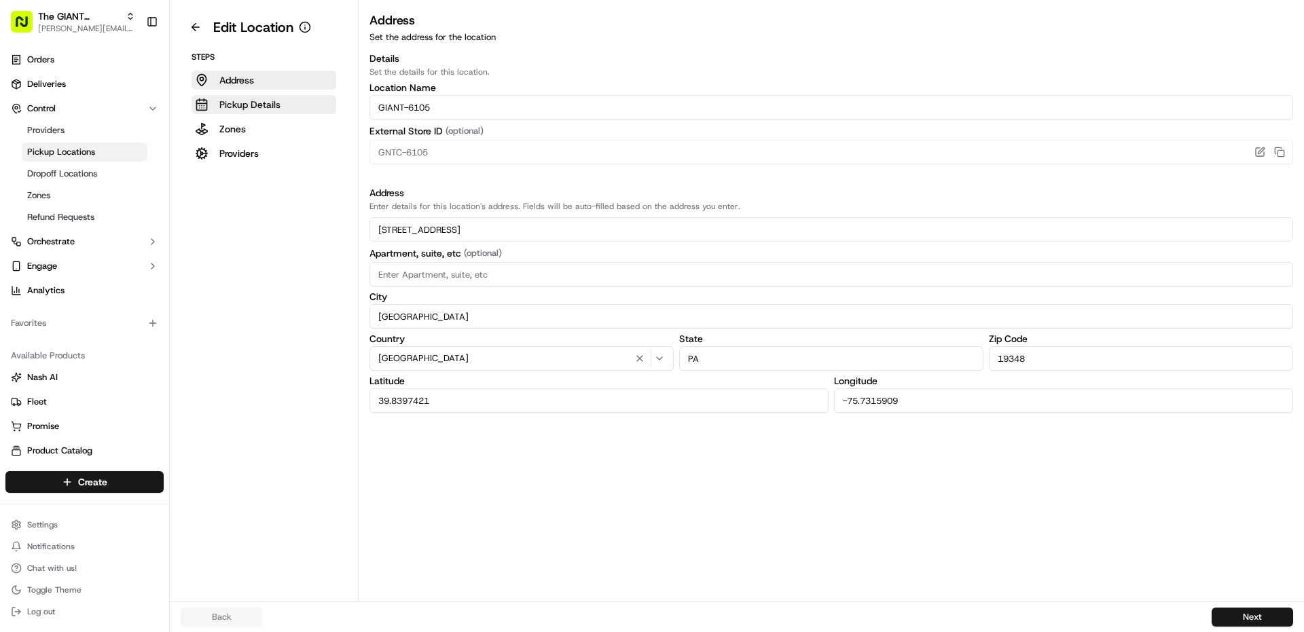
click at [255, 109] on p "Pickup Details" at bounding box center [249, 105] width 61 height 14
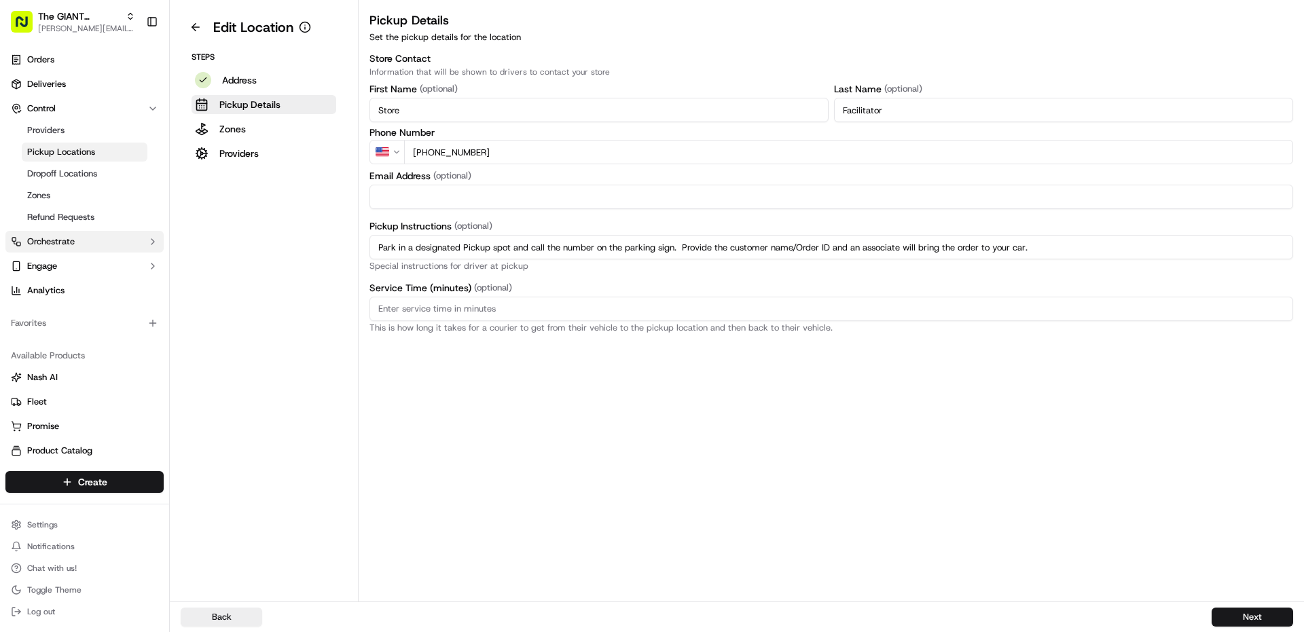
drag, startPoint x: 1069, startPoint y: 255, endPoint x: 15, endPoint y: 242, distance: 1054.4
click at [15, 242] on div "The GIANT Company [PERSON_NAME][EMAIL_ADDRESS][PERSON_NAME][DOMAIN_NAME] Toggle…" at bounding box center [652, 316] width 1304 height 632
paste input "regular parking spot and enter the store. Proceed to Click & Collect area and p…"
type input "Park in a regular parking spot and enter the store. Proceed to Click & Collect …"
click at [1234, 620] on button "Next" at bounding box center [1253, 617] width 82 height 19
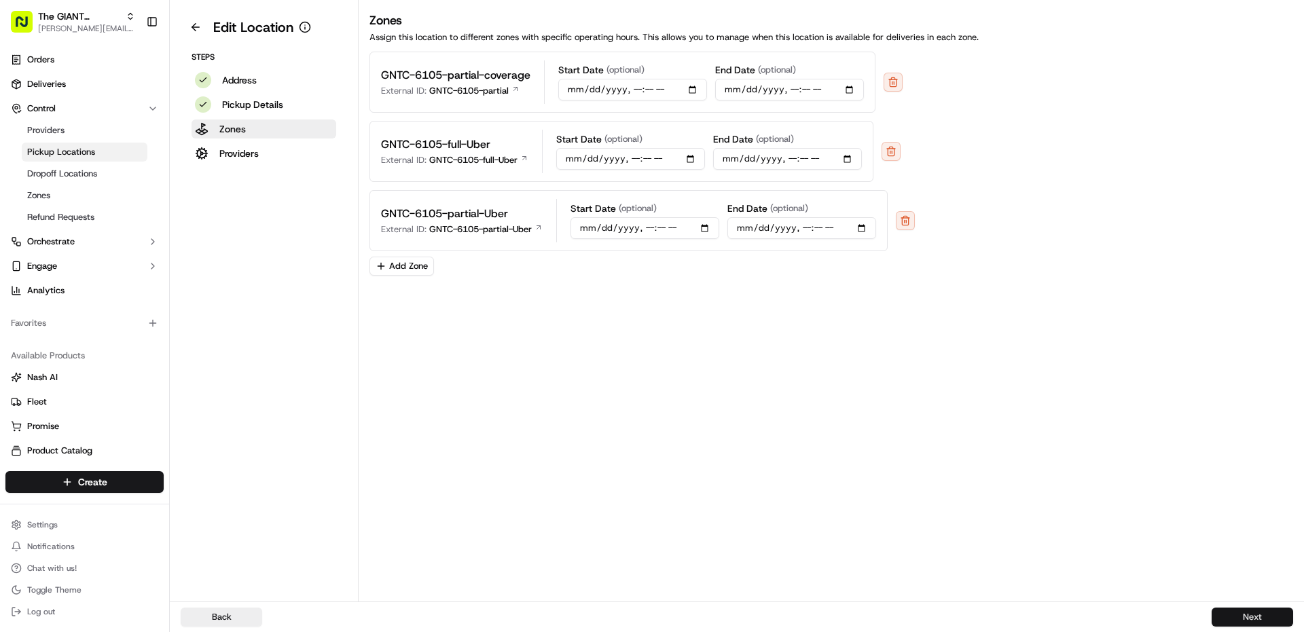
click at [1234, 620] on button "Next" at bounding box center [1253, 617] width 82 height 19
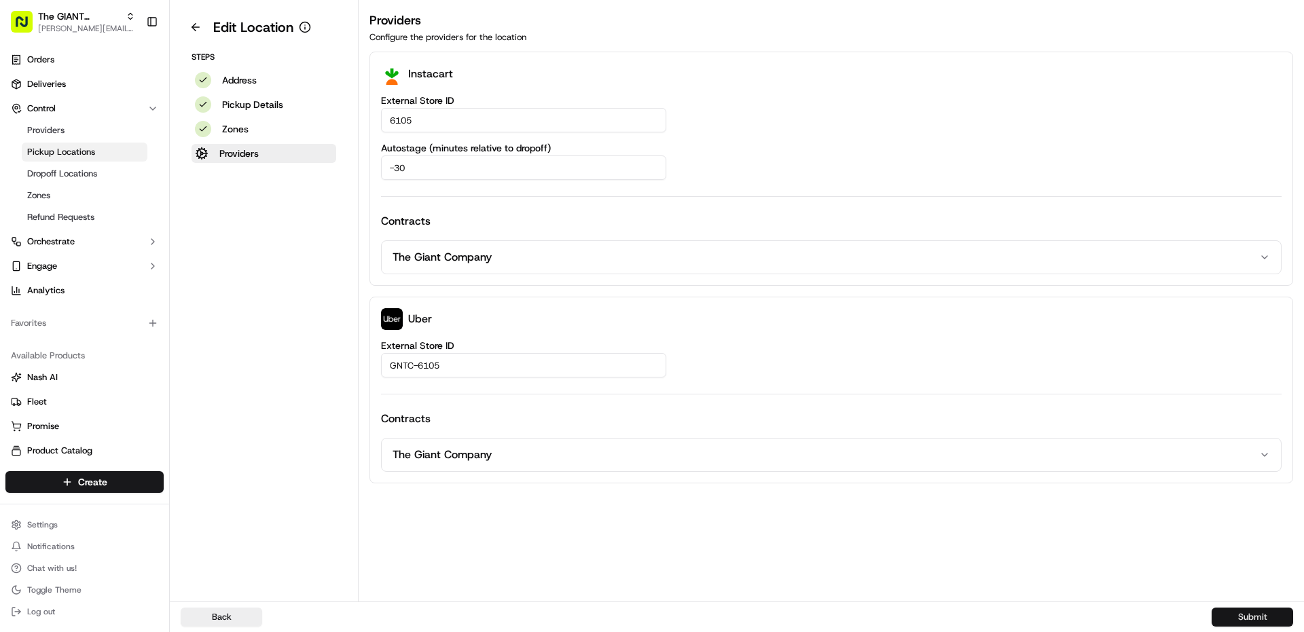
click at [1234, 620] on button "Submit" at bounding box center [1253, 617] width 82 height 19
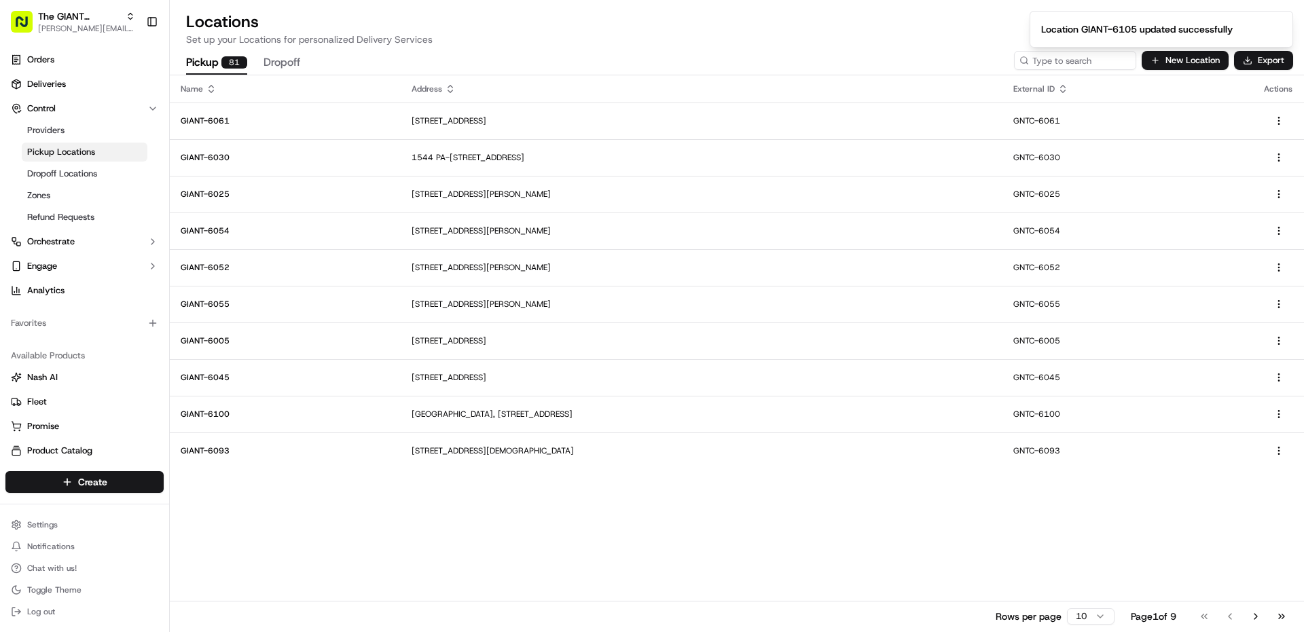
click at [1048, 57] on ol "Location GIANT-6105 updated successfully" at bounding box center [1161, 29] width 285 height 58
click at [1044, 59] on input at bounding box center [1054, 60] width 163 height 19
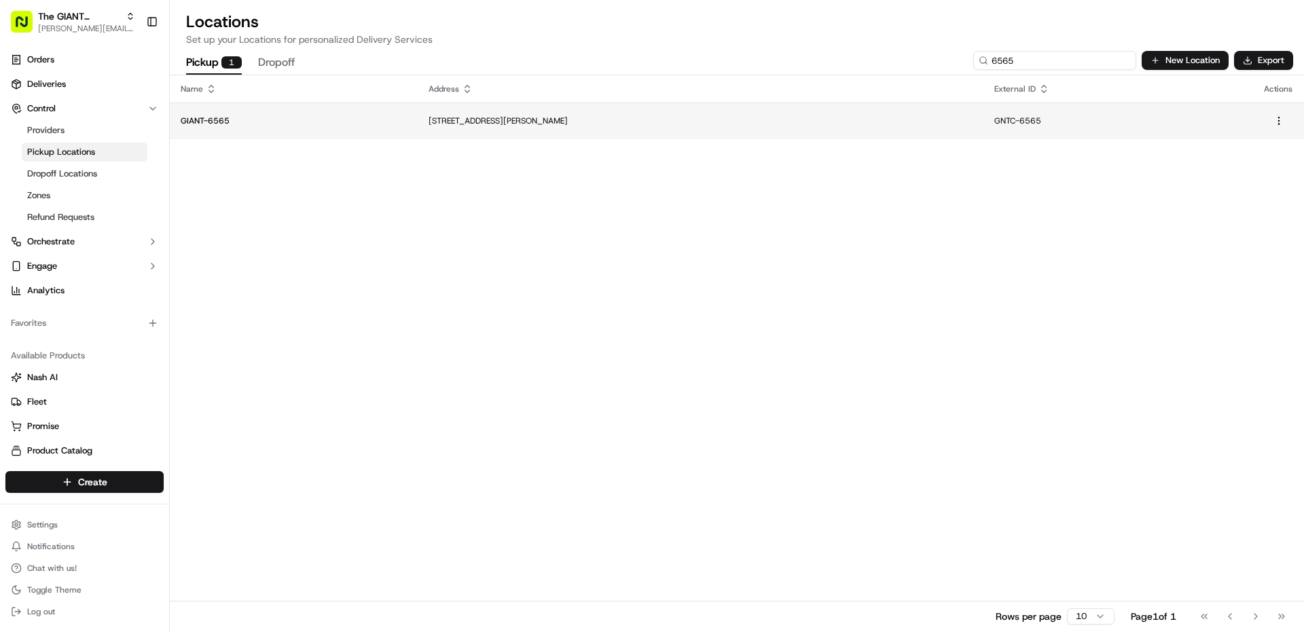
type input "6565"
click at [503, 130] on td "[STREET_ADDRESS][PERSON_NAME]" at bounding box center [701, 121] width 566 height 37
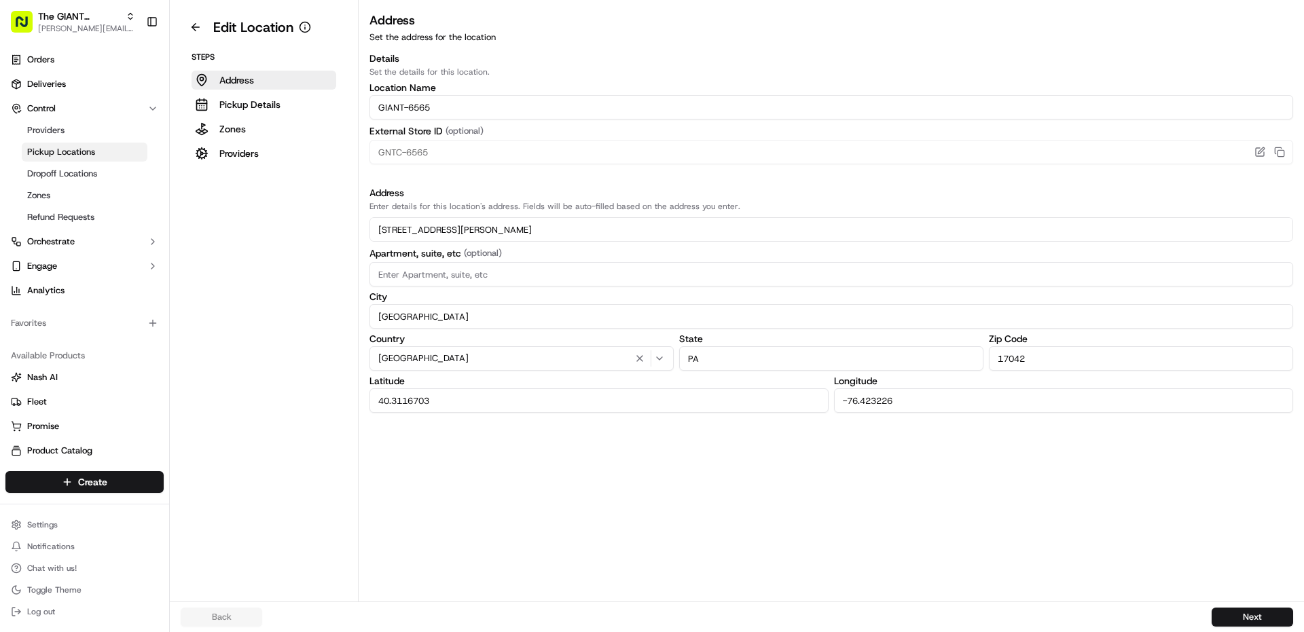
click at [249, 115] on div "Steps Address Pickup Details Zones Providers" at bounding box center [264, 107] width 166 height 111
click at [252, 109] on p "Pickup Details" at bounding box center [249, 105] width 61 height 14
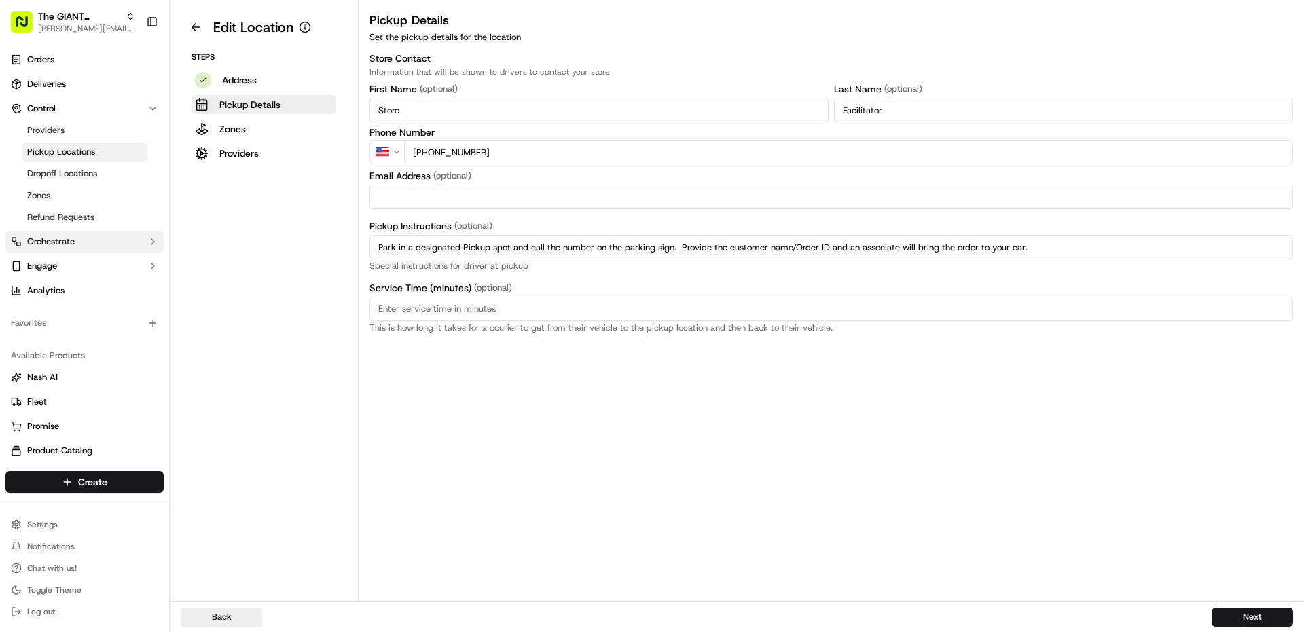
drag, startPoint x: 673, startPoint y: 251, endPoint x: 26, endPoint y: 243, distance: 646.1
click at [28, 243] on div "The GIANT Company [PERSON_NAME][EMAIL_ADDRESS][PERSON_NAME][DOMAIN_NAME] Toggle…" at bounding box center [652, 316] width 1304 height 632
paste input "regular parking spot and enter the store. Proceed to Click & Collect area and p…"
type input "Park in a regular parking spot and enter the store. Proceed to Click & Collect …"
click at [1223, 615] on button "Next" at bounding box center [1253, 617] width 82 height 19
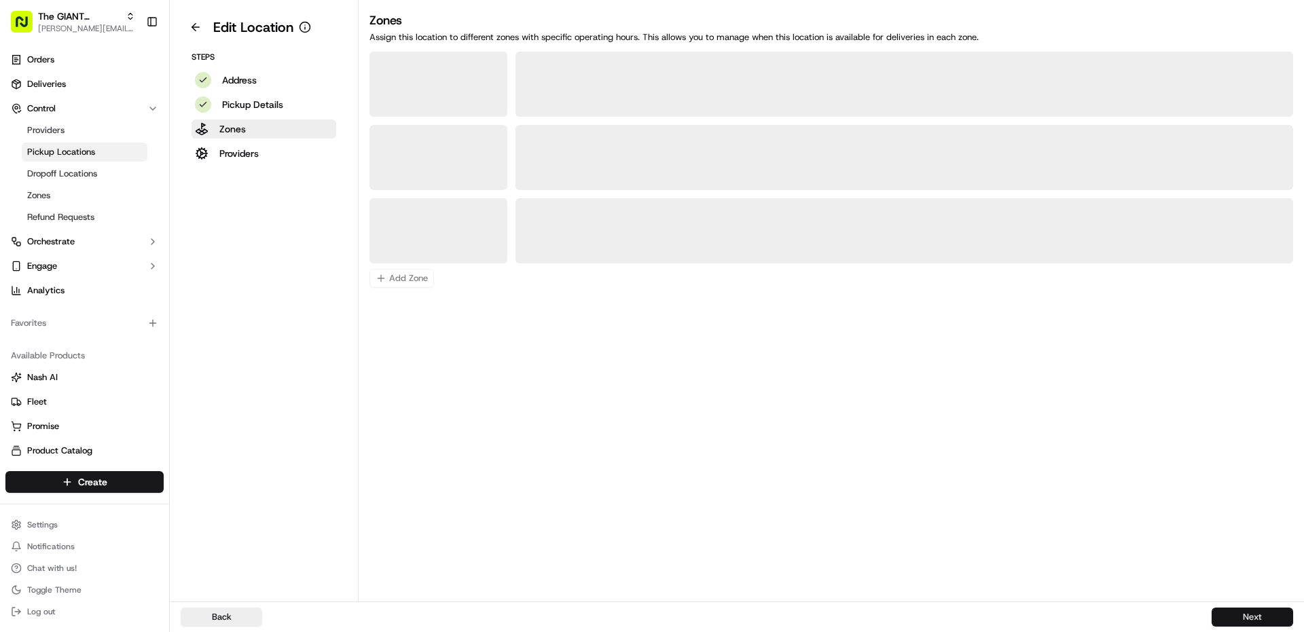
click at [1223, 615] on button "Next" at bounding box center [1253, 617] width 82 height 19
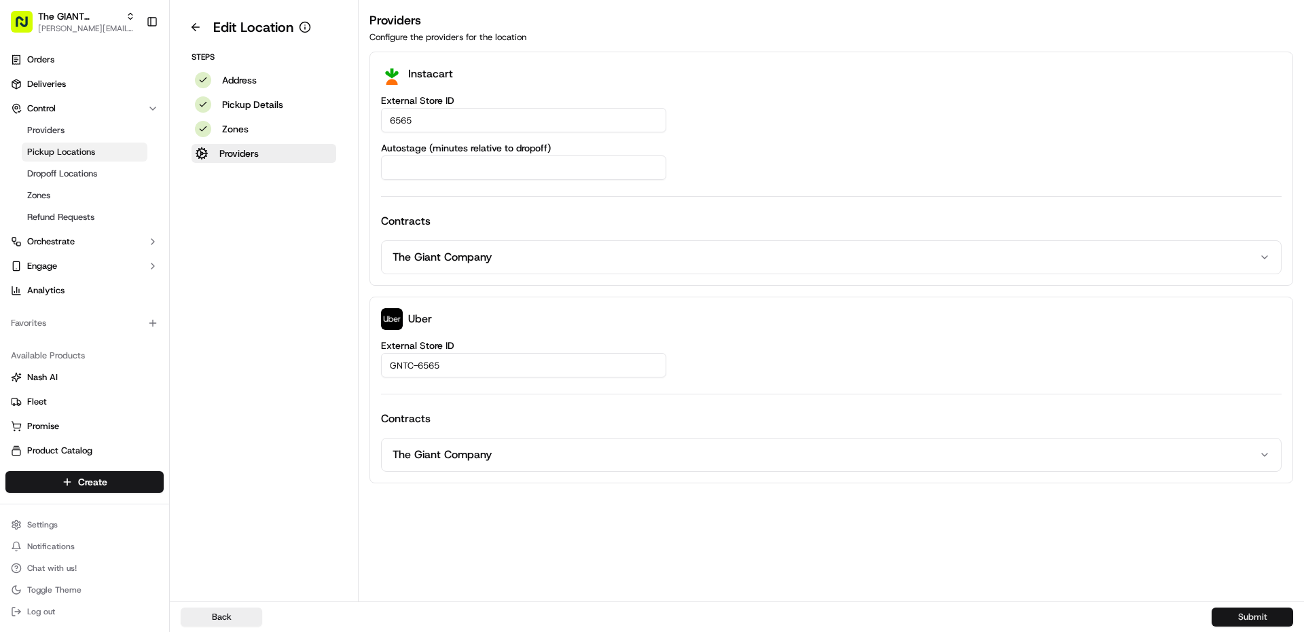
click at [1223, 615] on button "Submit" at bounding box center [1253, 617] width 82 height 19
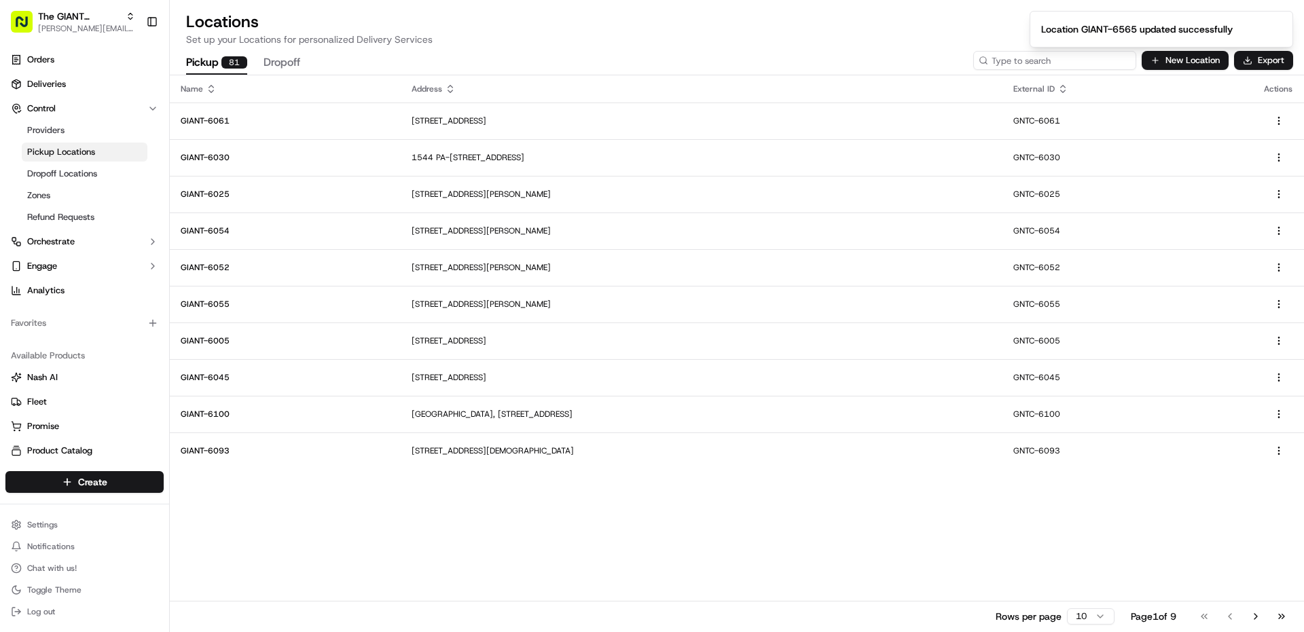
click at [1085, 62] on input at bounding box center [1054, 60] width 163 height 19
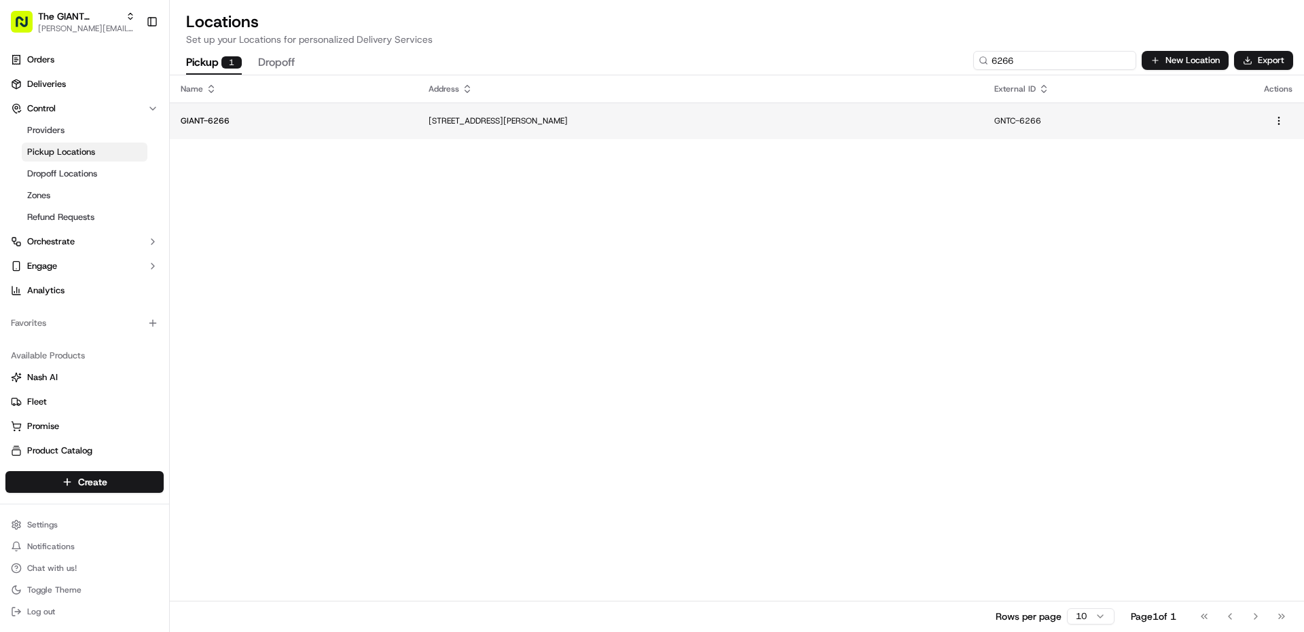
type input "6266"
click at [431, 126] on p "[STREET_ADDRESS][PERSON_NAME]" at bounding box center [701, 120] width 544 height 11
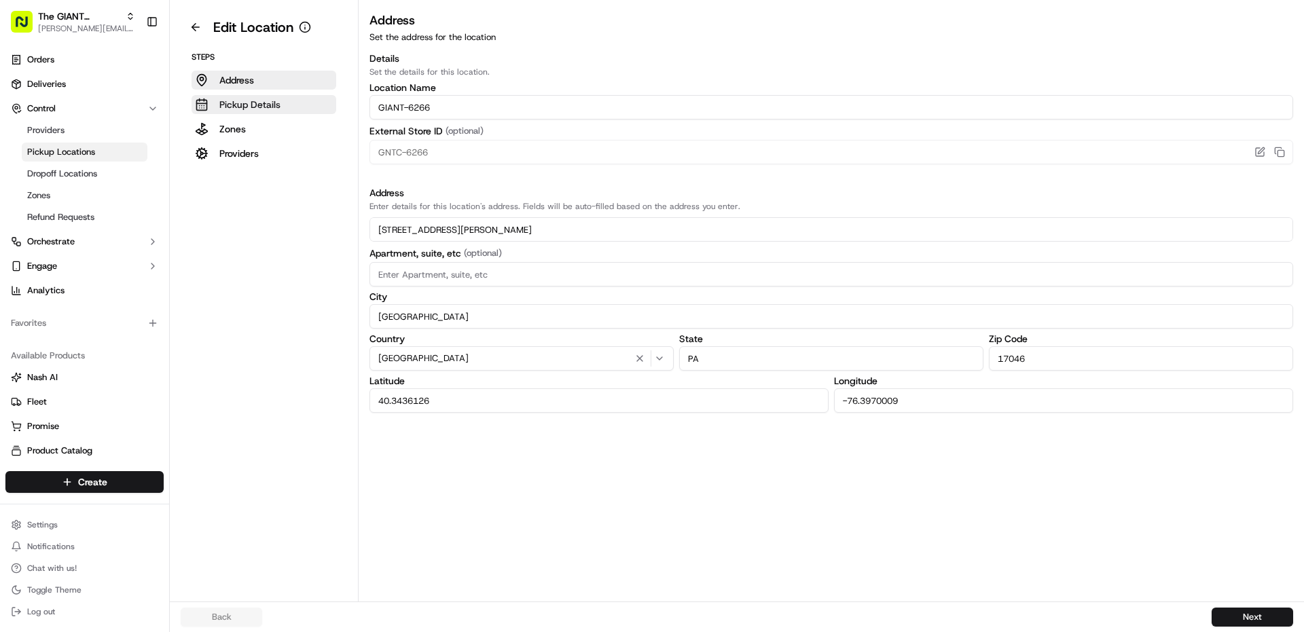
click at [265, 111] on p "Pickup Details" at bounding box center [249, 105] width 61 height 14
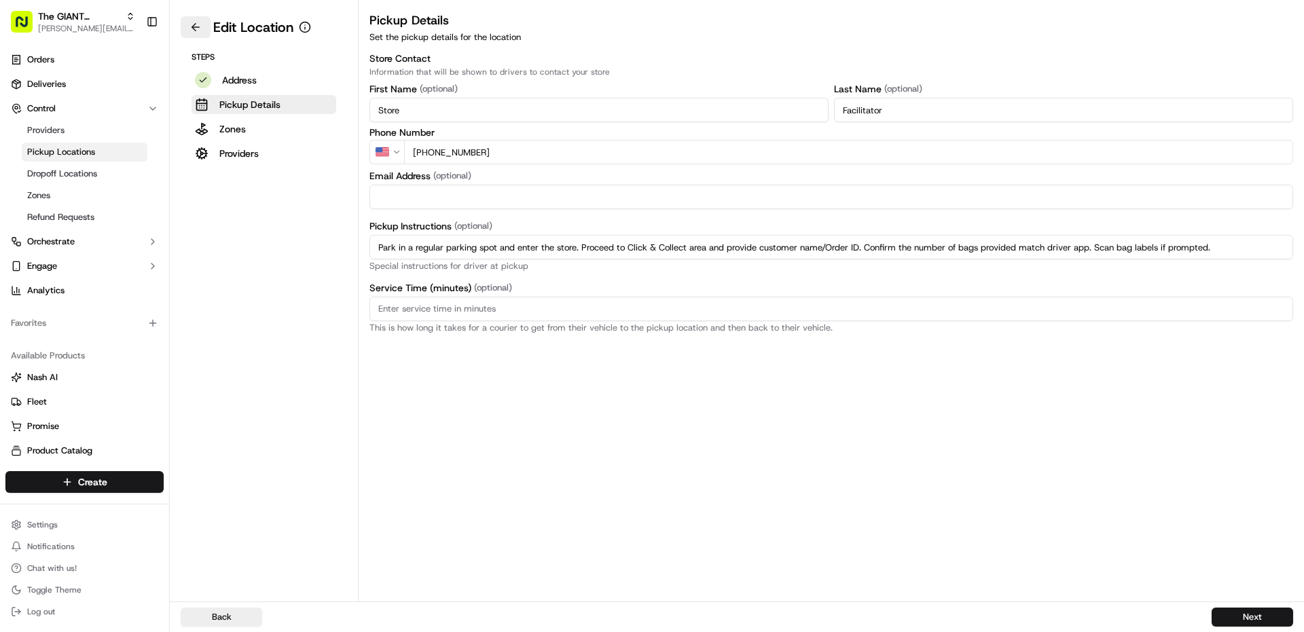
click at [190, 27] on button at bounding box center [196, 27] width 30 height 22
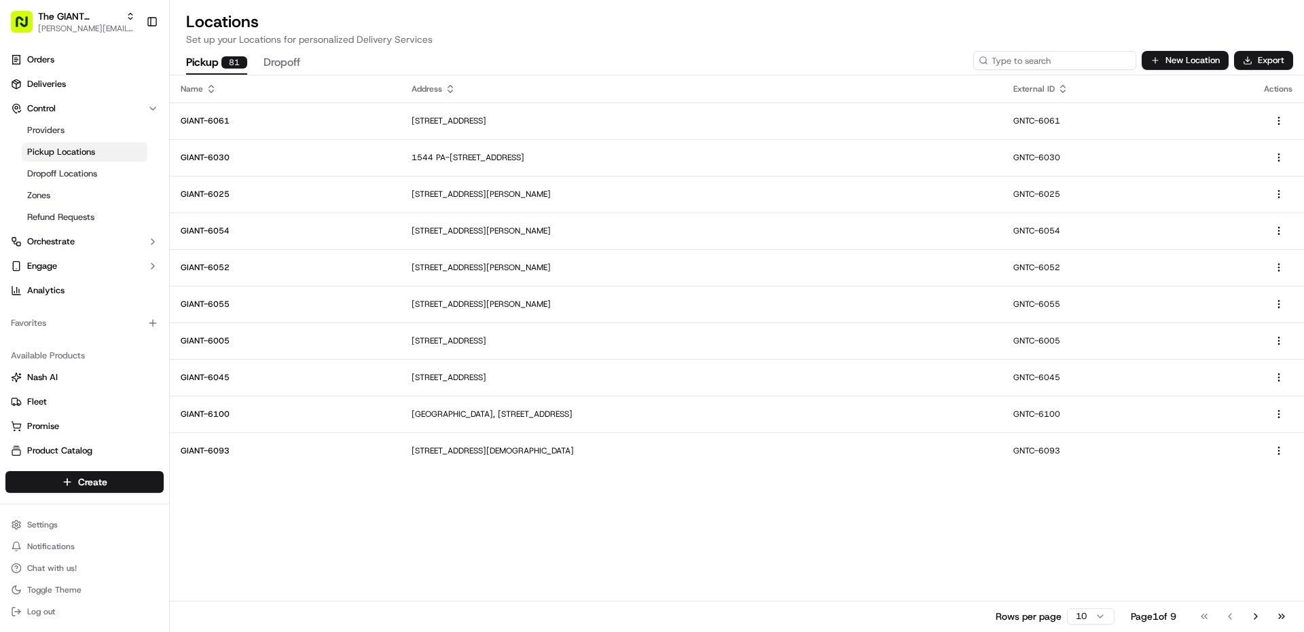
click at [1086, 58] on input at bounding box center [1054, 60] width 163 height 19
type input "6097"
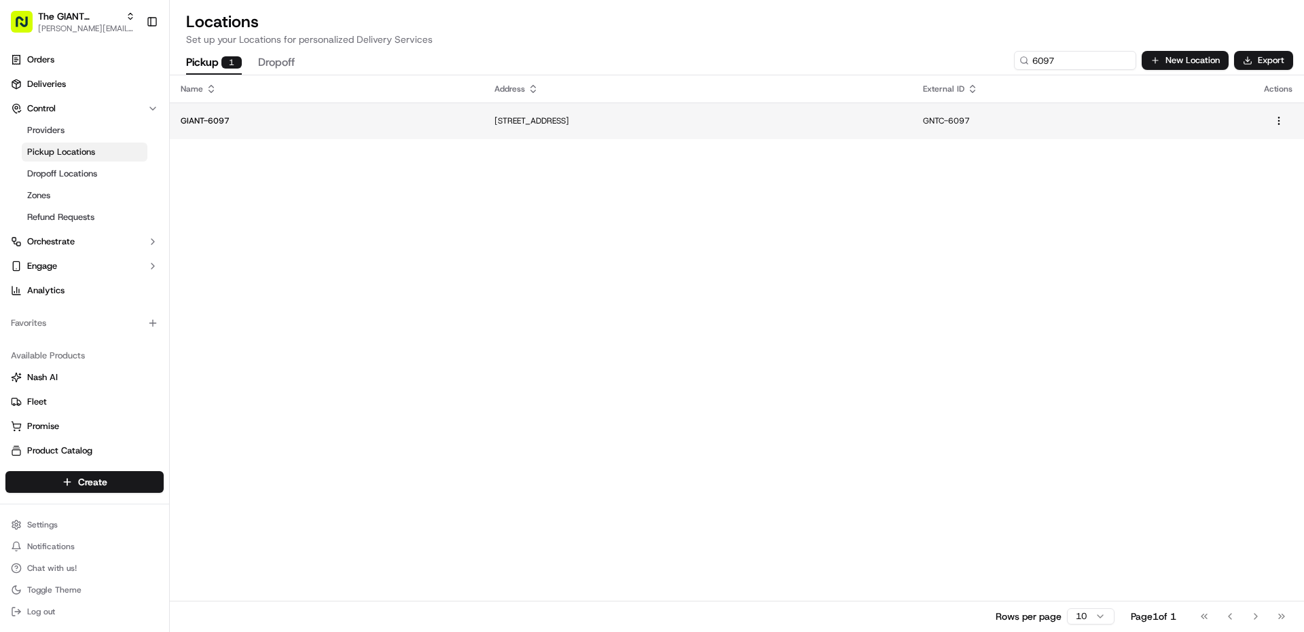
click at [607, 127] on td "[STREET_ADDRESS]" at bounding box center [698, 121] width 429 height 37
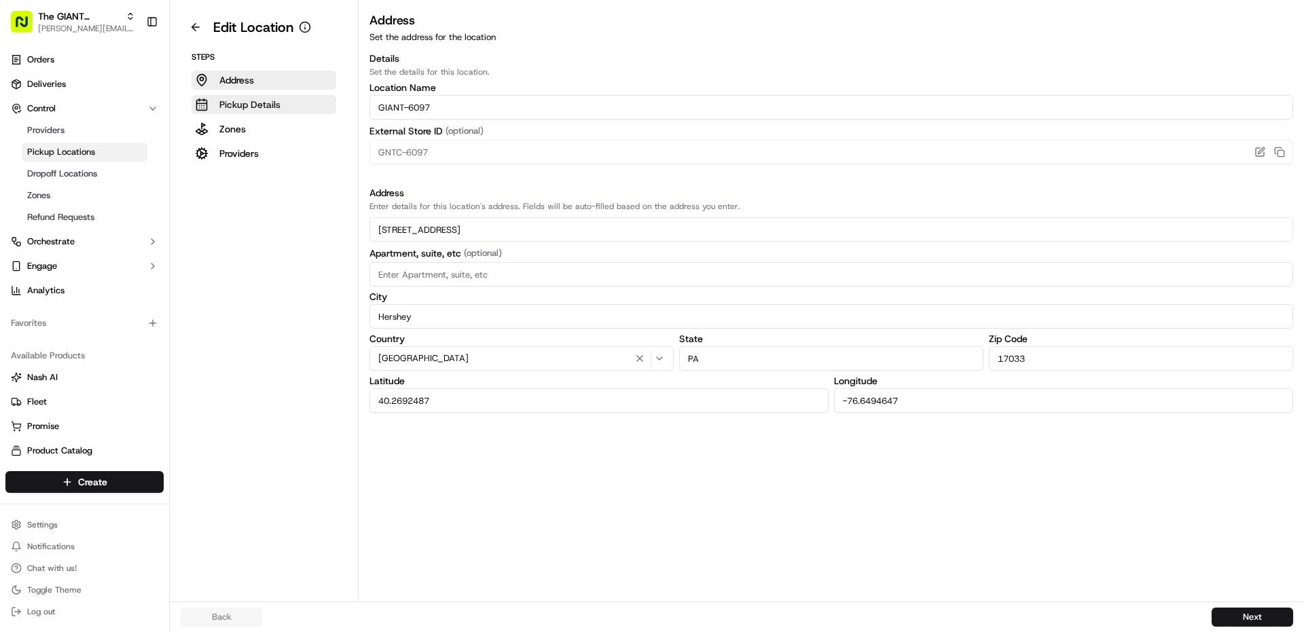
click at [278, 107] on p "Pickup Details" at bounding box center [249, 105] width 61 height 14
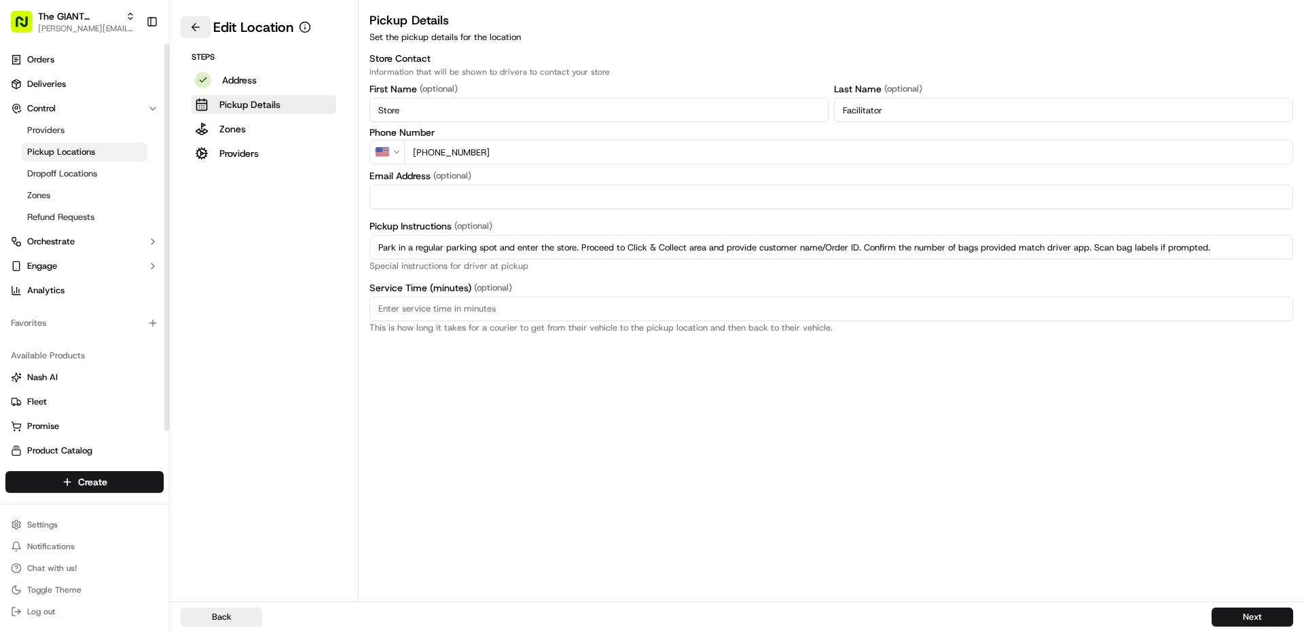
click at [196, 37] on button at bounding box center [196, 27] width 30 height 22
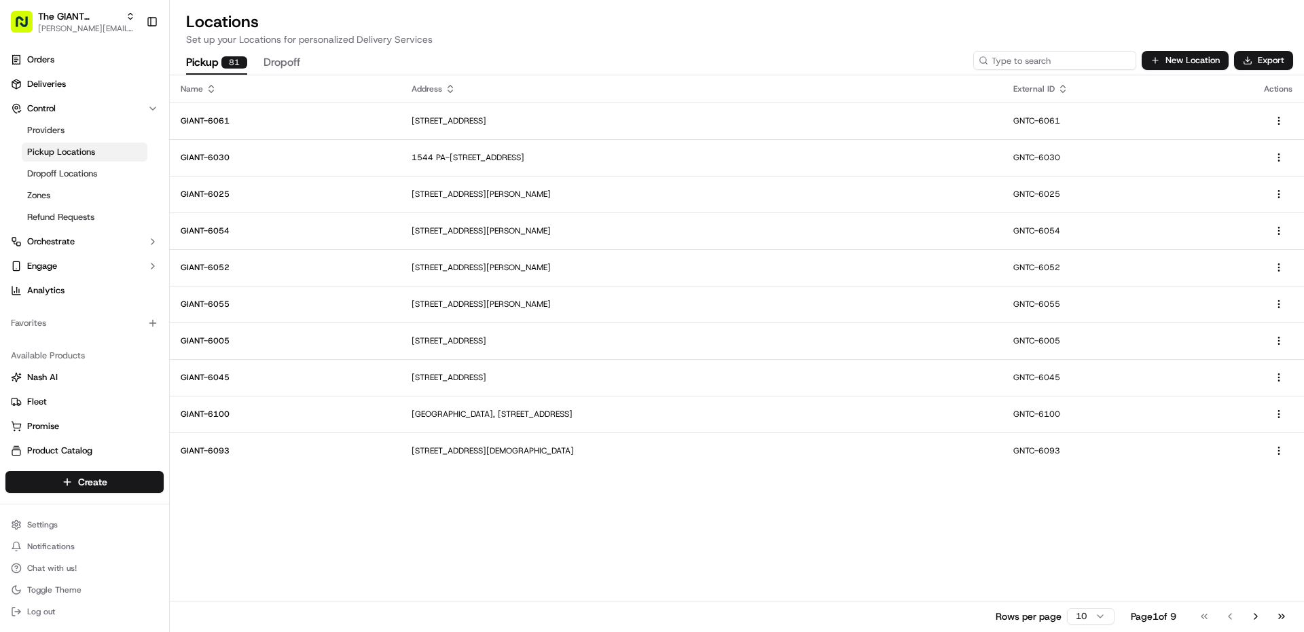
click at [1052, 65] on input at bounding box center [1054, 60] width 163 height 19
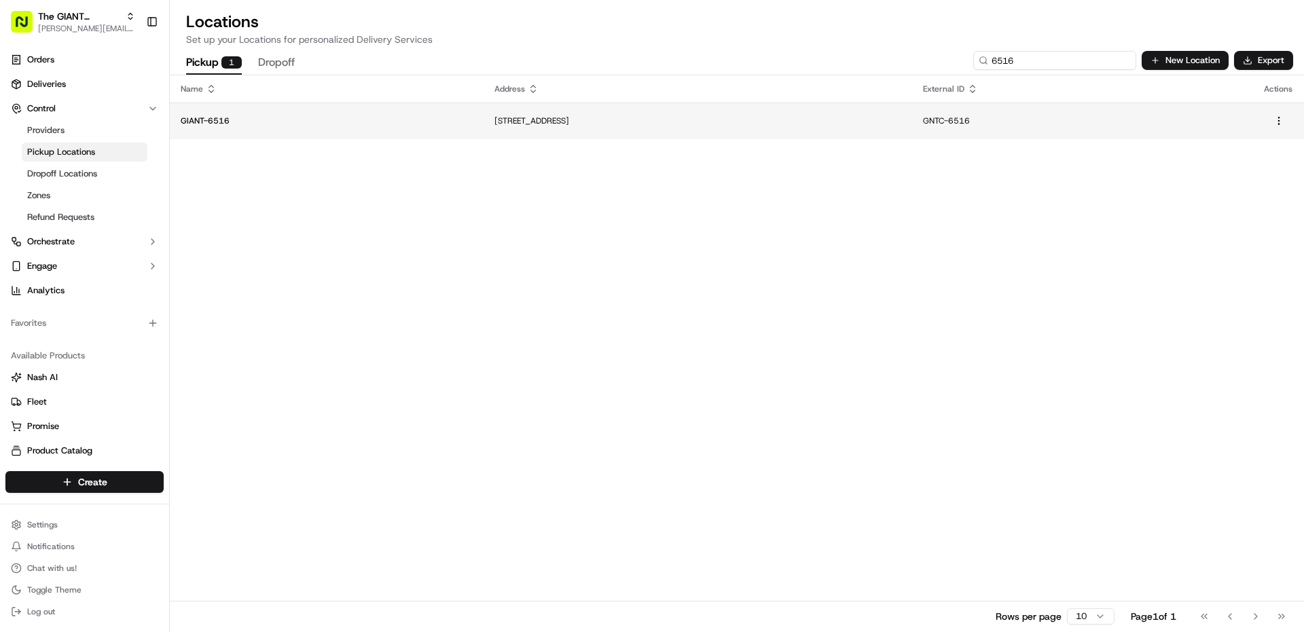
type input "6516"
click at [495, 122] on p "[STREET_ADDRESS]" at bounding box center [698, 120] width 407 height 11
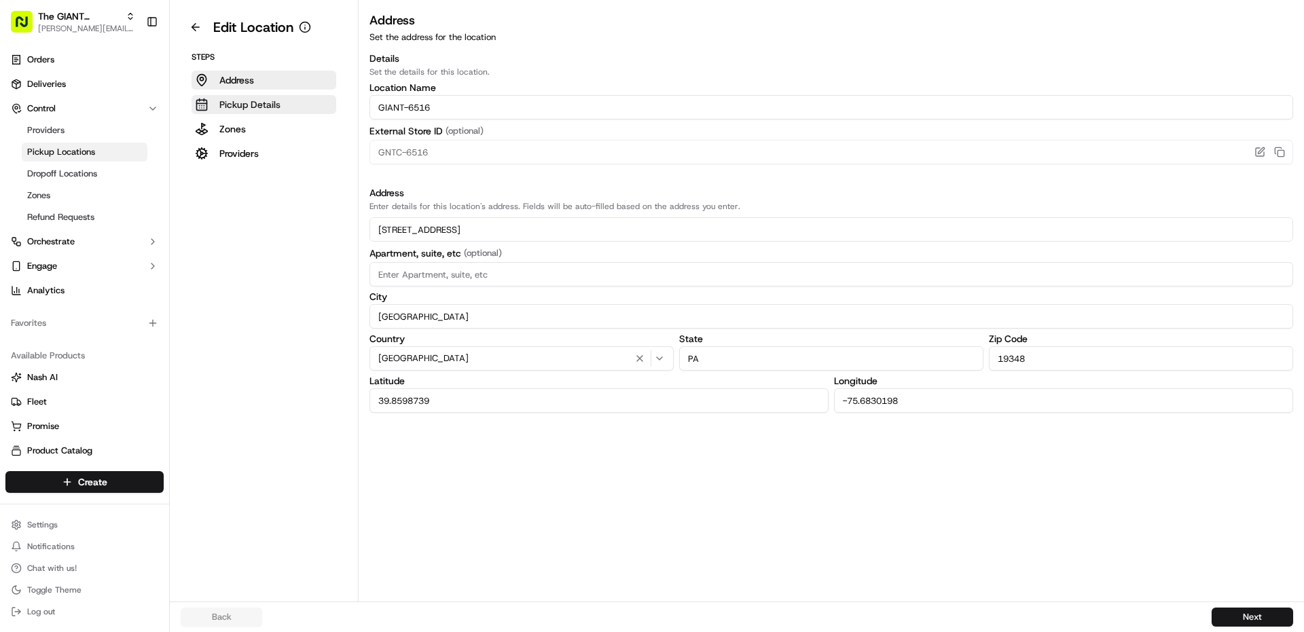
click at [251, 104] on p "Pickup Details" at bounding box center [249, 105] width 61 height 14
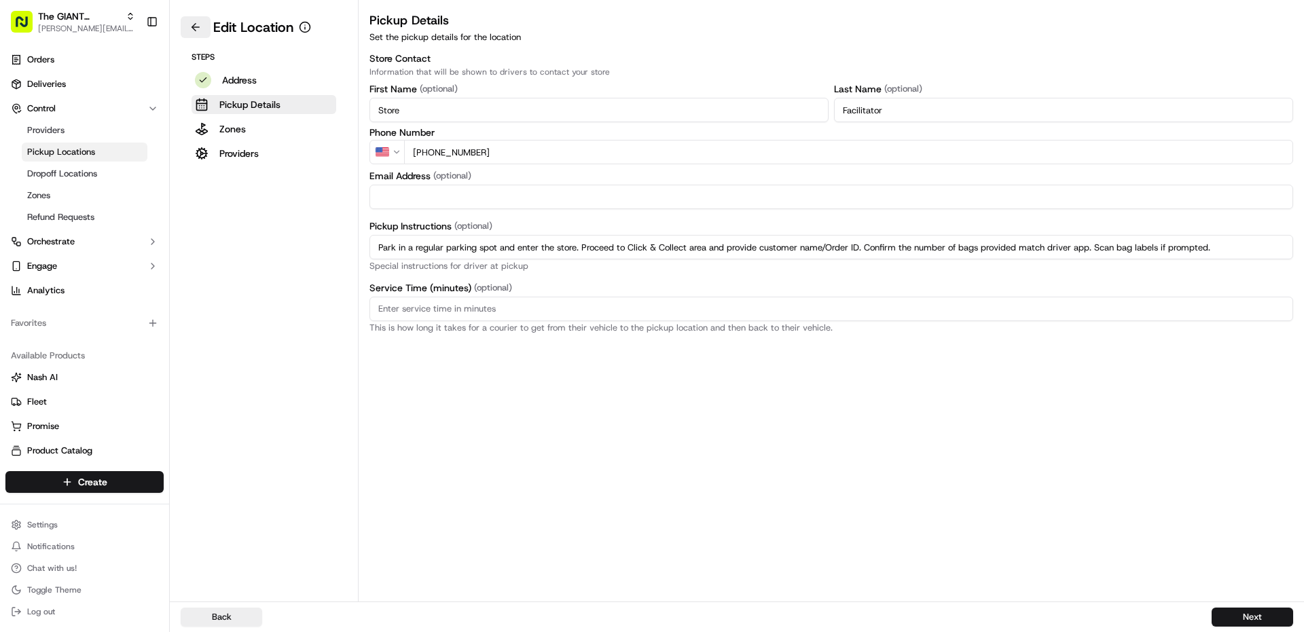
click at [182, 22] on button at bounding box center [196, 27] width 30 height 22
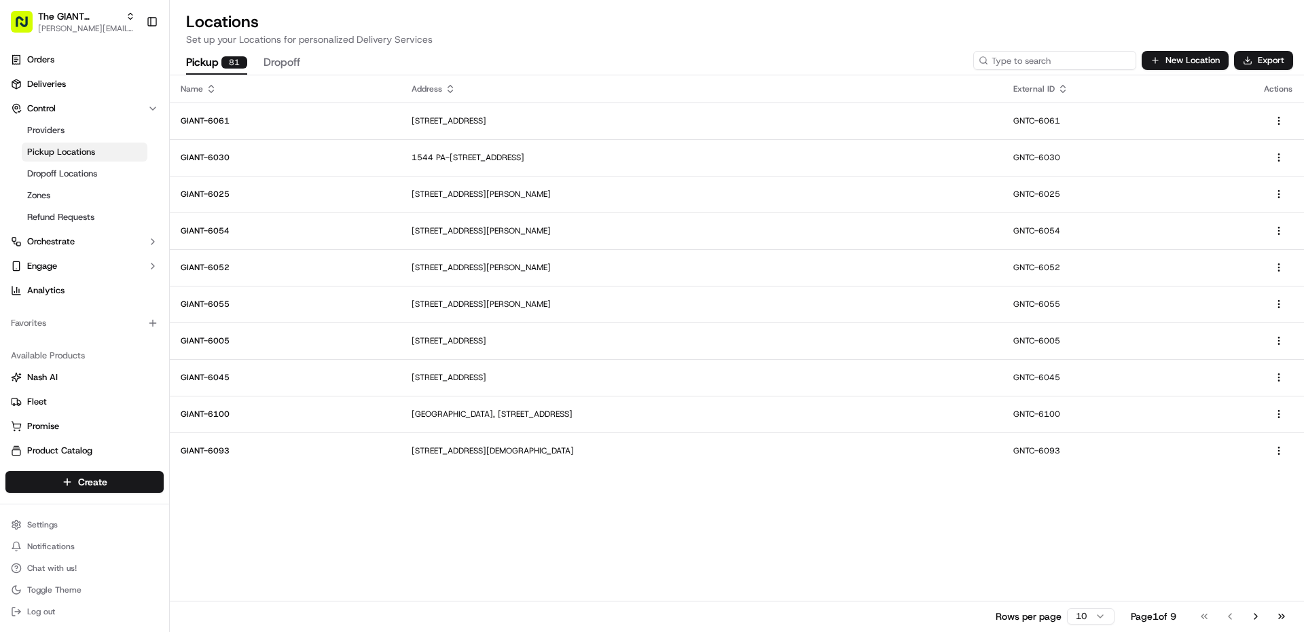
click at [1102, 62] on input at bounding box center [1054, 60] width 163 height 19
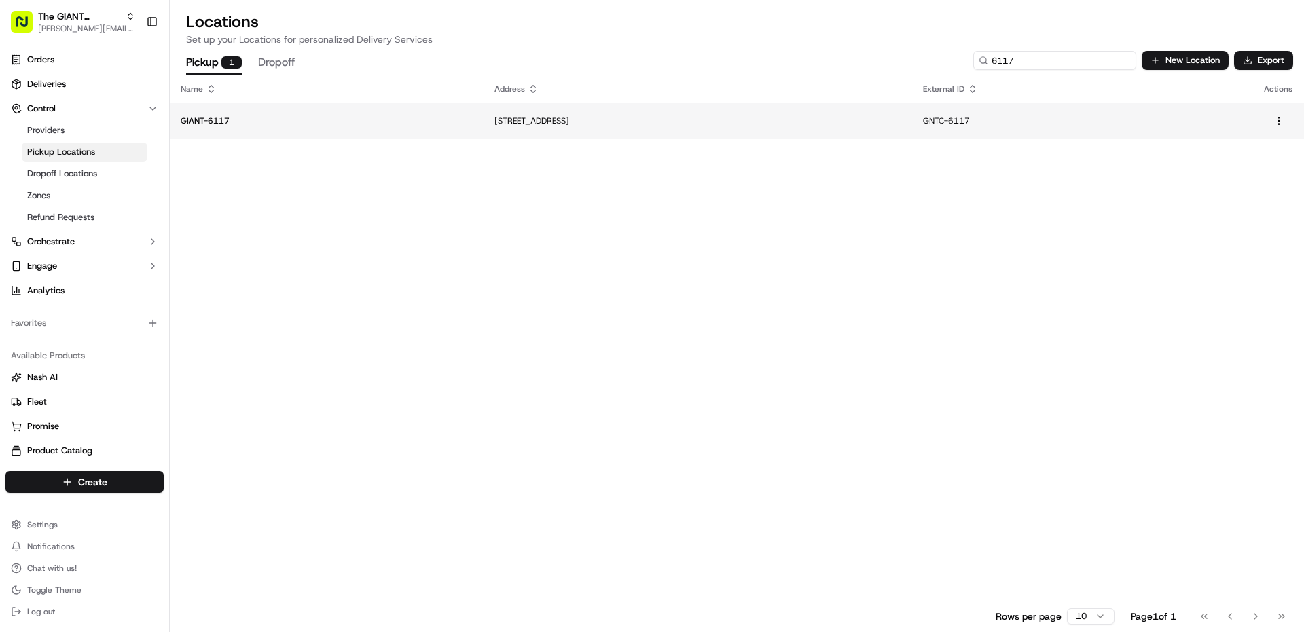
type input "6117"
click at [912, 127] on td "[STREET_ADDRESS]" at bounding box center [698, 121] width 429 height 37
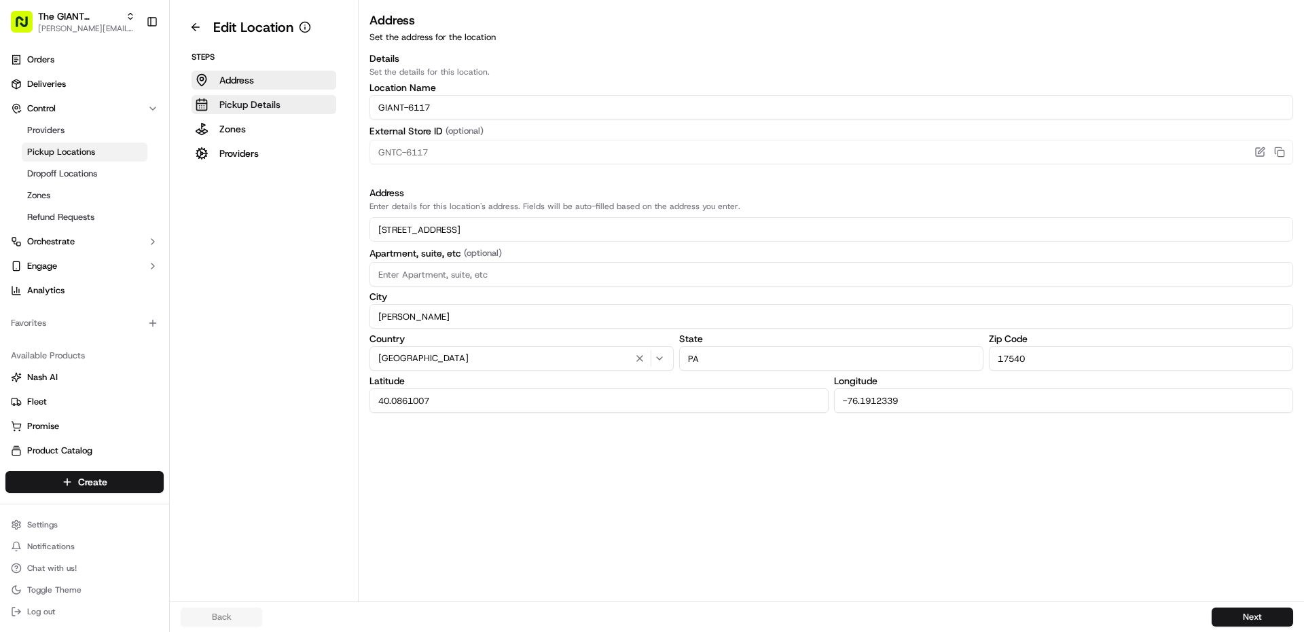
click at [277, 107] on p "Pickup Details" at bounding box center [249, 105] width 61 height 14
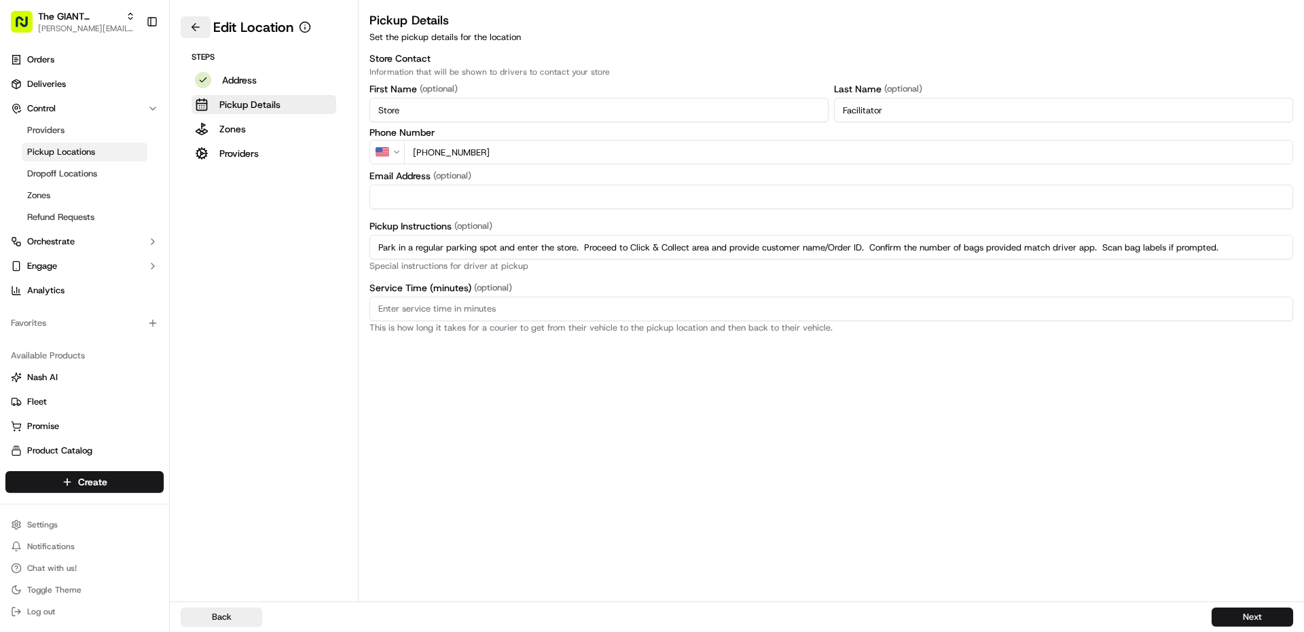
click at [195, 31] on button at bounding box center [196, 27] width 30 height 22
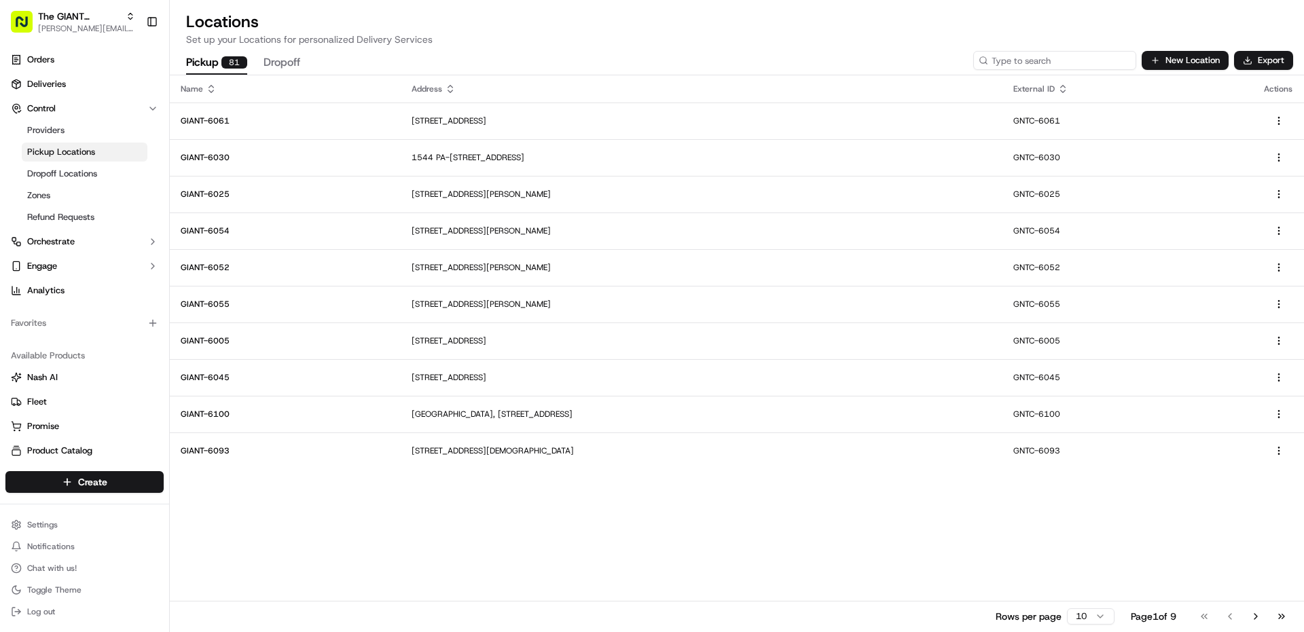
click at [1063, 65] on input at bounding box center [1054, 60] width 163 height 19
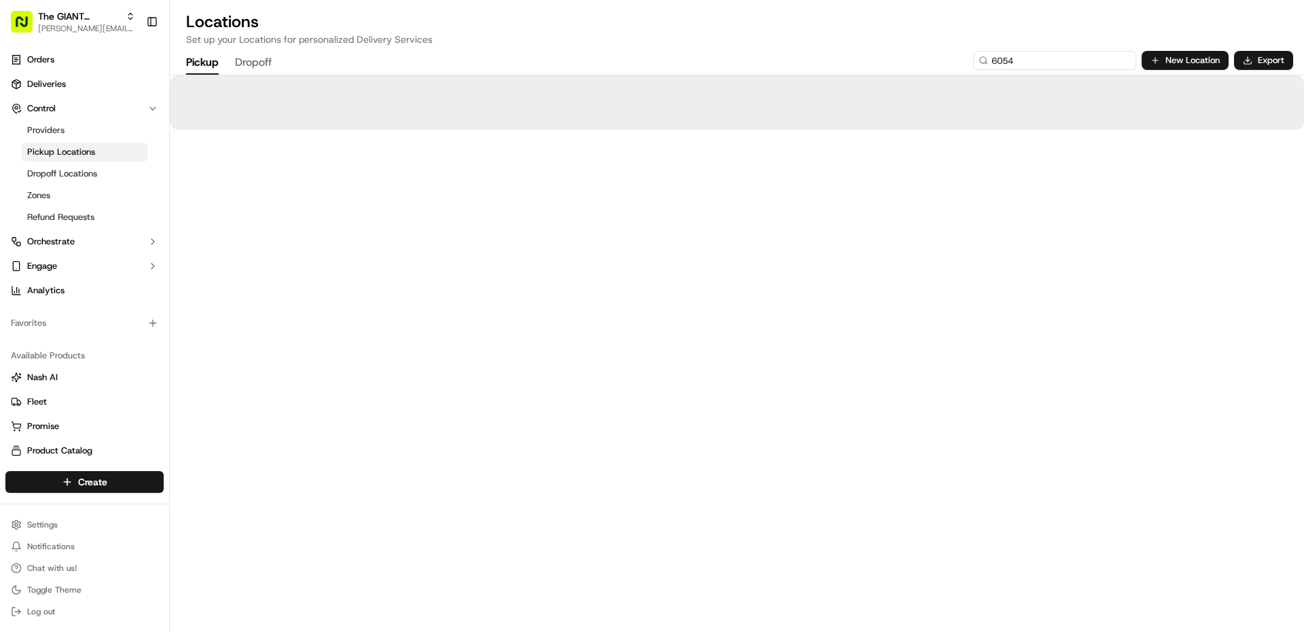
type input "6054"
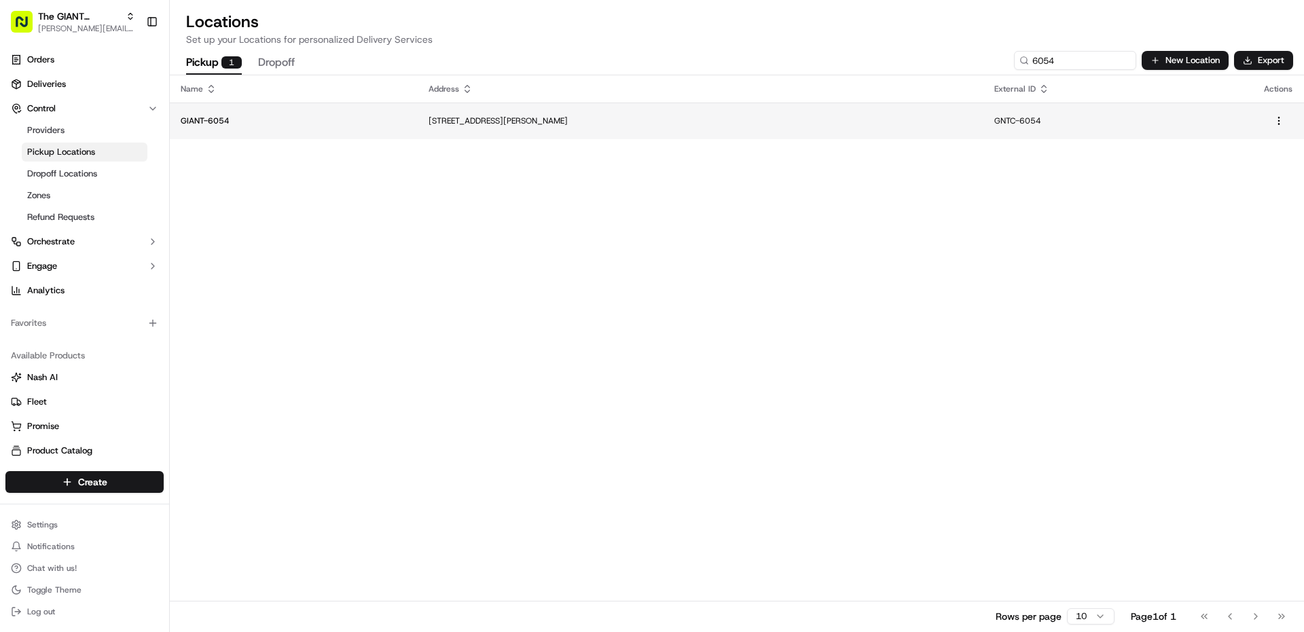
click at [863, 118] on p "[STREET_ADDRESS][PERSON_NAME]" at bounding box center [701, 120] width 544 height 11
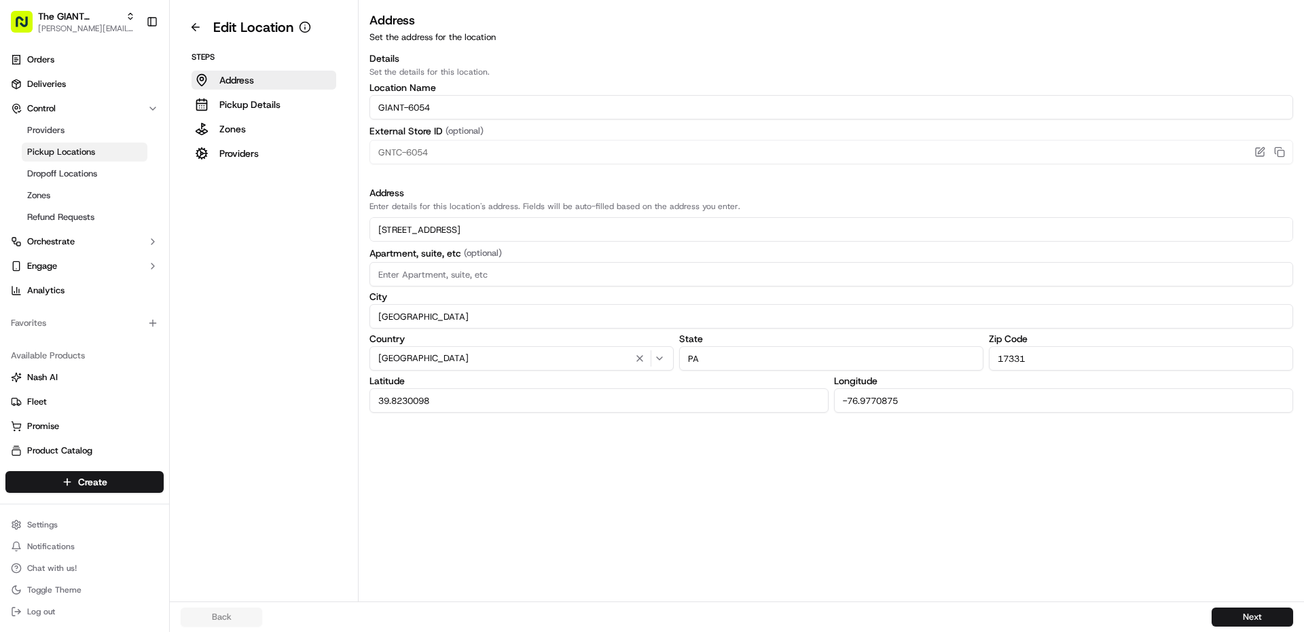
click at [257, 94] on div "Steps Address Pickup Details Zones Providers" at bounding box center [264, 107] width 166 height 111
click at [253, 109] on p "Pickup Details" at bounding box center [249, 105] width 61 height 14
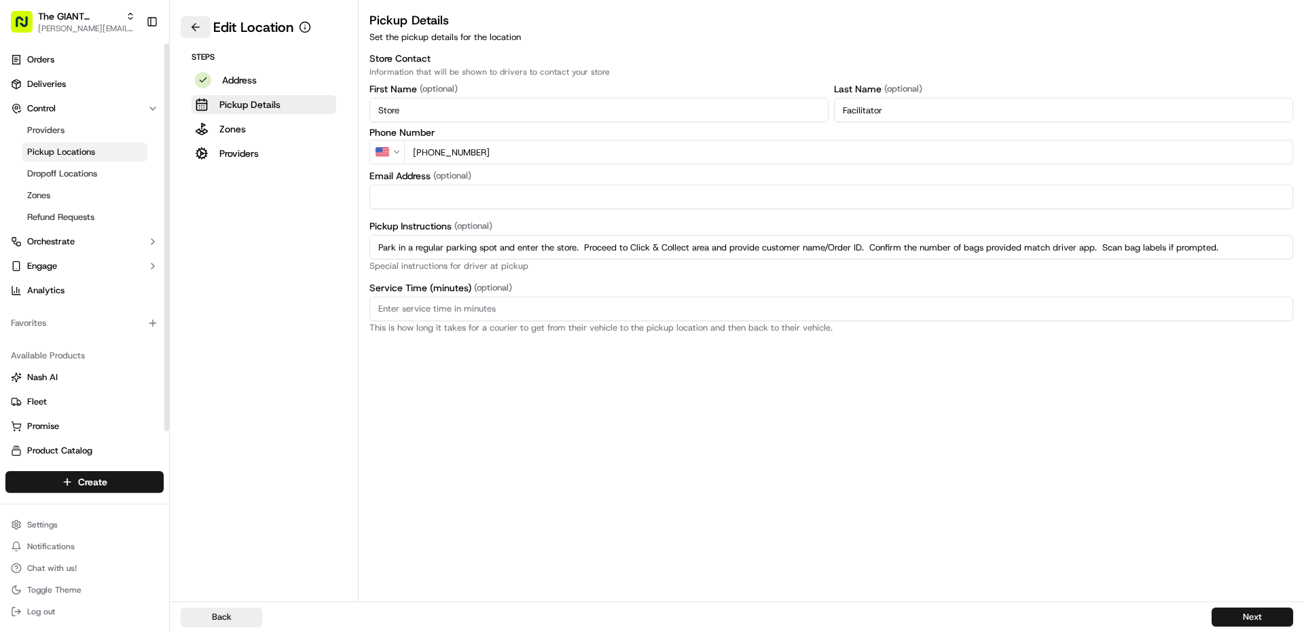
click at [196, 27] on button at bounding box center [196, 27] width 30 height 22
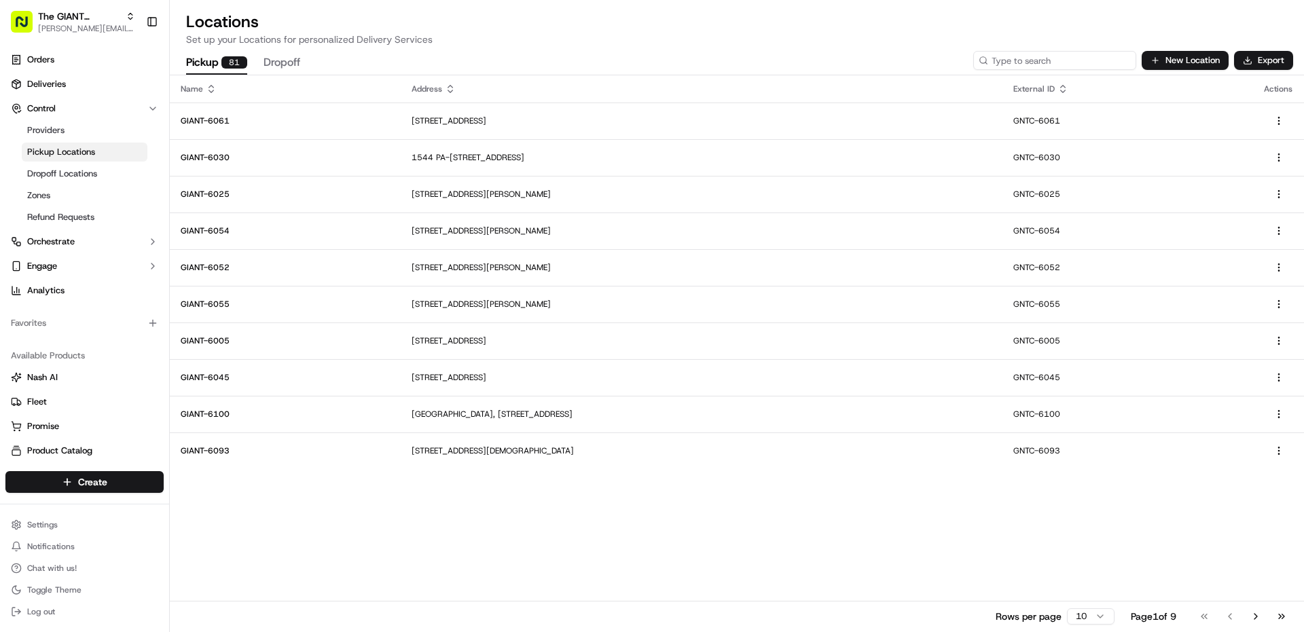
click at [1095, 55] on input at bounding box center [1054, 60] width 163 height 19
type input "6088"
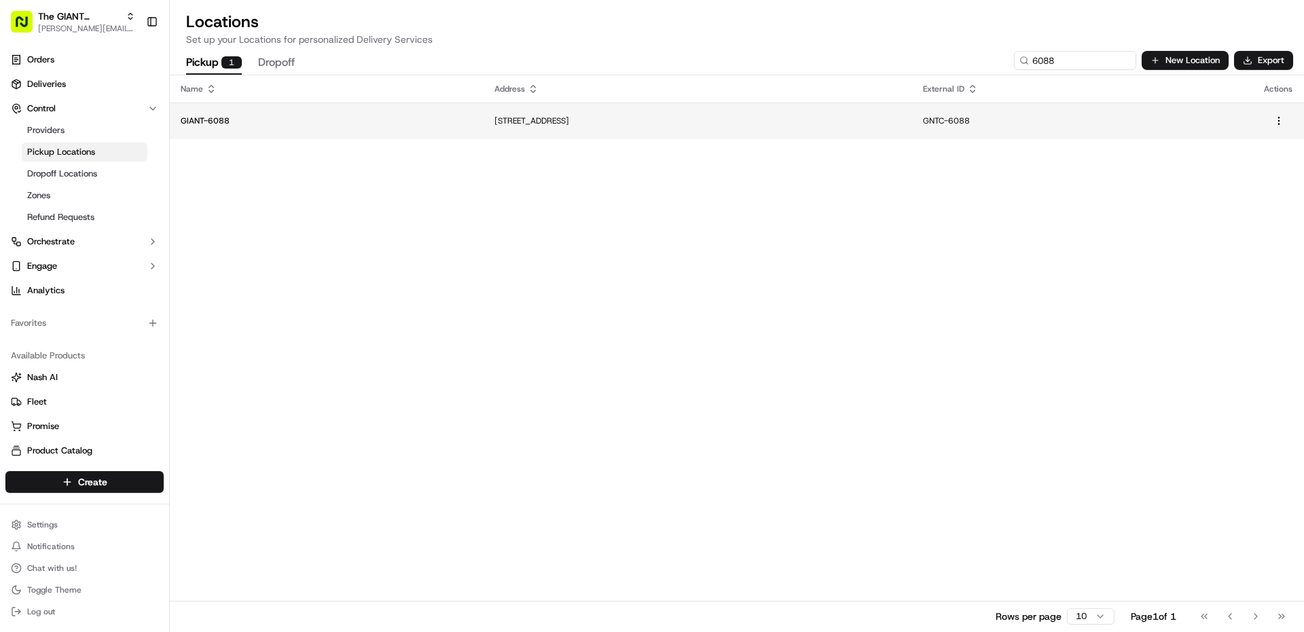
click at [710, 117] on p "[STREET_ADDRESS]" at bounding box center [698, 120] width 407 height 11
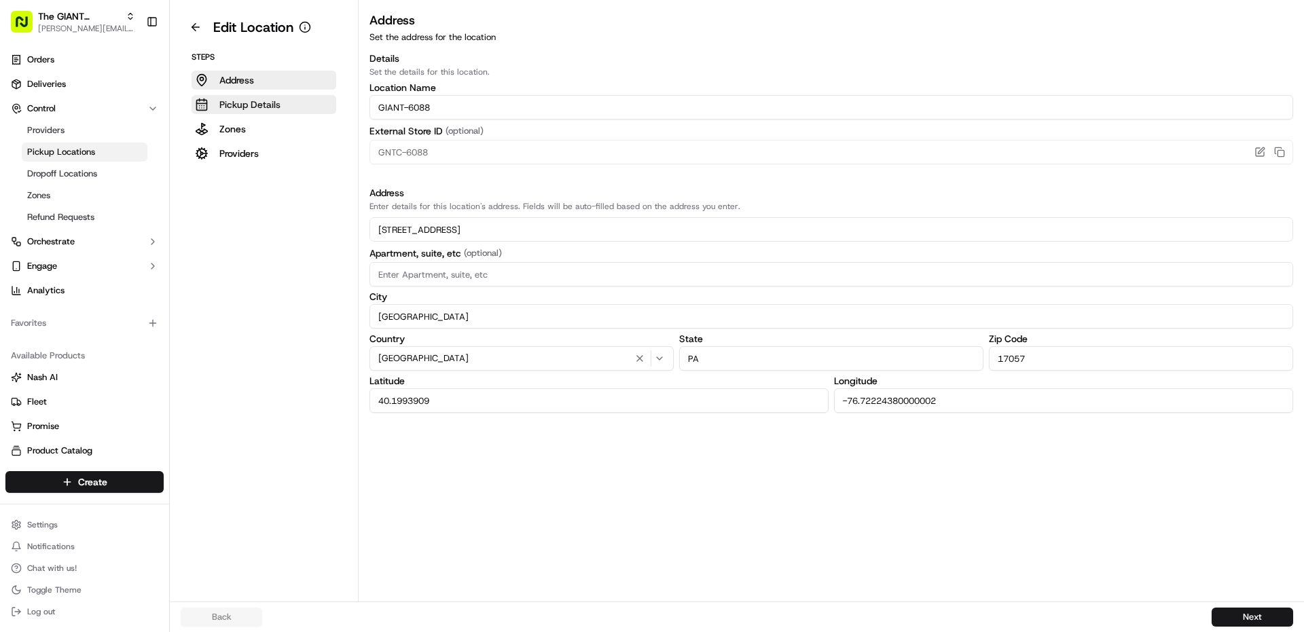
click at [227, 100] on p "Pickup Details" at bounding box center [249, 105] width 61 height 14
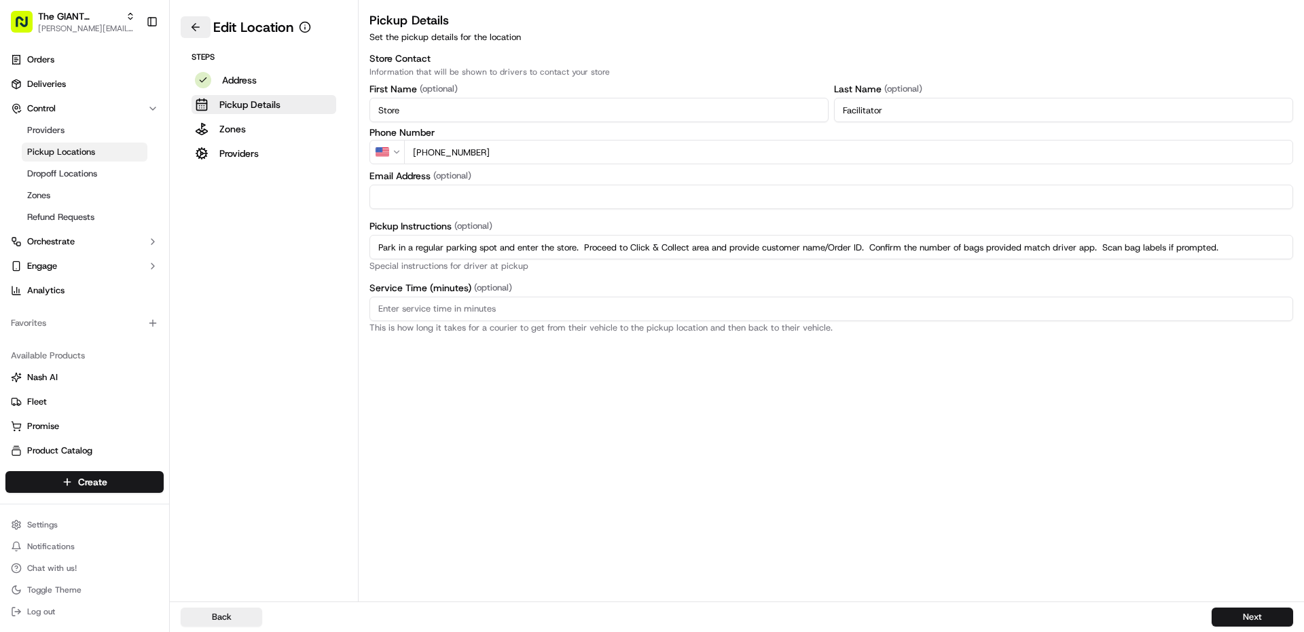
click at [188, 37] on button at bounding box center [196, 27] width 30 height 22
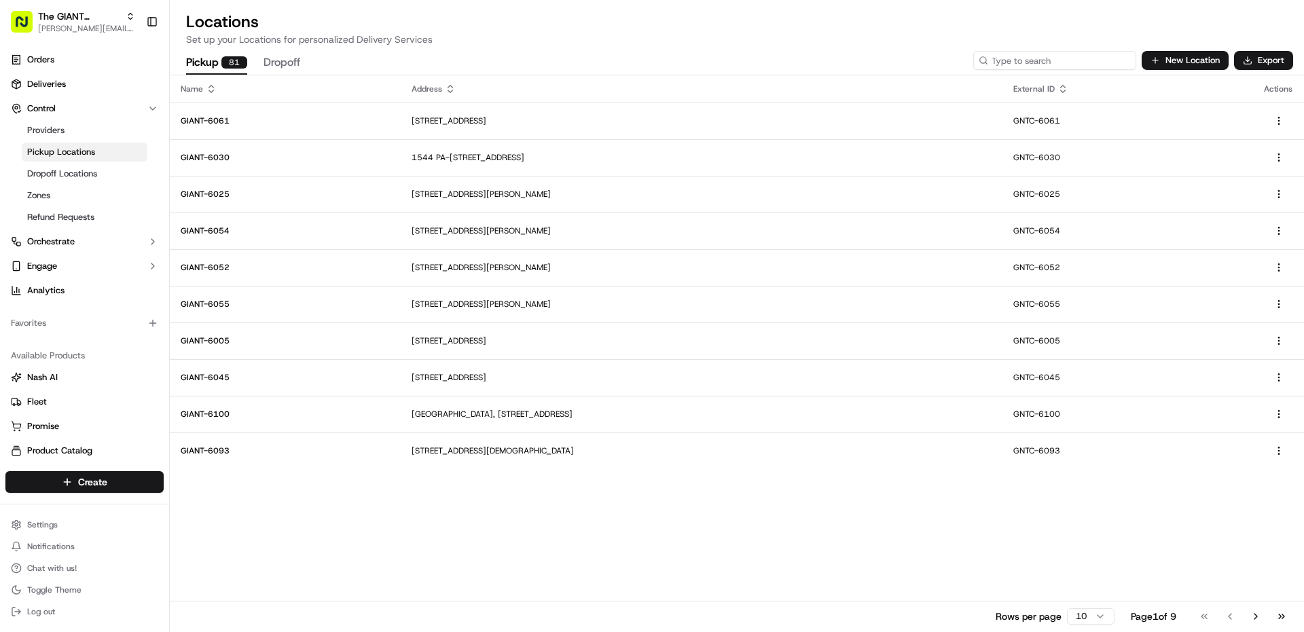
click at [1048, 65] on input at bounding box center [1054, 60] width 163 height 19
click at [1019, 62] on input at bounding box center [1054, 60] width 163 height 19
type input "6098"
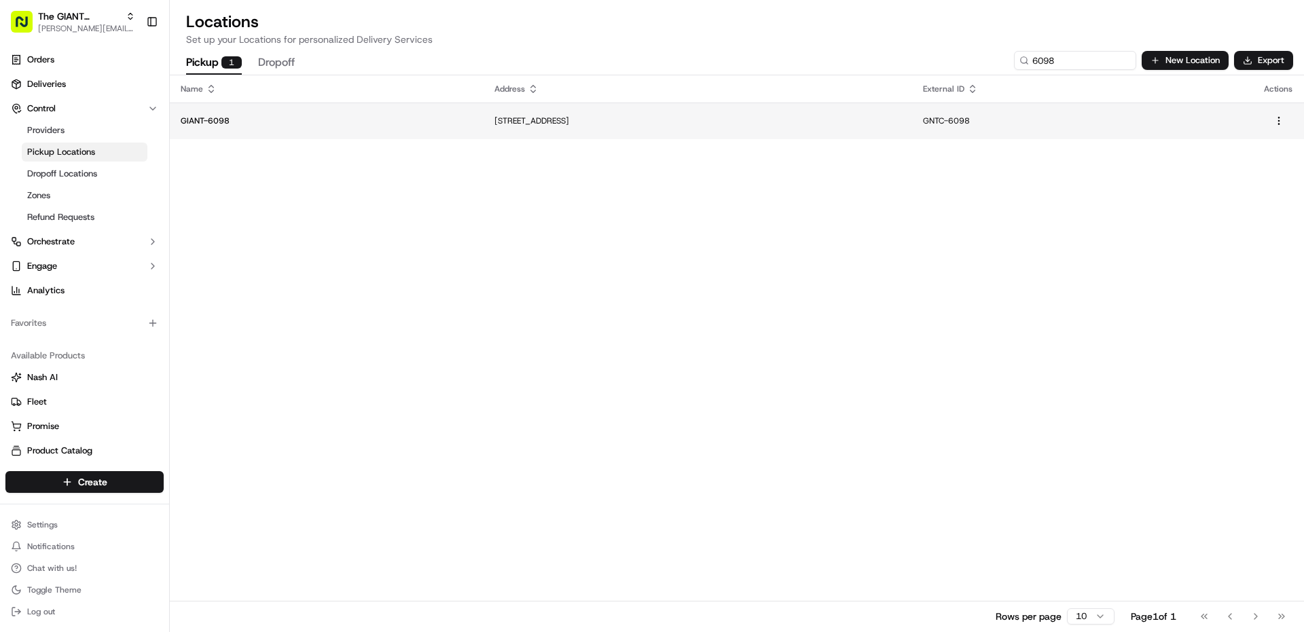
click at [484, 133] on td "[STREET_ADDRESS]" at bounding box center [698, 121] width 429 height 37
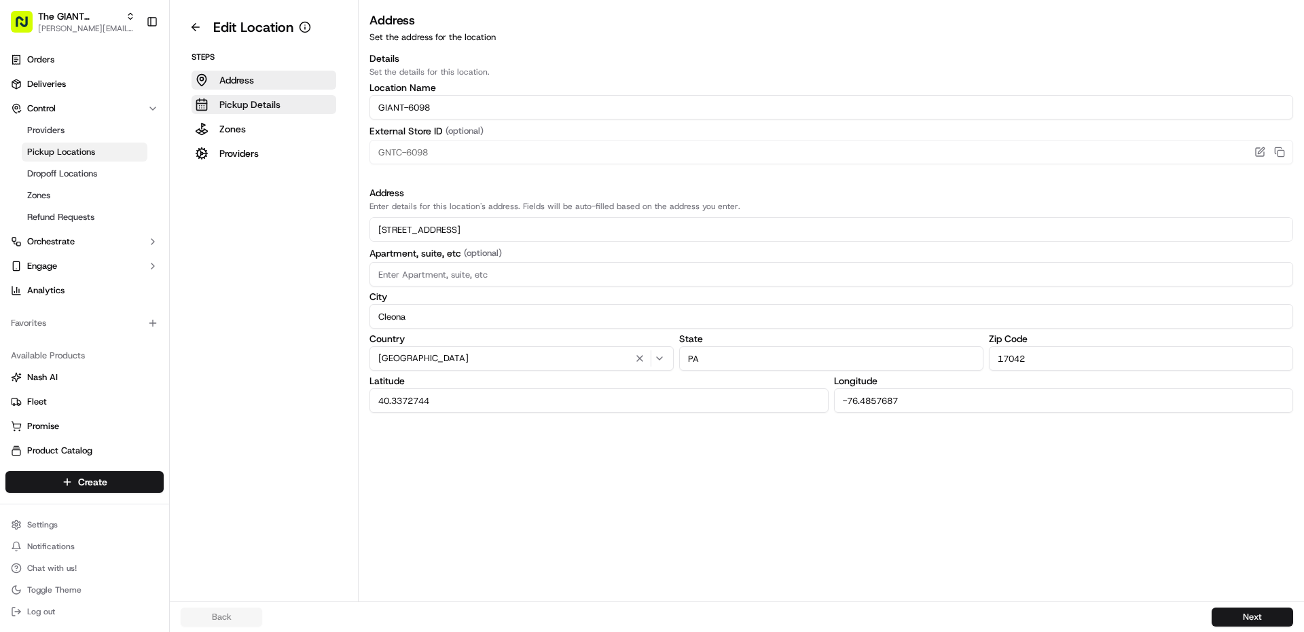
click at [227, 105] on p "Pickup Details" at bounding box center [249, 105] width 61 height 14
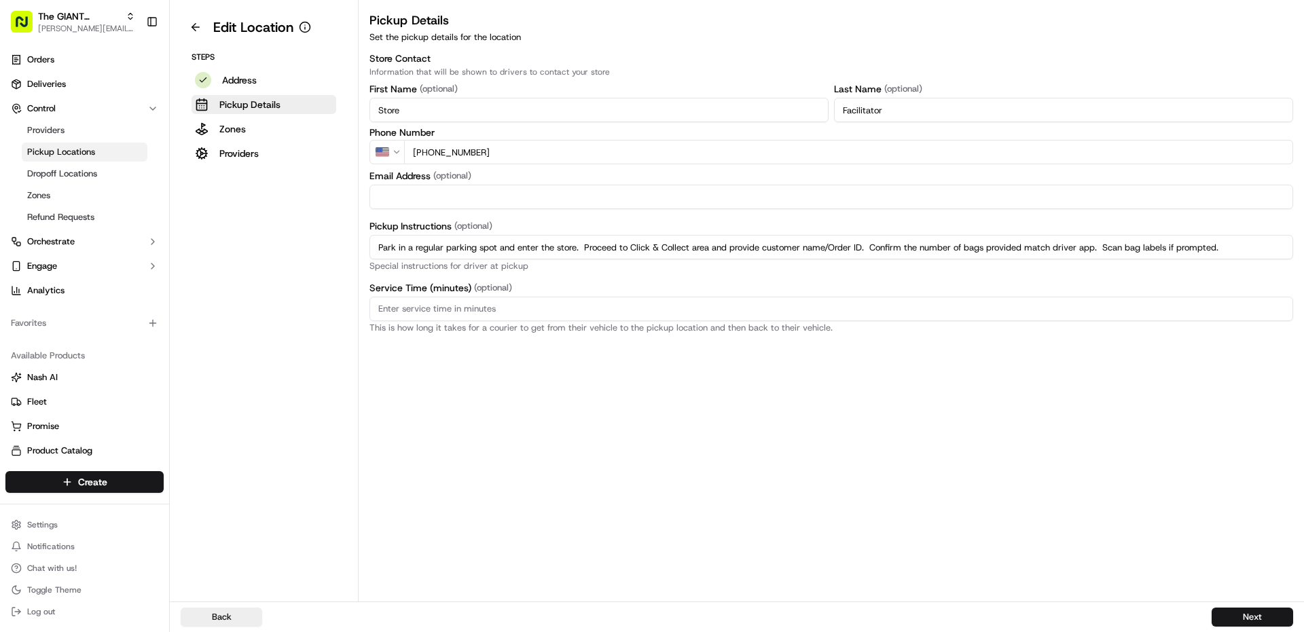
click at [190, 16] on aside "Edit Location Steps Address Pickup Details Zones Providers" at bounding box center [264, 301] width 189 height 602
click at [194, 35] on button at bounding box center [196, 27] width 30 height 22
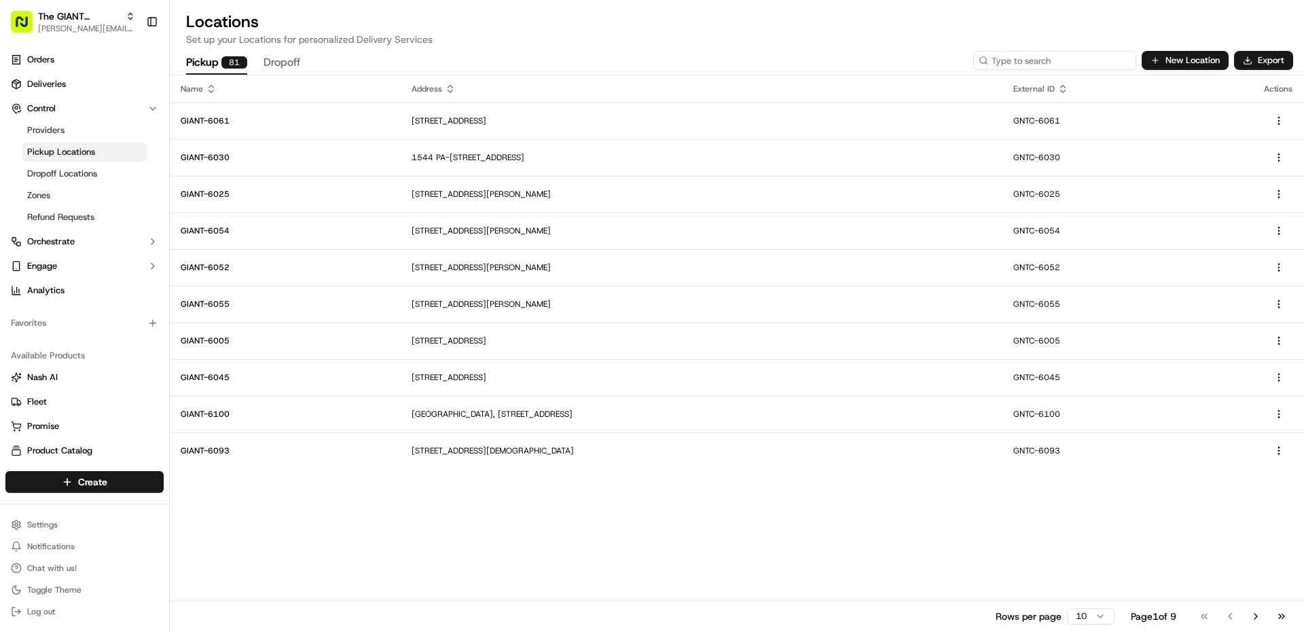
click at [1069, 65] on input at bounding box center [1054, 60] width 163 height 19
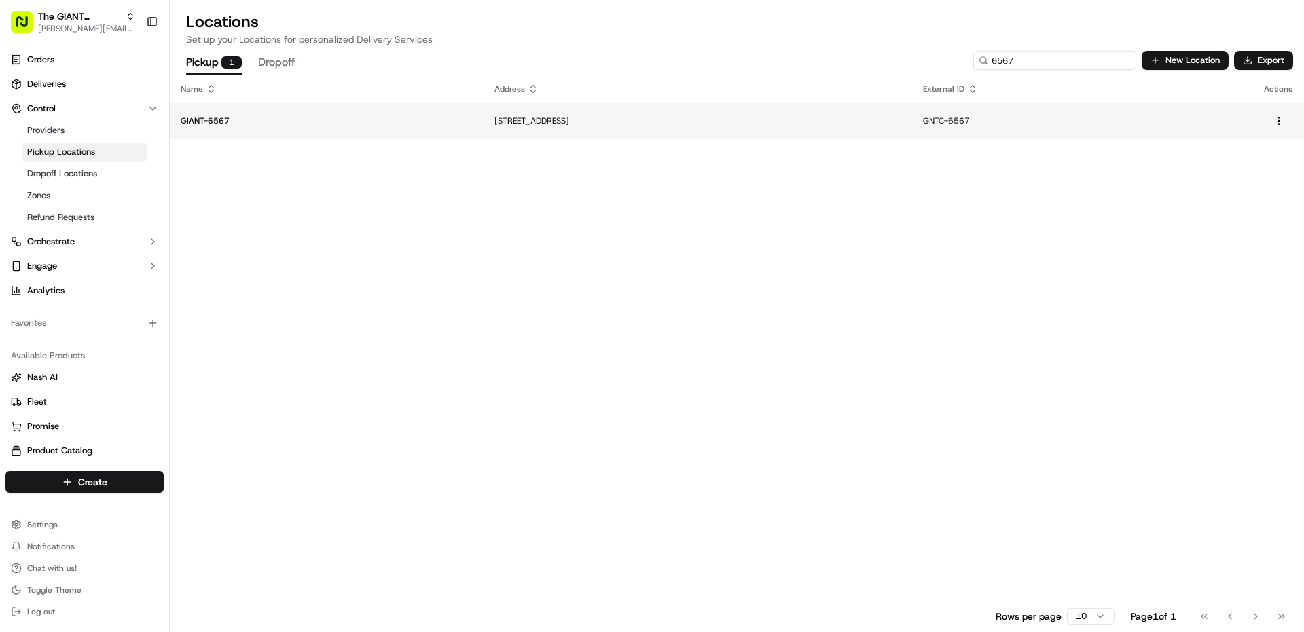
type input "6567"
click at [484, 135] on td "[STREET_ADDRESS]" at bounding box center [698, 121] width 429 height 37
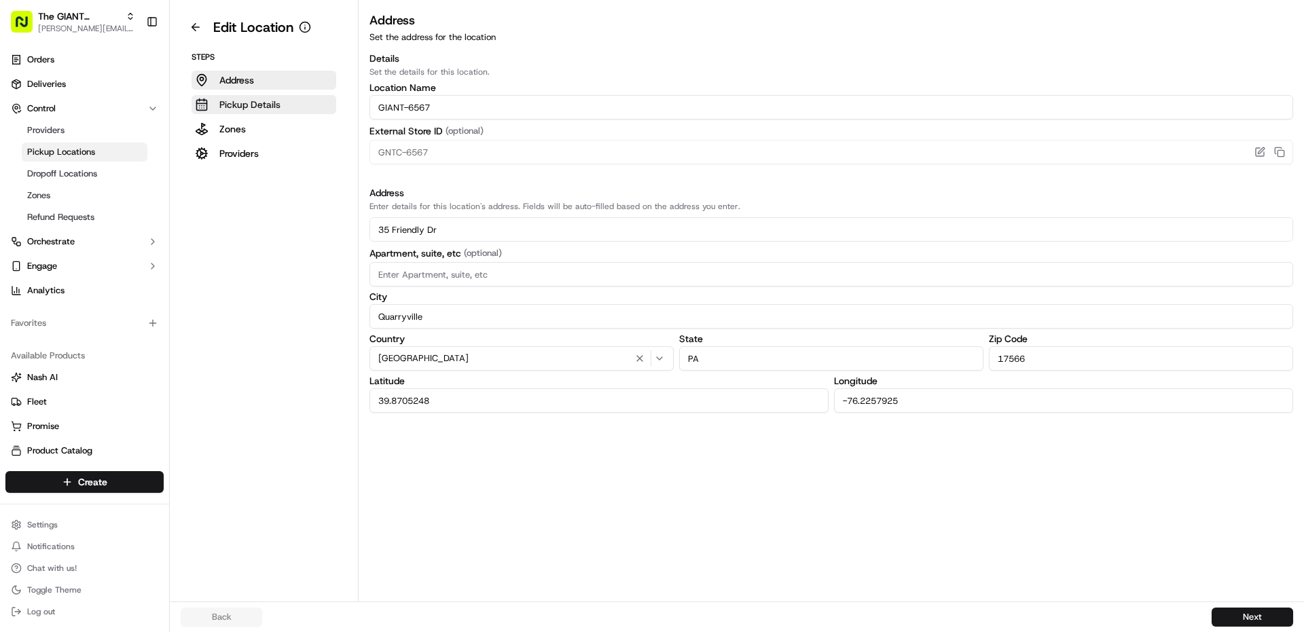
click at [243, 113] on button "Pickup Details" at bounding box center [264, 104] width 145 height 19
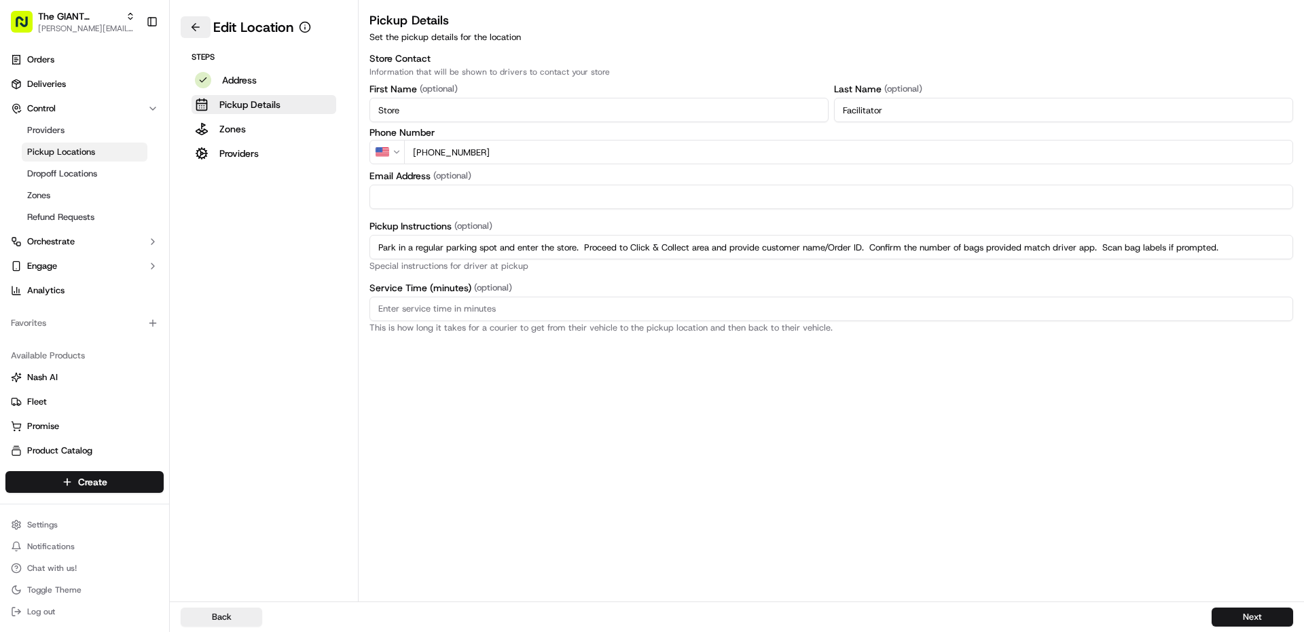
click at [190, 24] on button at bounding box center [196, 27] width 30 height 22
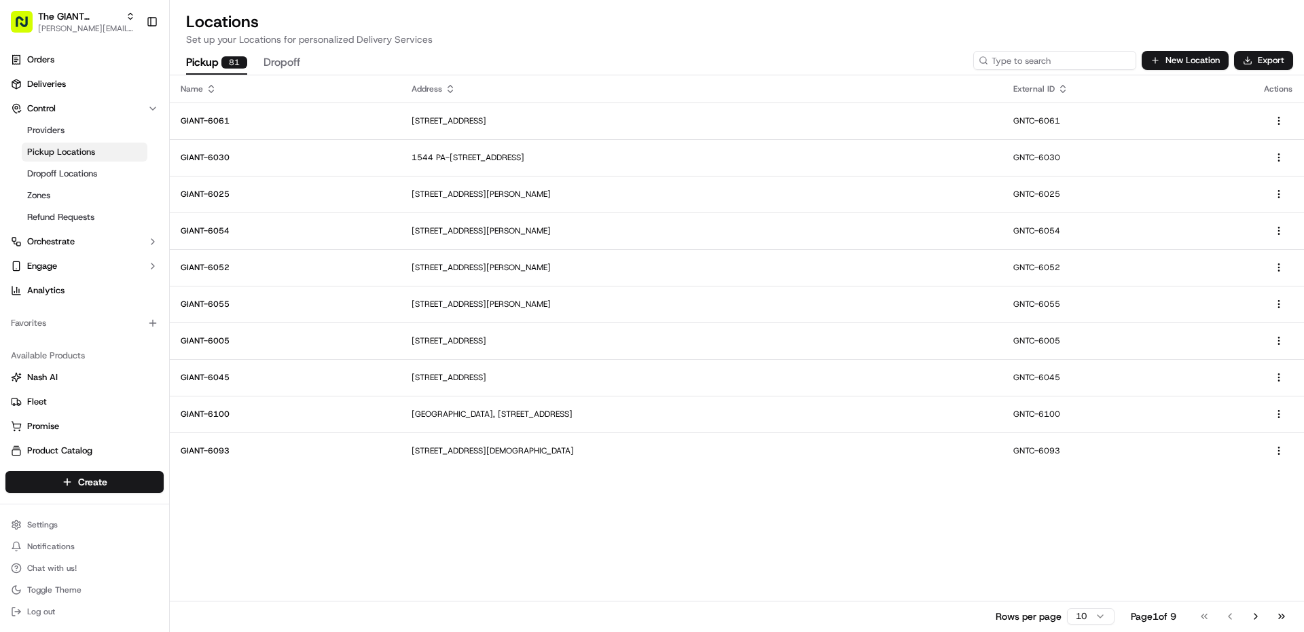
click at [1070, 55] on input at bounding box center [1054, 60] width 163 height 19
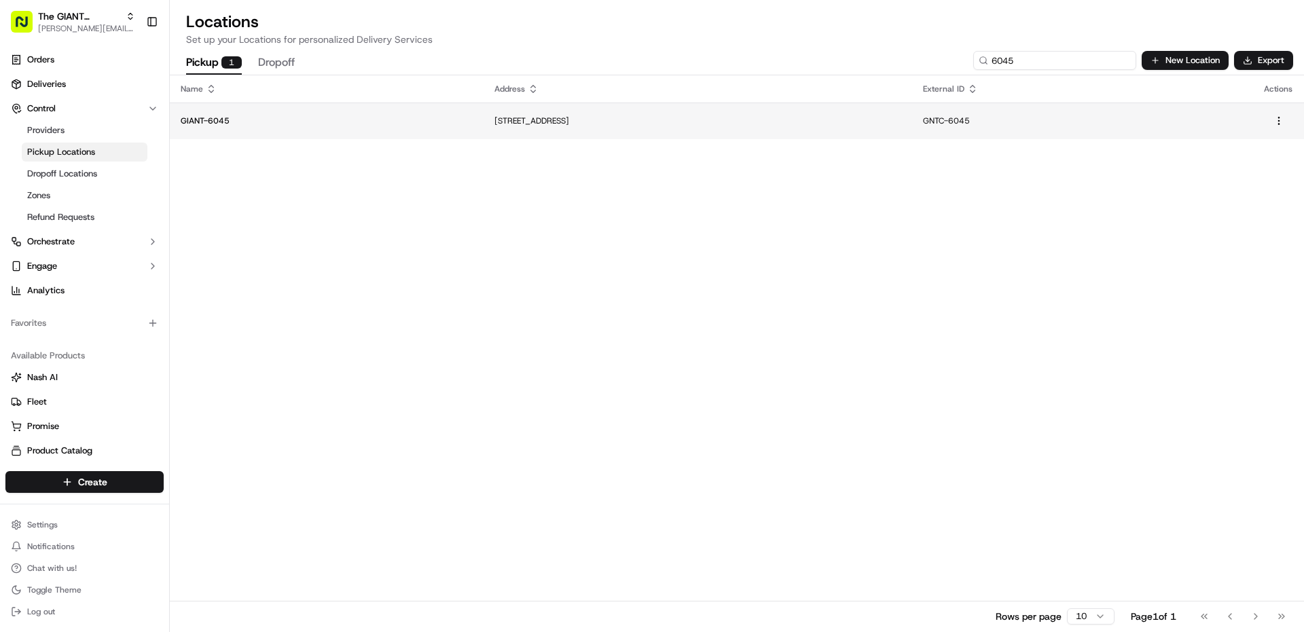
type input "6045"
click at [365, 125] on p "GIANT-6045" at bounding box center [327, 120] width 292 height 11
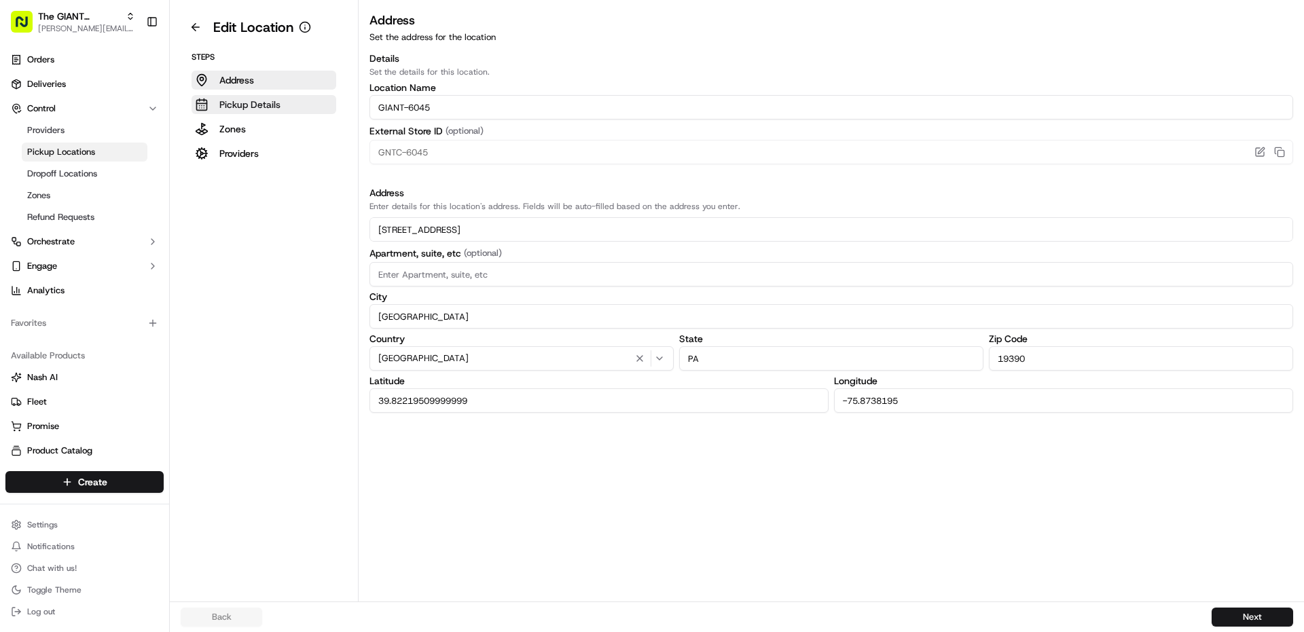
click at [276, 113] on button "Pickup Details" at bounding box center [264, 104] width 145 height 19
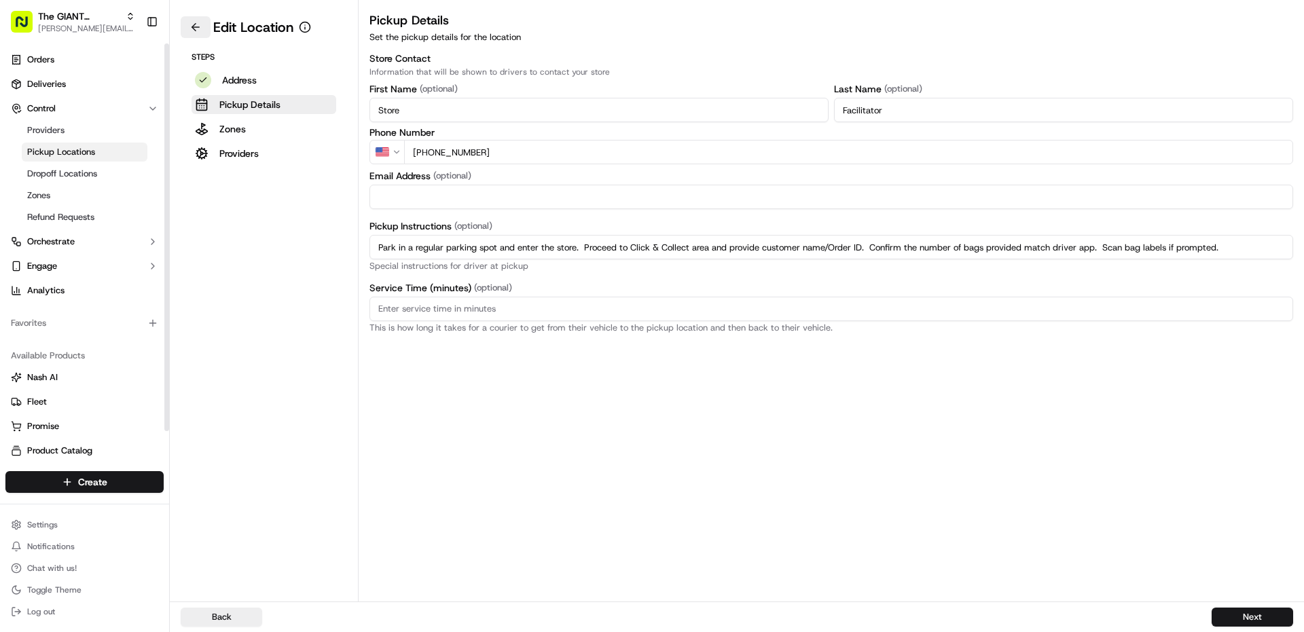
click at [190, 32] on button at bounding box center [196, 27] width 30 height 22
